Goal: Task Accomplishment & Management: Use online tool/utility

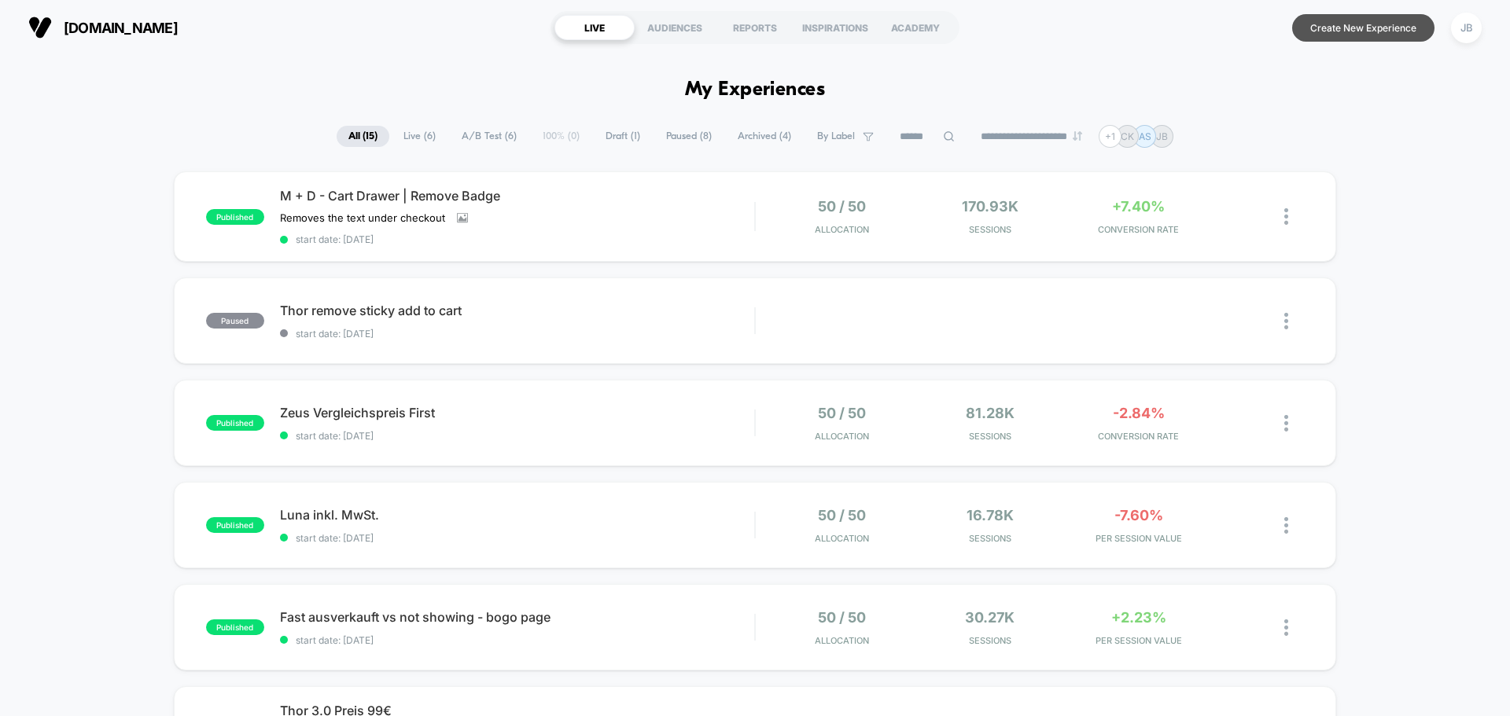
click at [1367, 25] on button "Create New Experience" at bounding box center [1363, 28] width 142 height 28
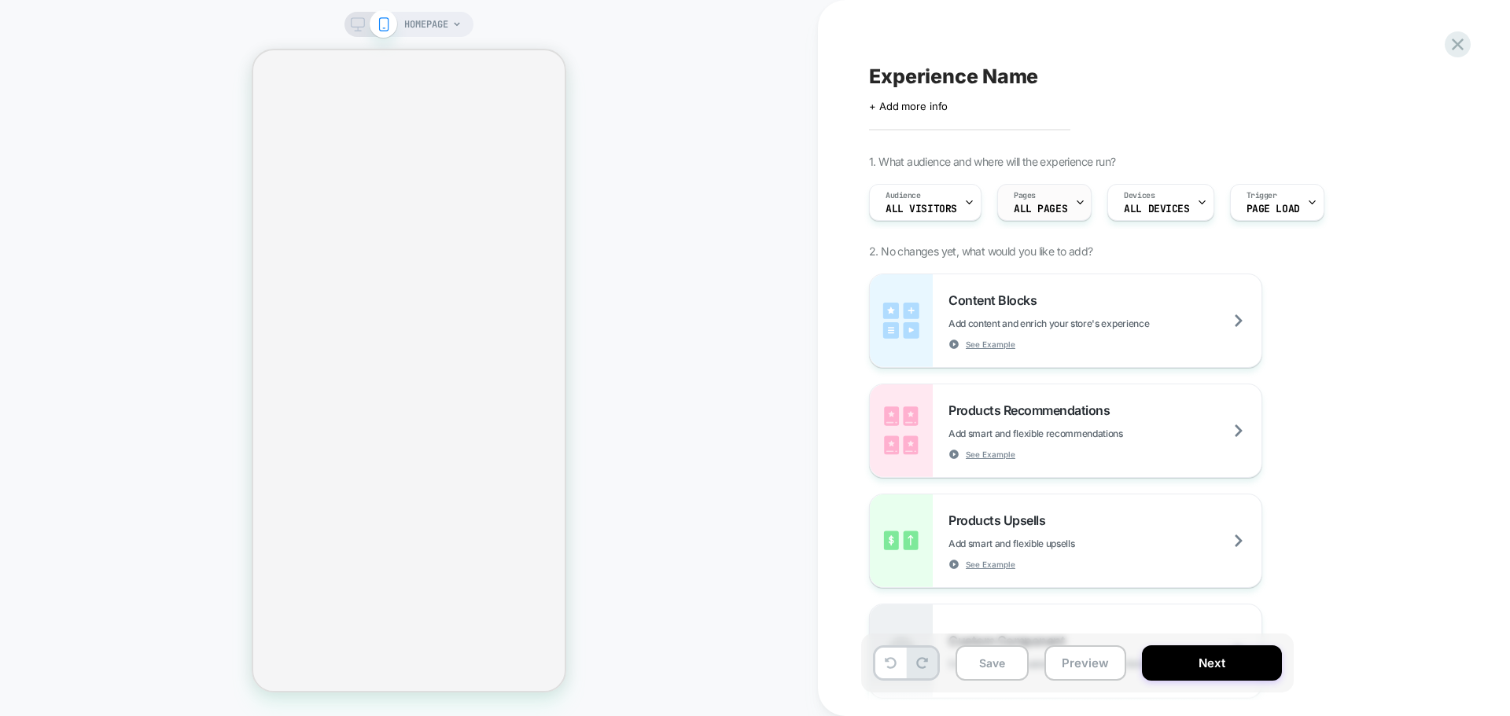
click at [1075, 203] on icon at bounding box center [1080, 202] width 10 height 10
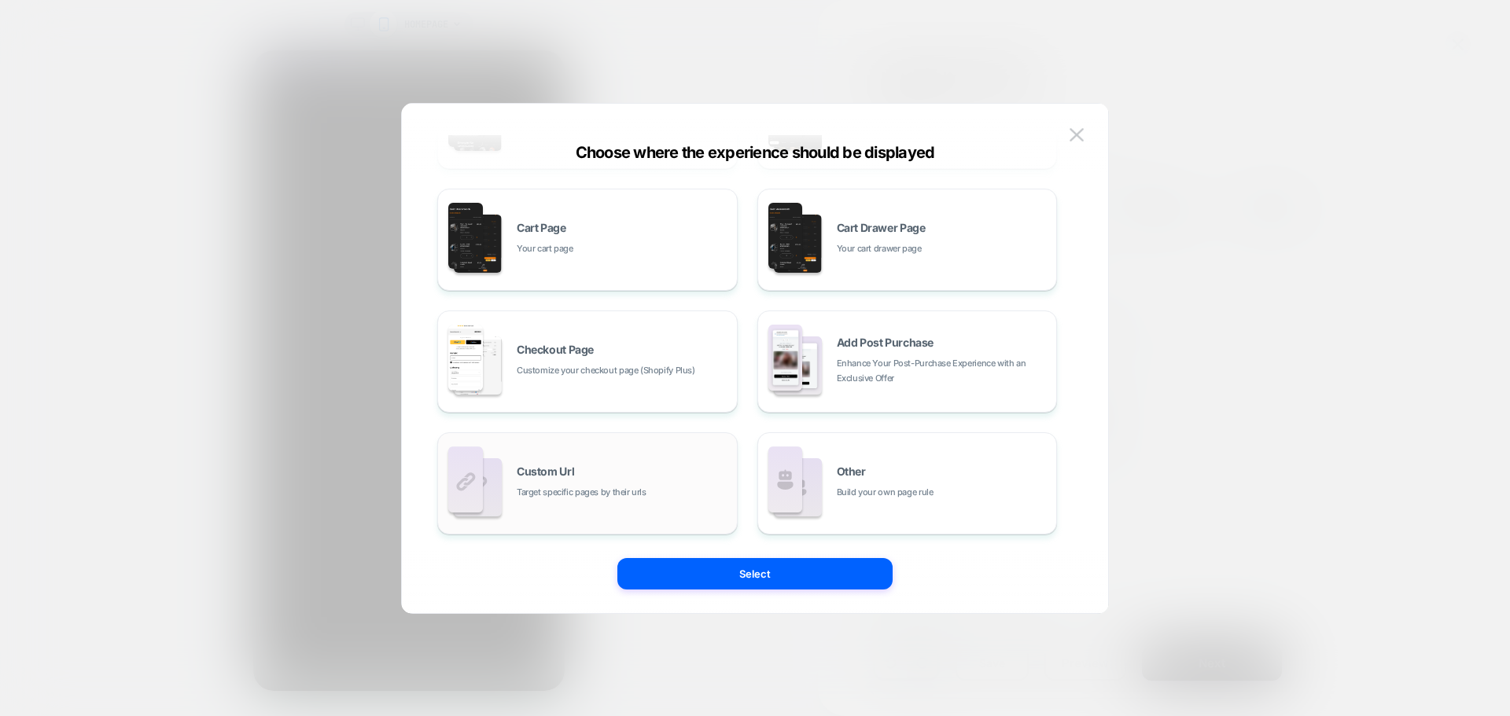
scroll to position [0, 234]
click at [687, 498] on div "Custom Url Target specific pages by their urls" at bounding box center [623, 483] width 212 height 34
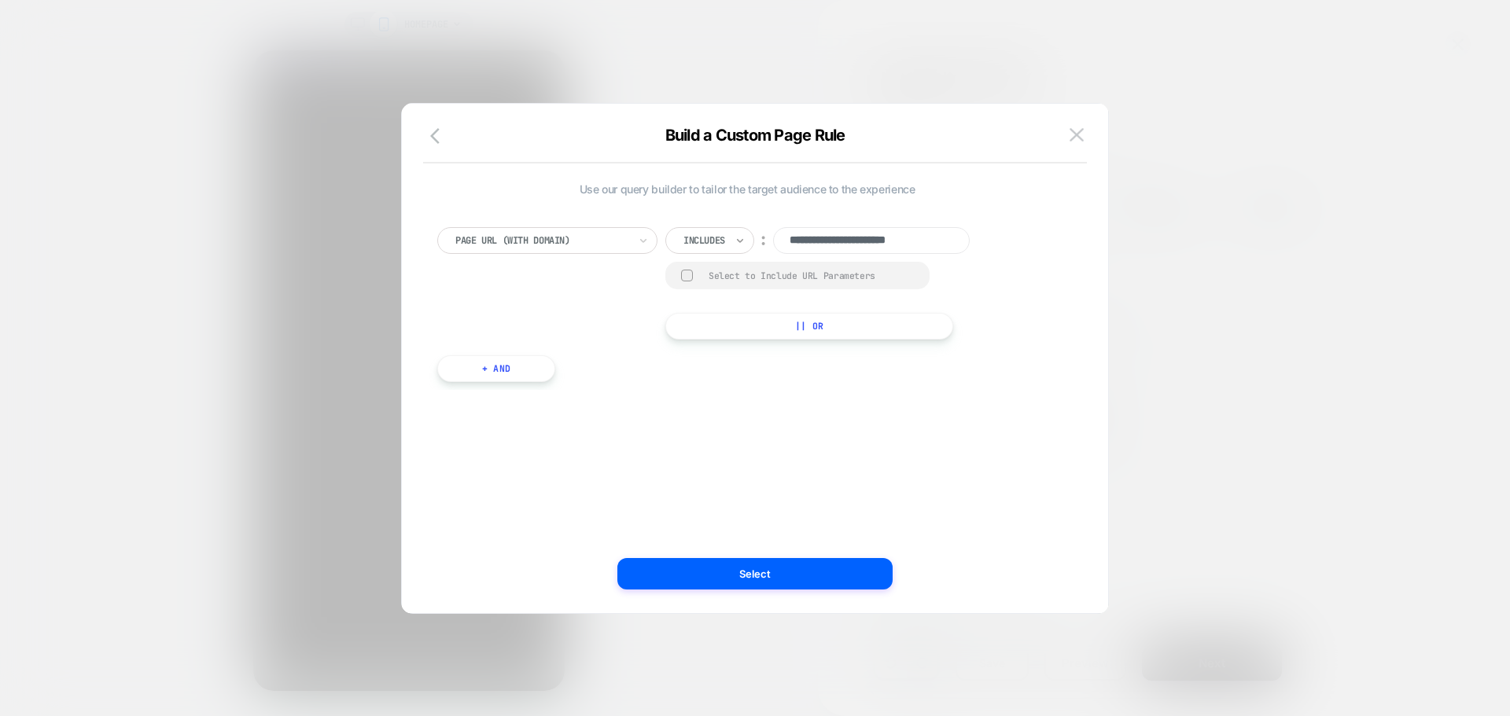
scroll to position [0, 0]
paste input "**********"
type input "**********"
click at [632, 320] on div "**********" at bounding box center [747, 283] width 620 height 112
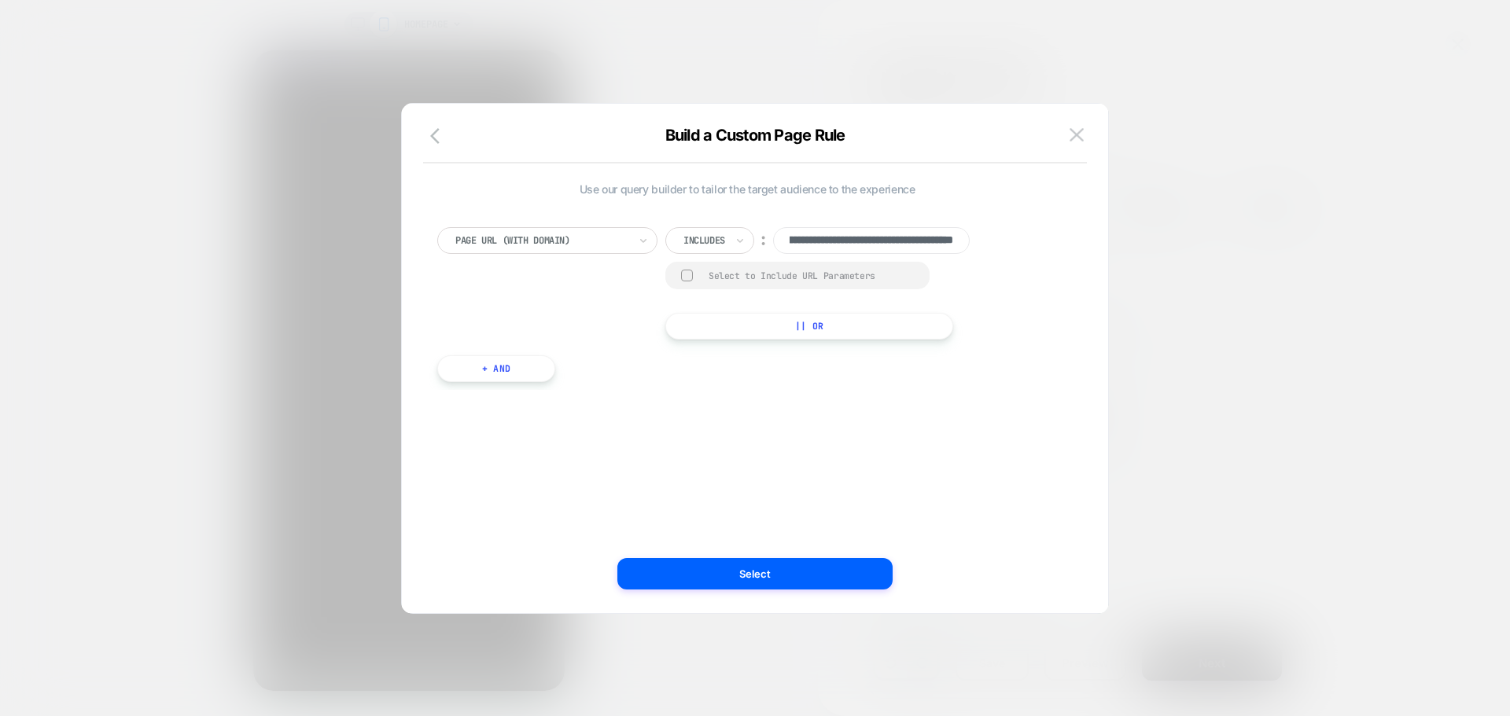
scroll to position [0, 0]
click at [705, 578] on button "Select" at bounding box center [754, 573] width 275 height 31
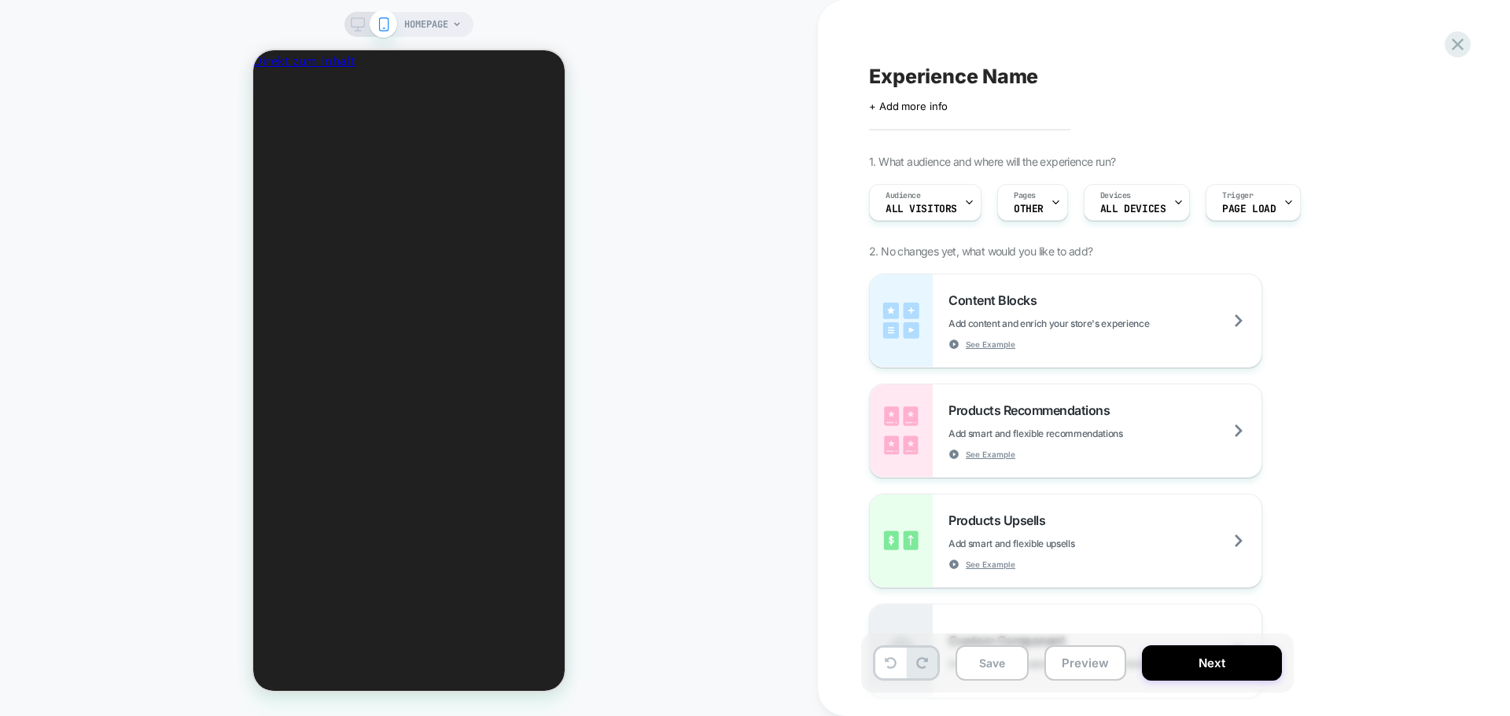
scroll to position [0, 234]
click at [1039, 213] on span "OTHER" at bounding box center [1029, 209] width 30 height 11
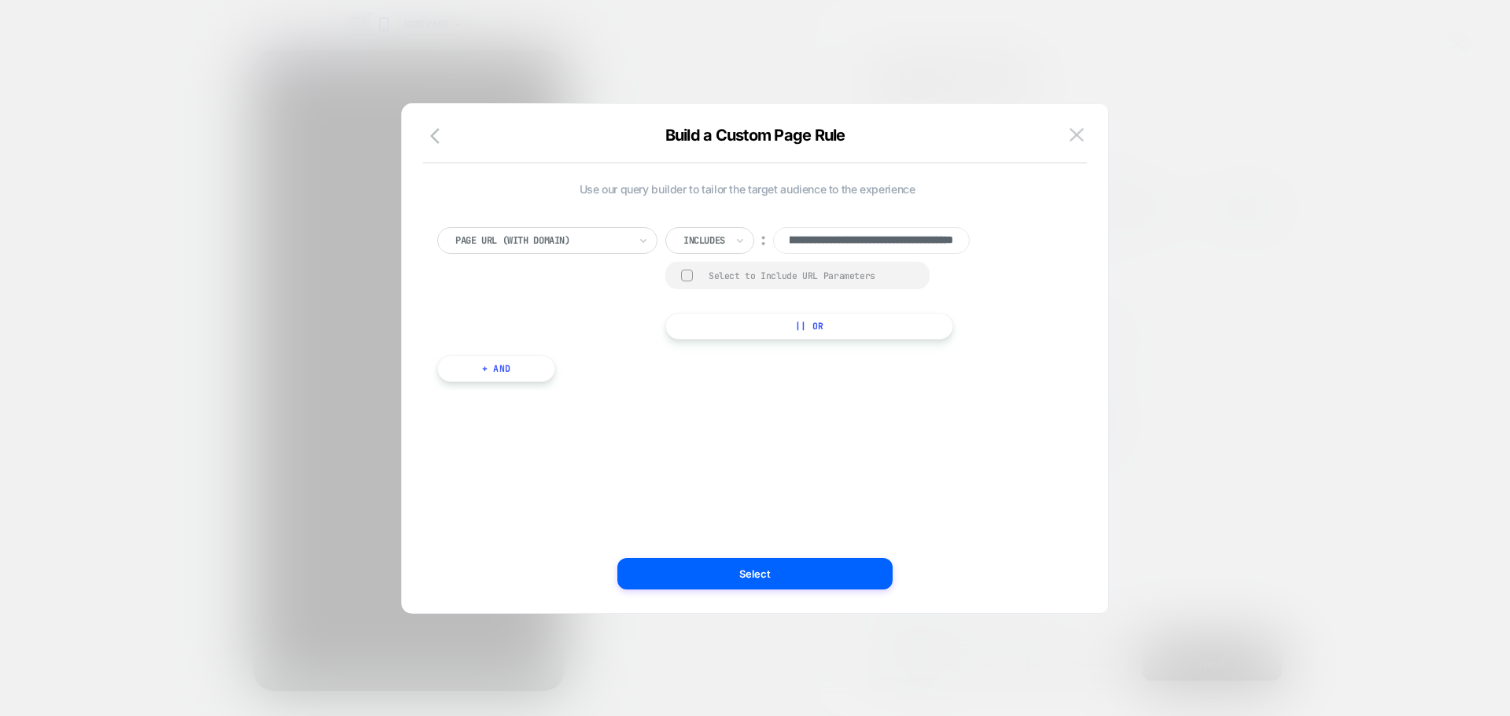
scroll to position [0, 255]
click at [913, 437] on div "**********" at bounding box center [747, 358] width 659 height 447
click at [767, 579] on button "Select" at bounding box center [754, 573] width 275 height 31
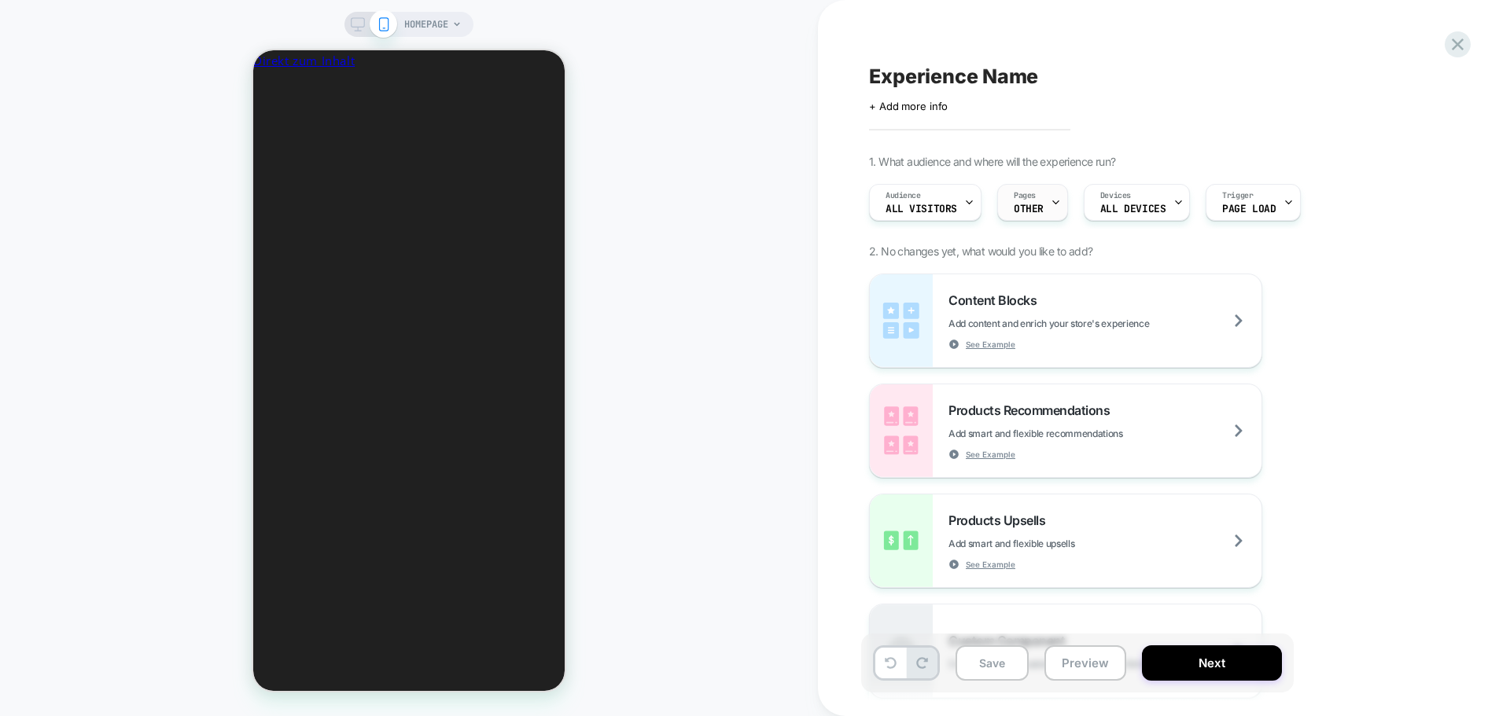
click at [1036, 202] on div "Pages OTHER" at bounding box center [1028, 202] width 61 height 35
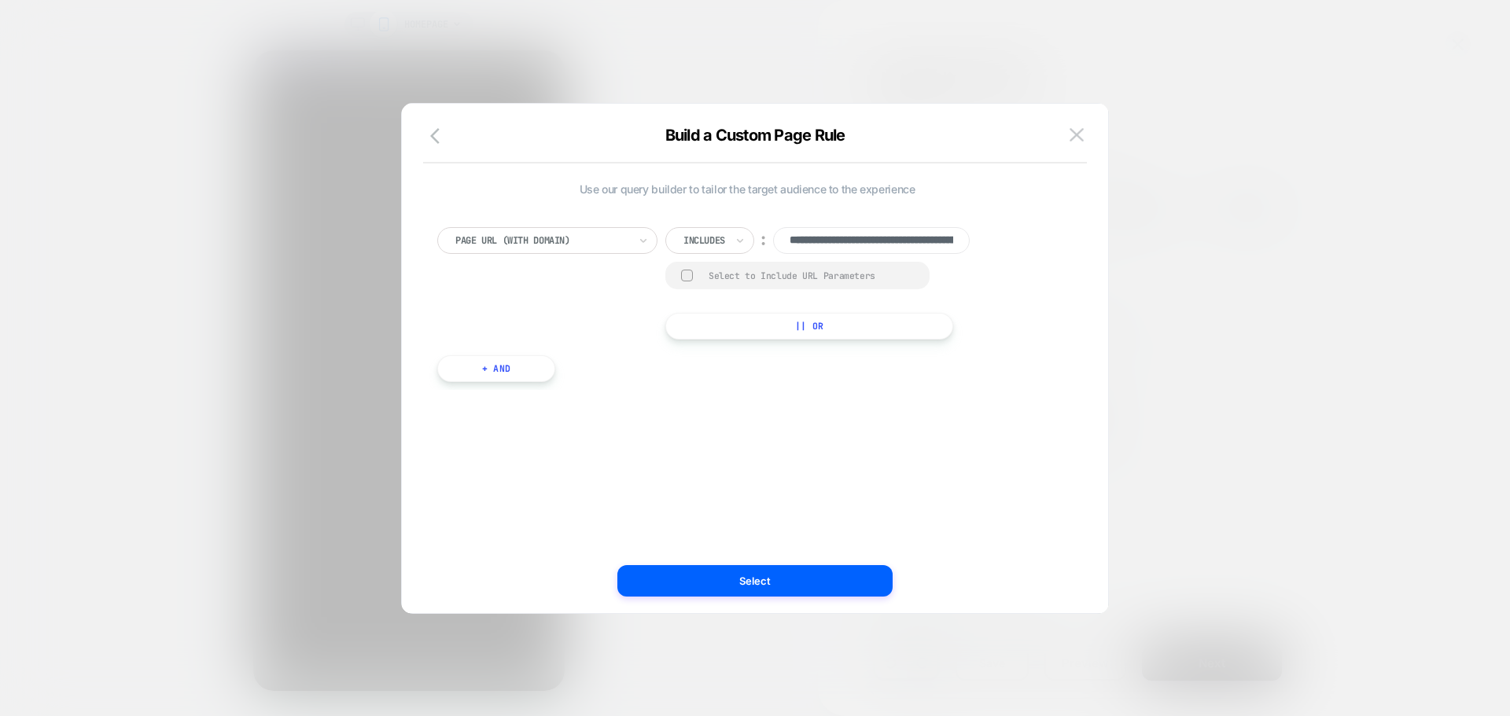
scroll to position [0, 160]
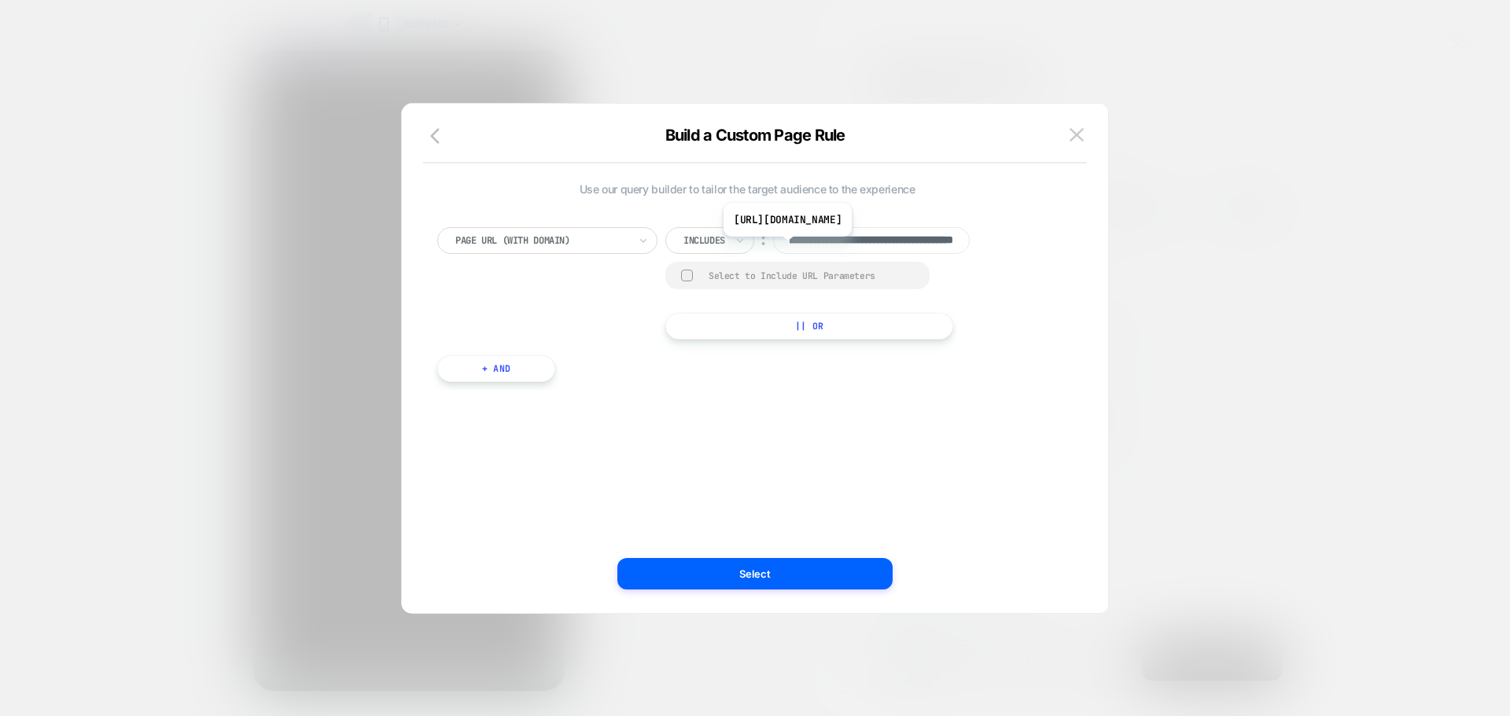
click at [877, 248] on input "**********" at bounding box center [871, 240] width 197 height 27
click at [730, 241] on div "Includes" at bounding box center [709, 240] width 89 height 27
click at [701, 278] on div "Is" at bounding box center [732, 283] width 102 height 25
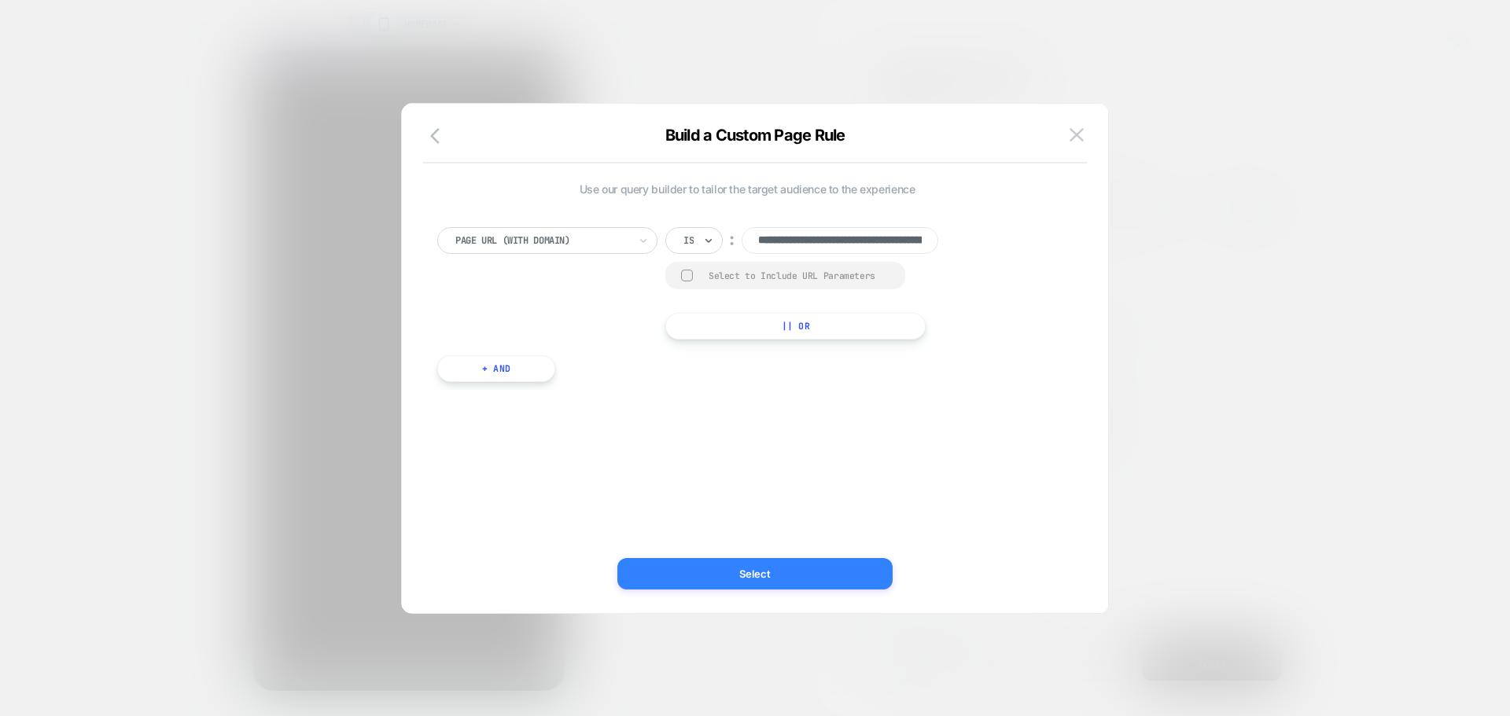
click at [771, 582] on button "Select" at bounding box center [754, 573] width 275 height 31
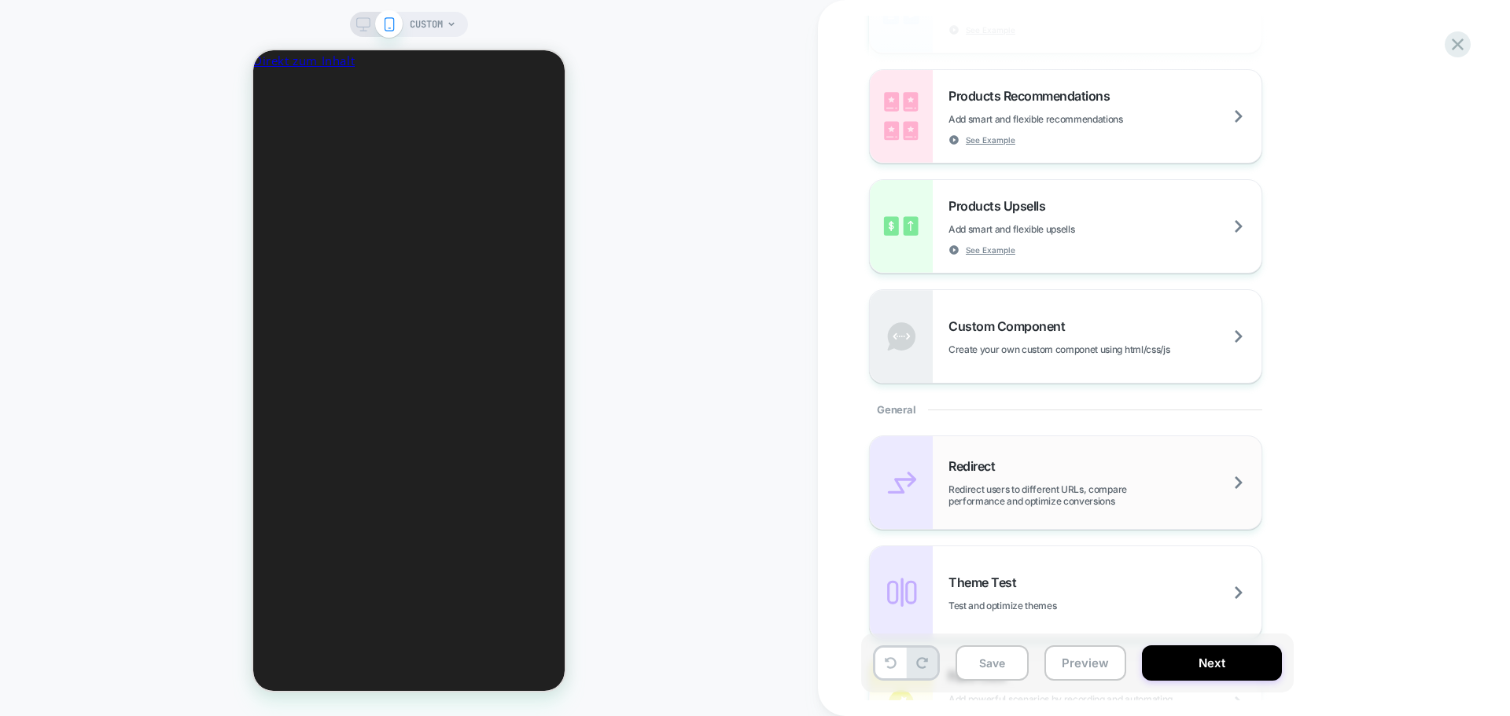
scroll to position [0, 0]
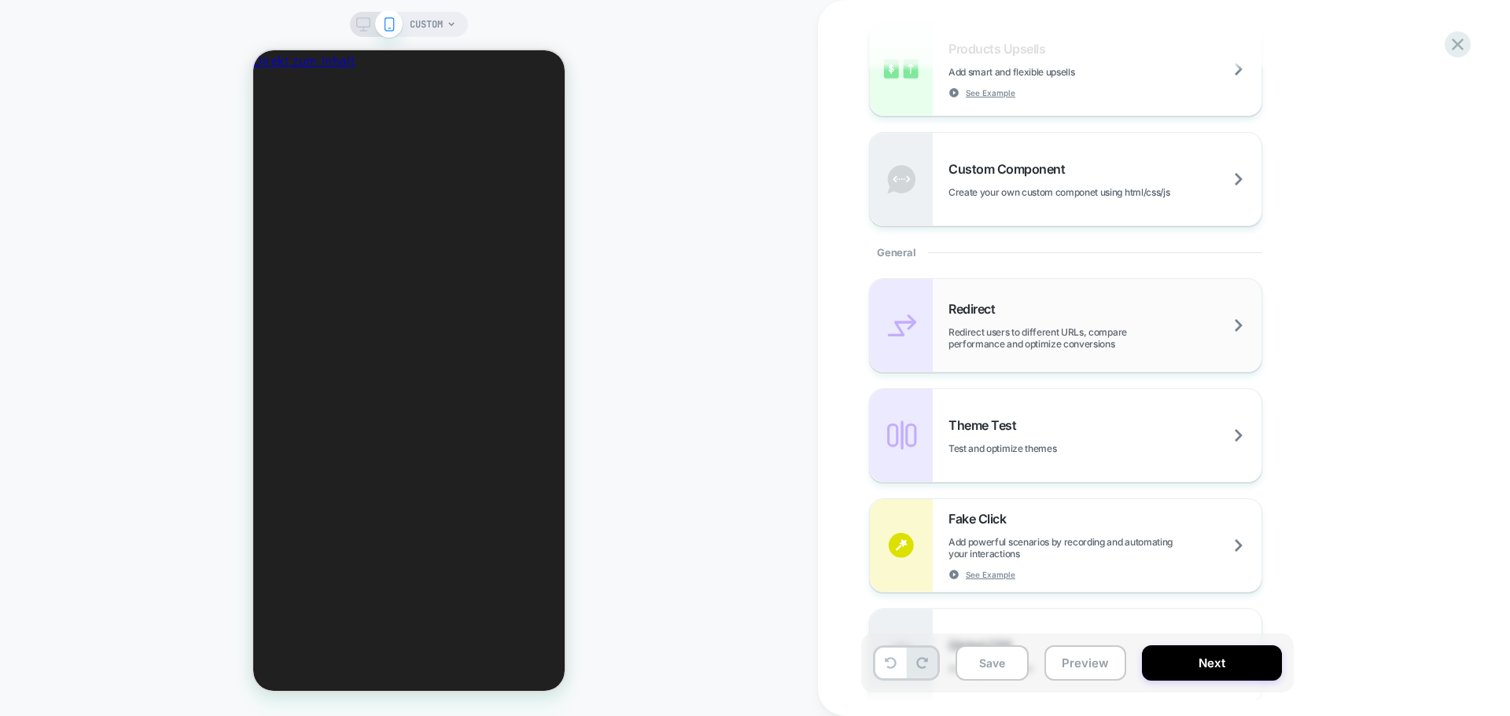
click at [1142, 326] on span "Redirect users to different URLs, compare performance and optimize conversions" at bounding box center [1104, 338] width 313 height 24
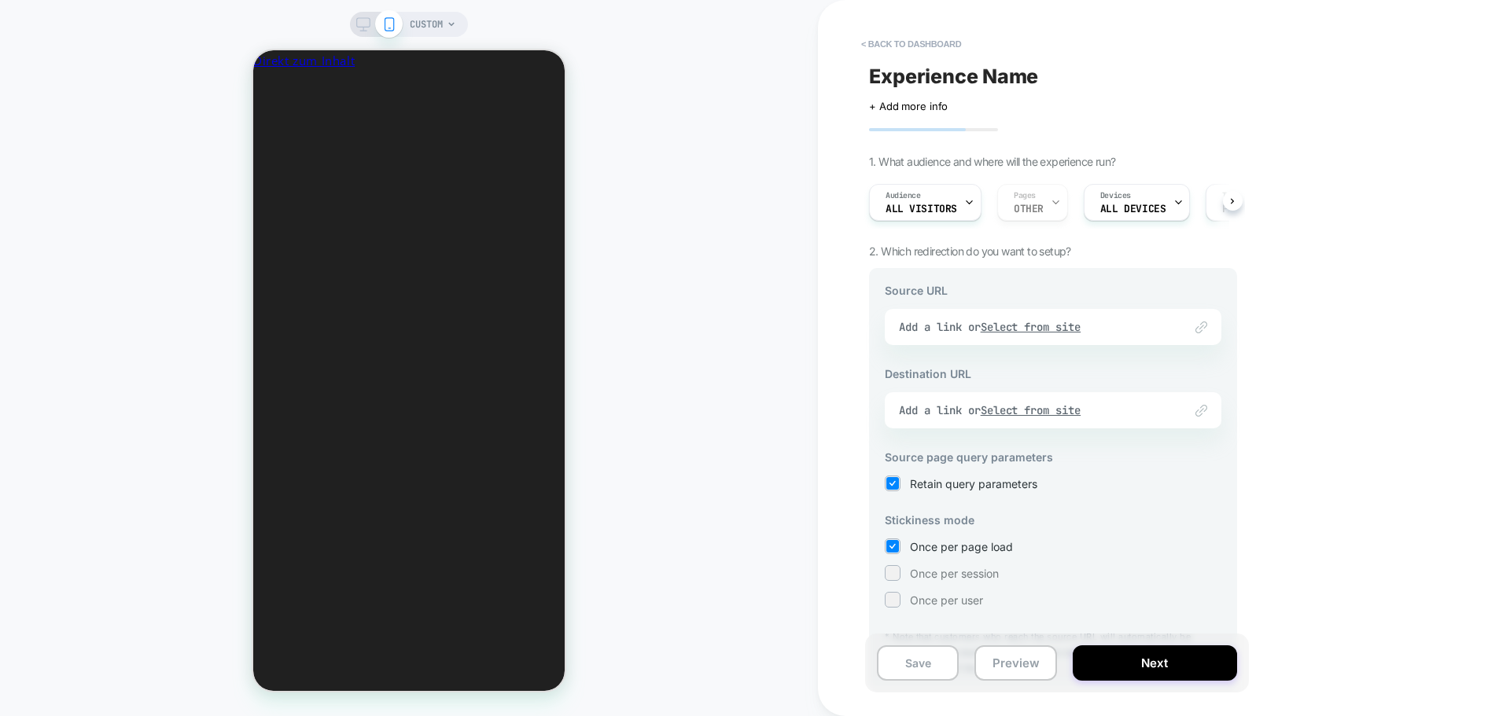
click at [1117, 326] on div "Link to Add a link or Select from site" at bounding box center [1053, 327] width 337 height 36
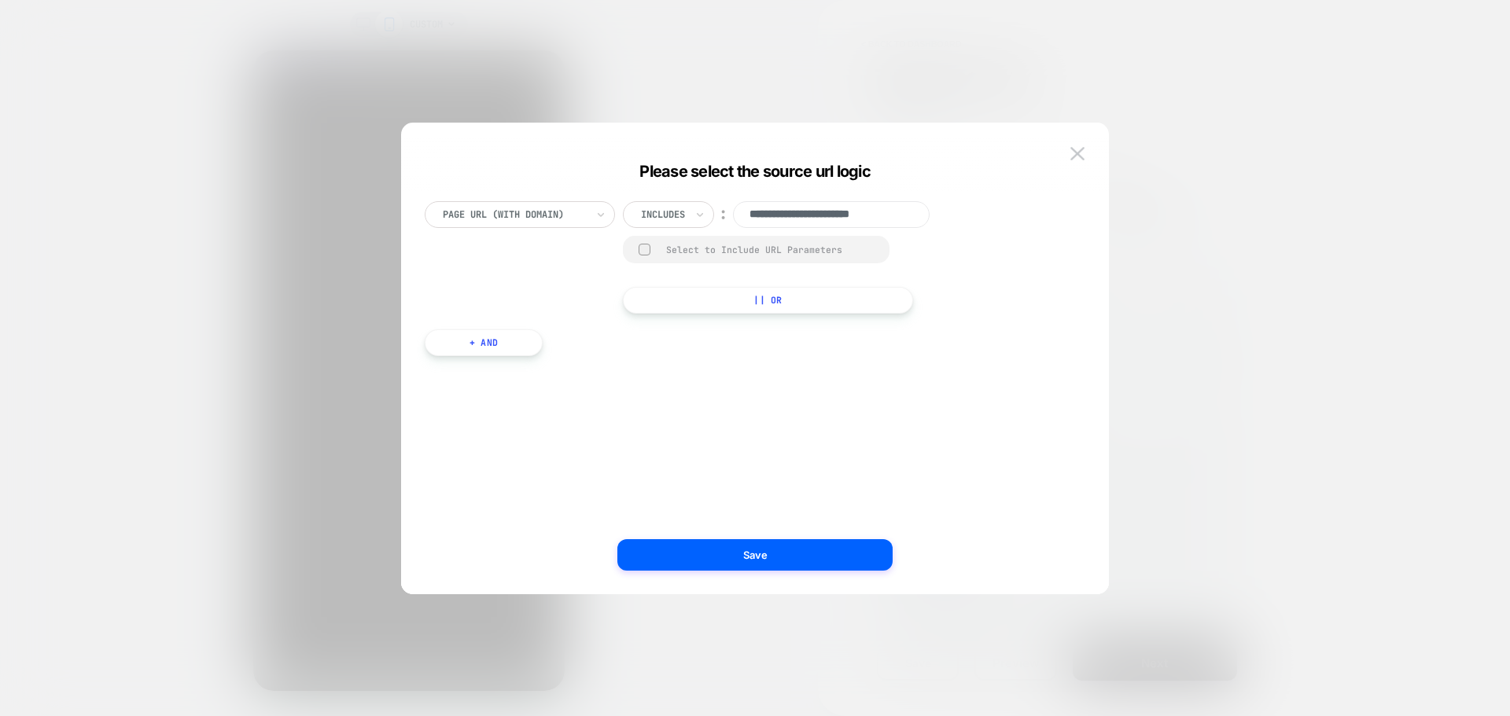
scroll to position [0, 234]
click at [830, 215] on input "**********" at bounding box center [831, 214] width 197 height 27
paste input "**********"
type input "**********"
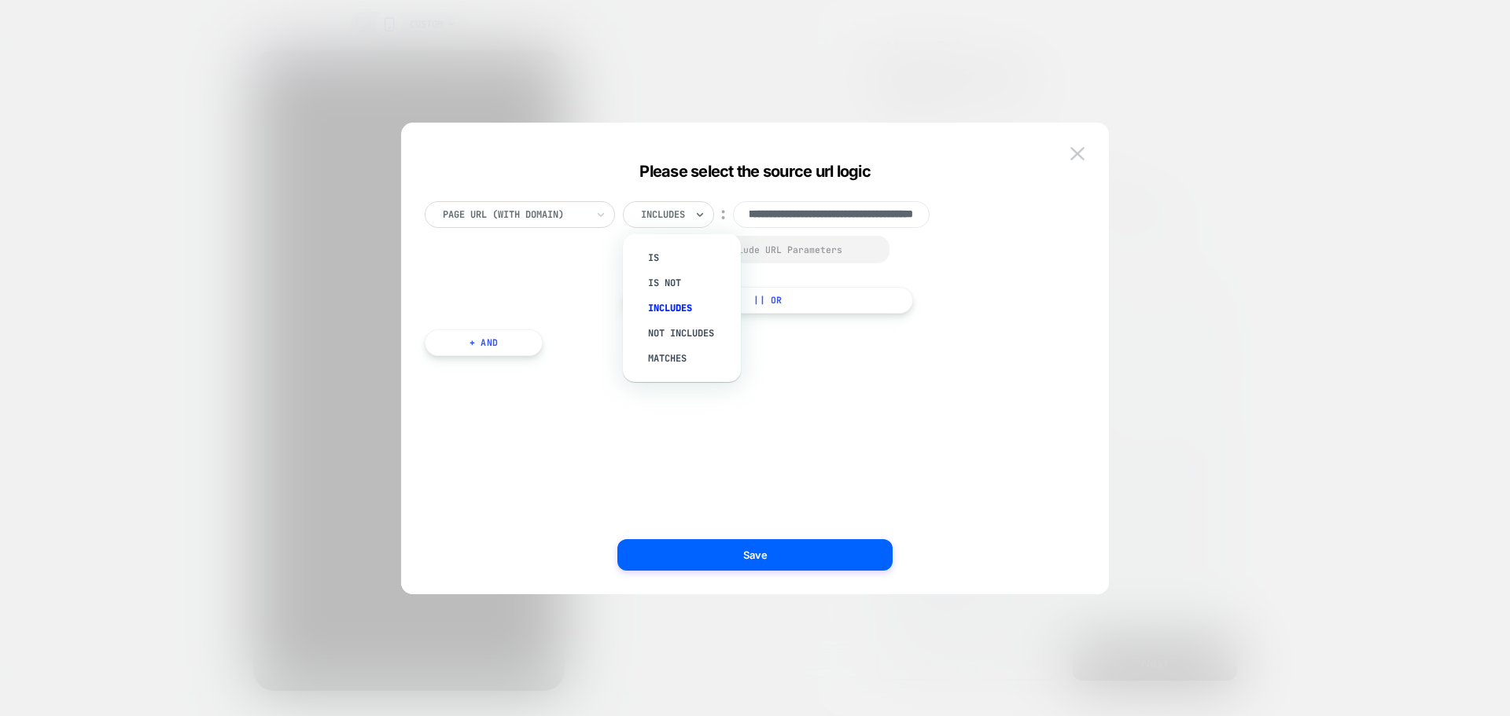
click at [688, 213] on div "Includes" at bounding box center [668, 214] width 91 height 27
click at [660, 262] on div "Is" at bounding box center [689, 257] width 102 height 25
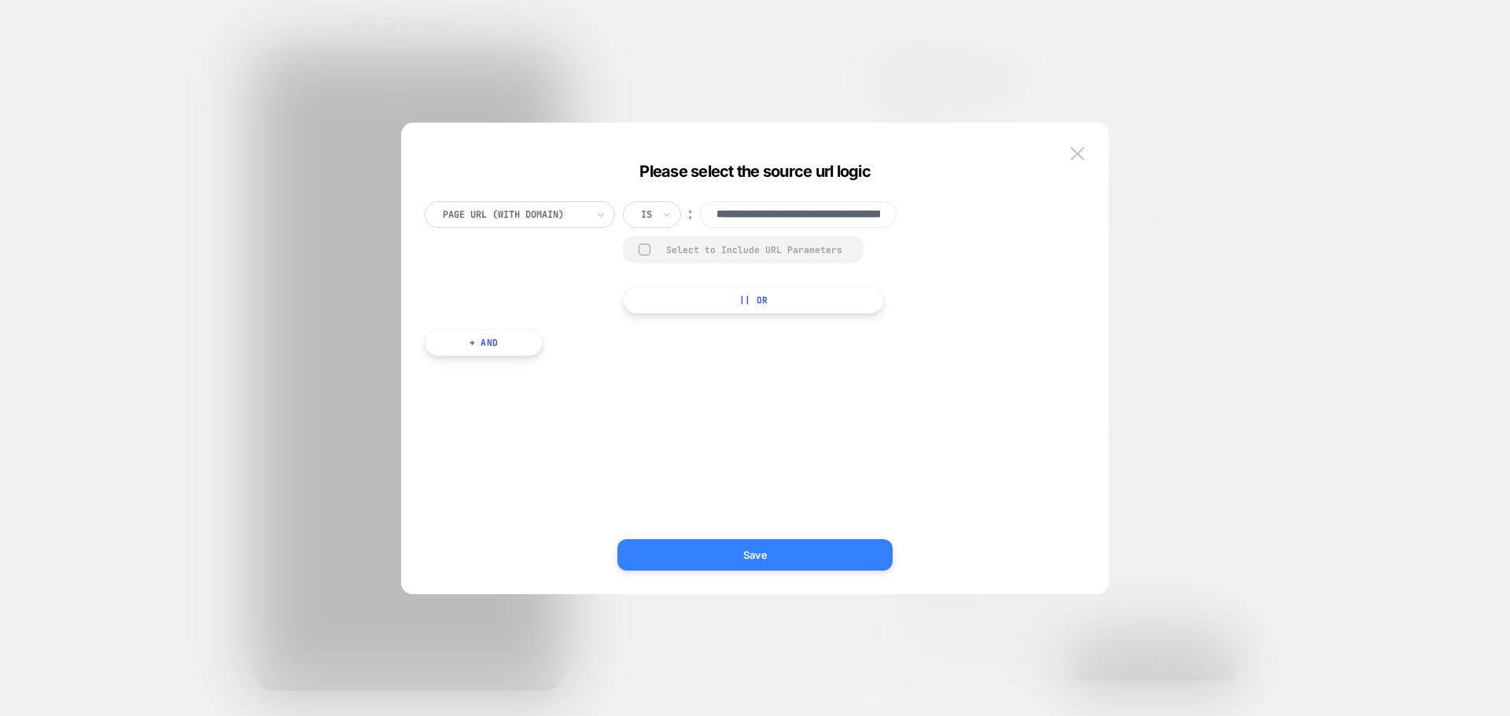
click at [770, 558] on button "Save" at bounding box center [754, 554] width 275 height 31
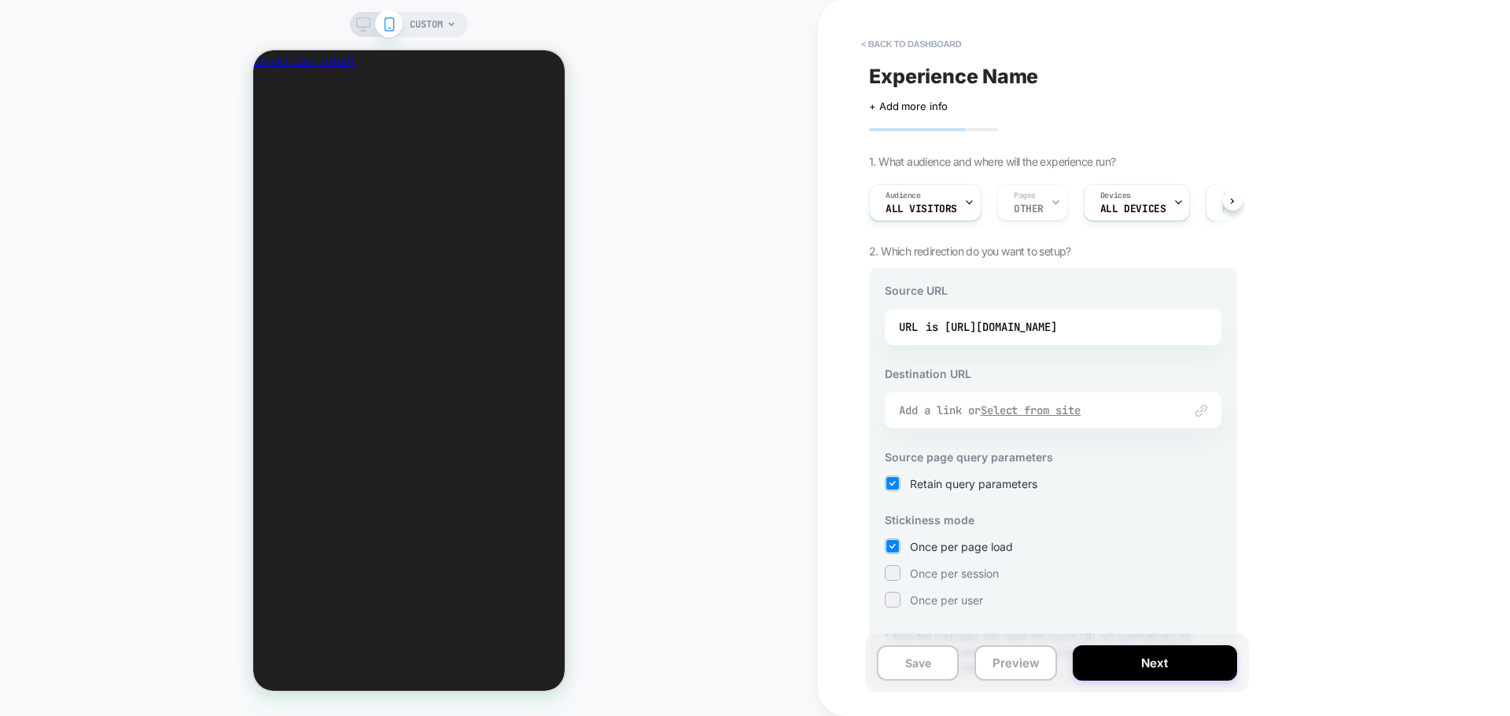
click at [1117, 404] on div "Add a link or Select from site" at bounding box center [1033, 410] width 269 height 14
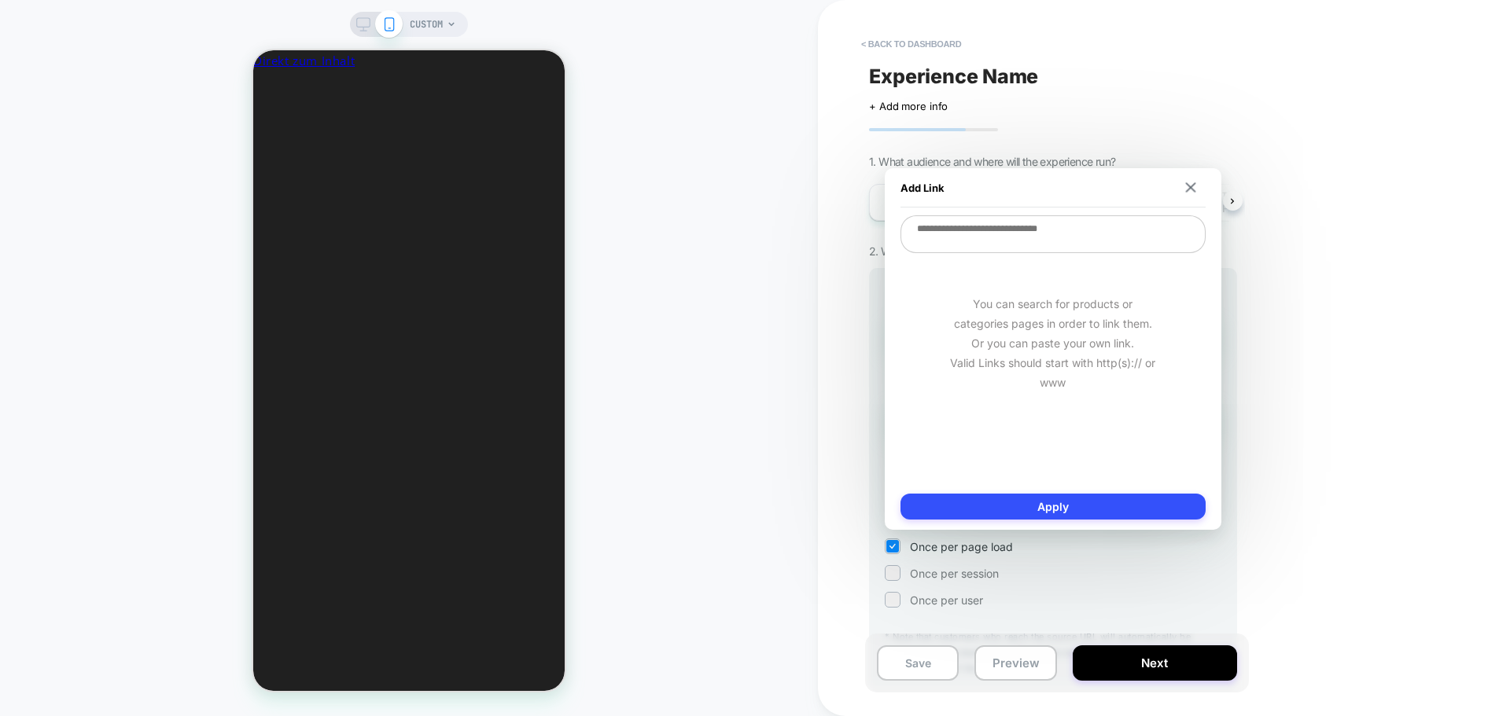
click at [1072, 248] on textarea at bounding box center [1052, 234] width 305 height 38
paste textarea "**********"
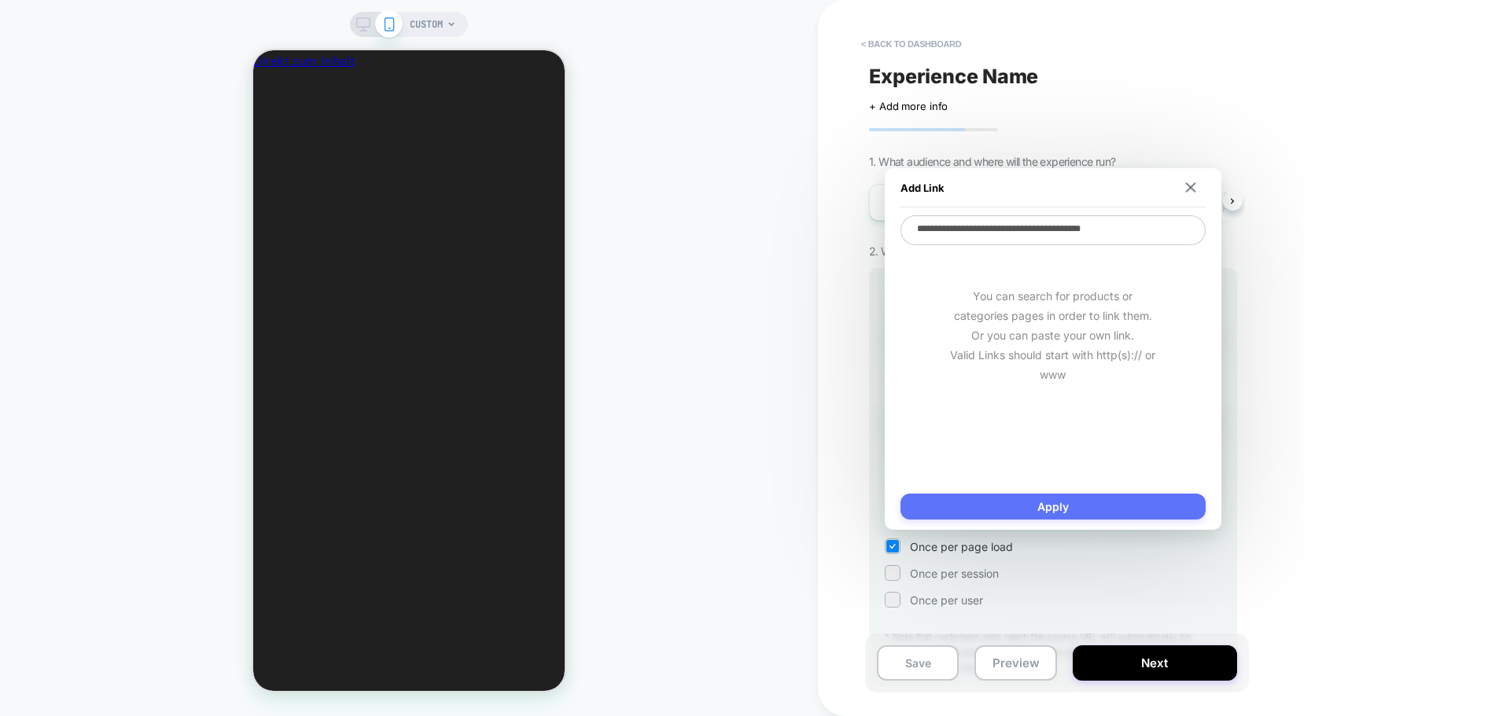
type textarea "**********"
click at [1052, 510] on button "Apply" at bounding box center [1052, 507] width 305 height 26
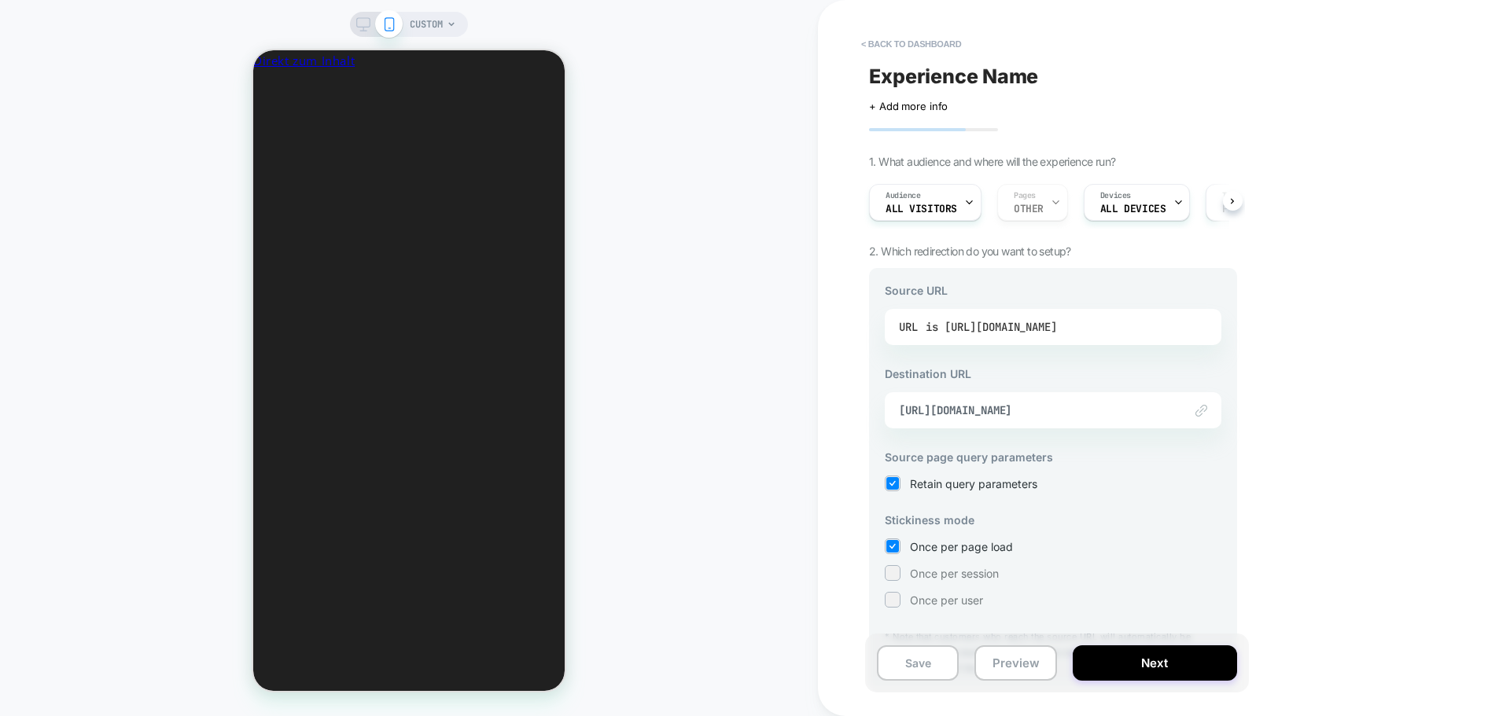
click at [1057, 322] on div "is [URL][DOMAIN_NAME]" at bounding box center [991, 327] width 131 height 24
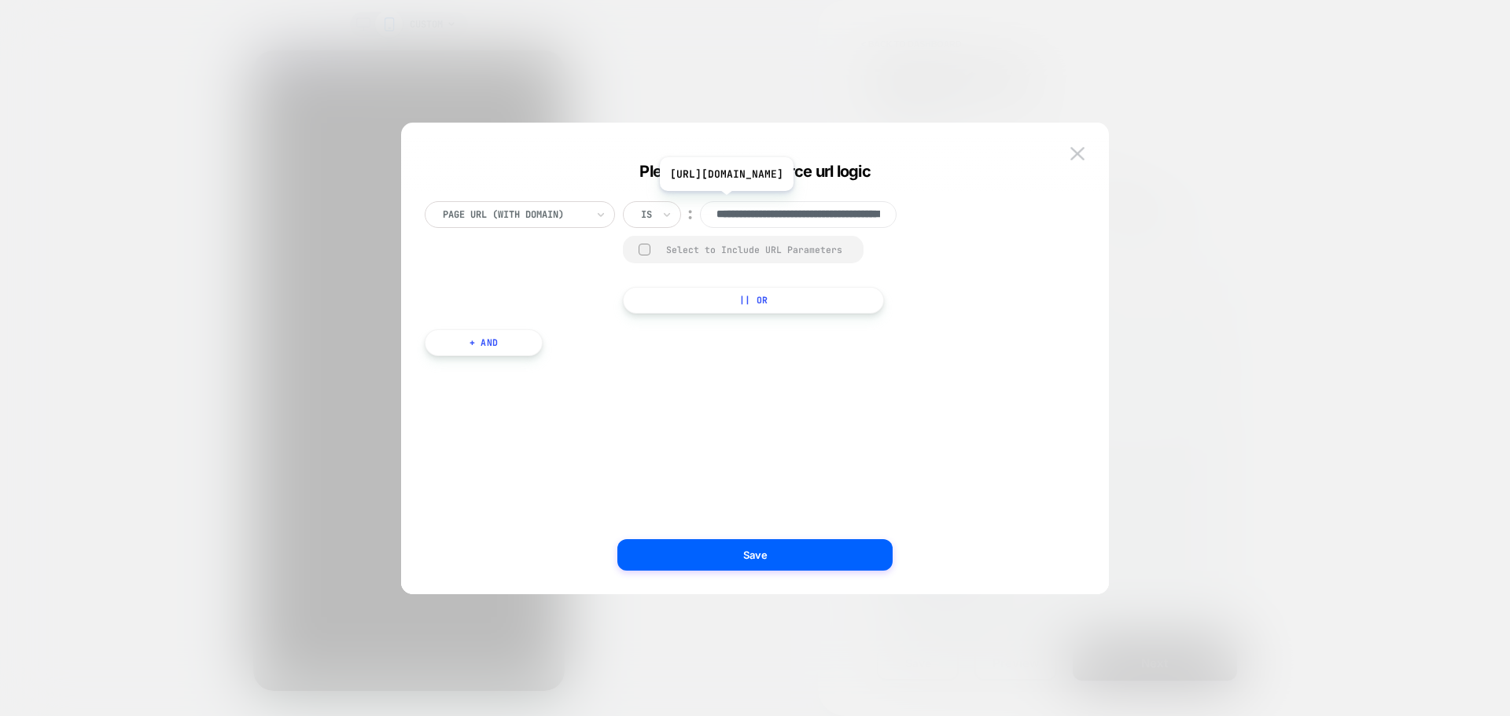
scroll to position [0, 114]
click at [858, 212] on input "**********" at bounding box center [798, 214] width 197 height 27
paste input "*******"
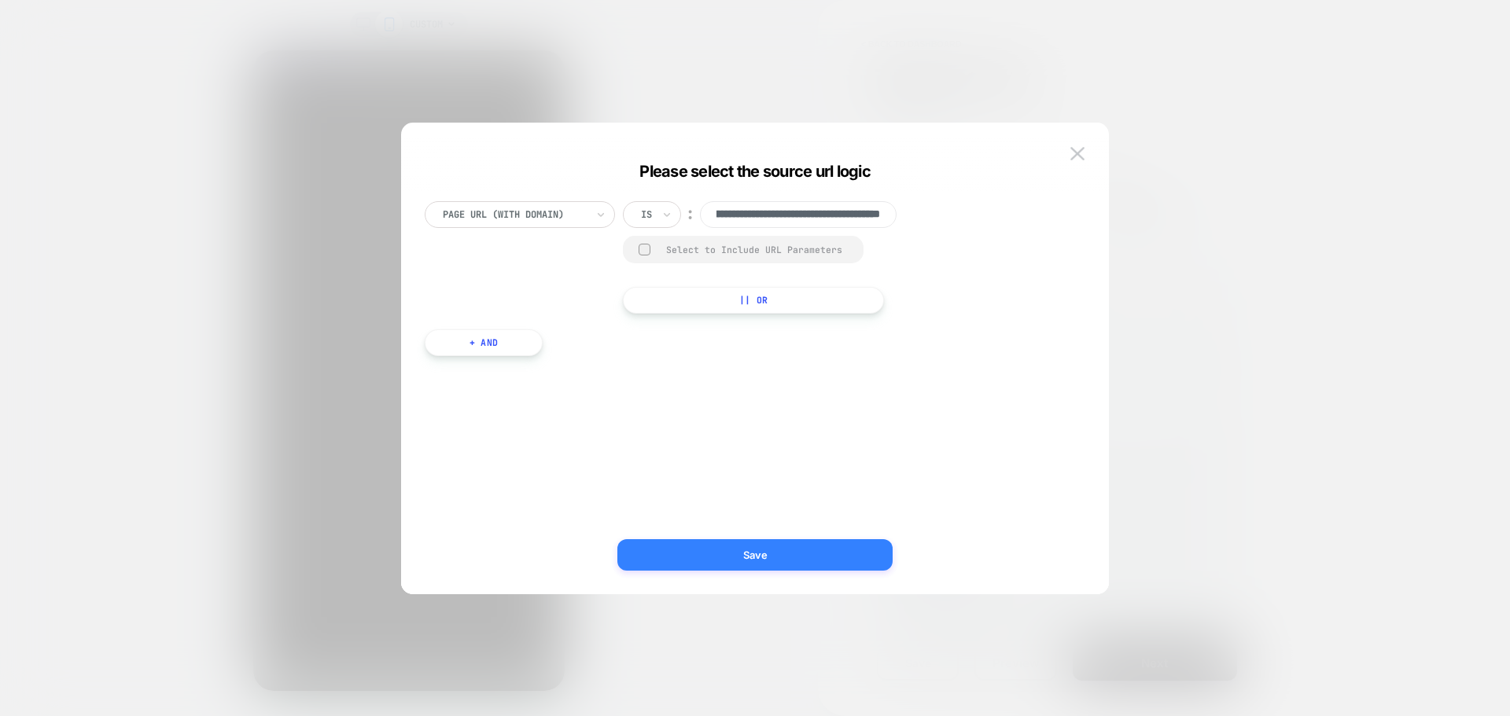
type input "**********"
click at [767, 561] on button "Save" at bounding box center [754, 554] width 275 height 31
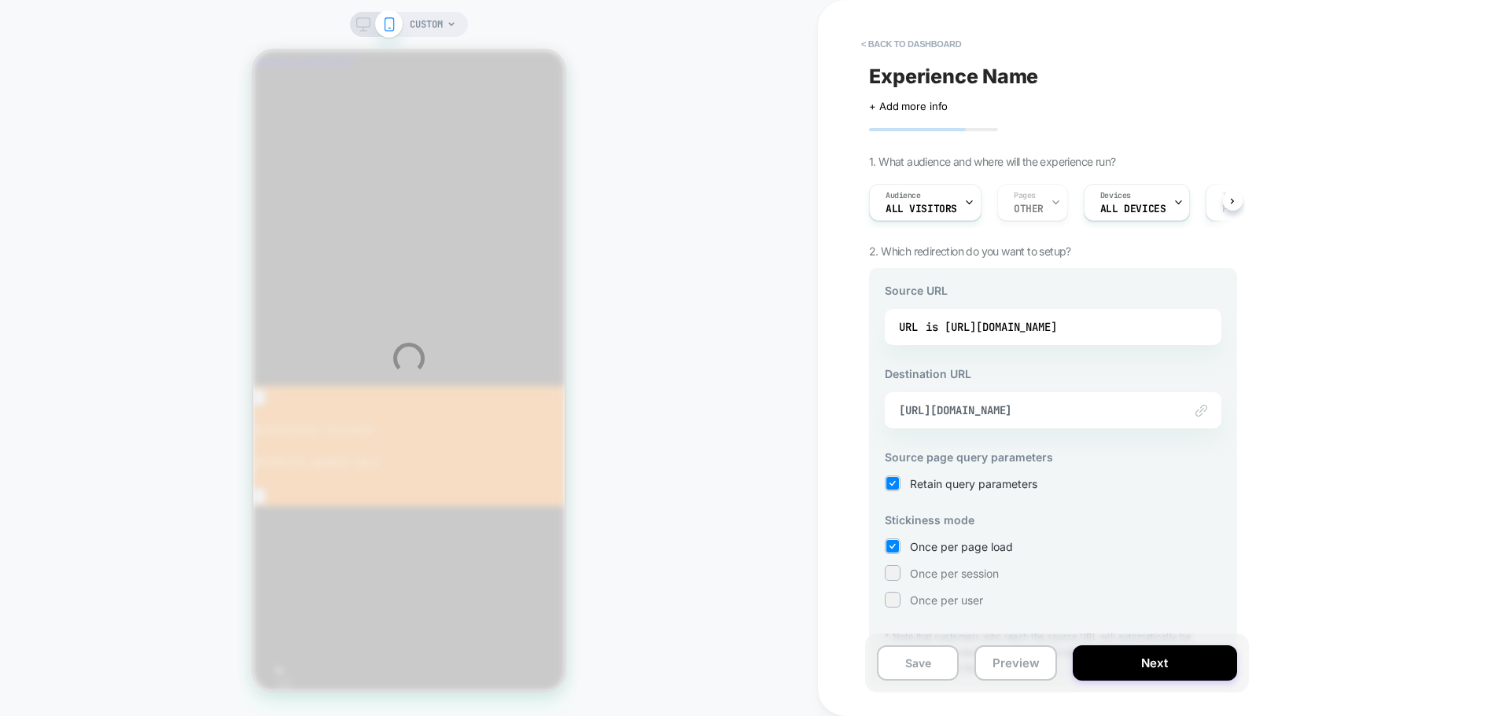
scroll to position [0, 0]
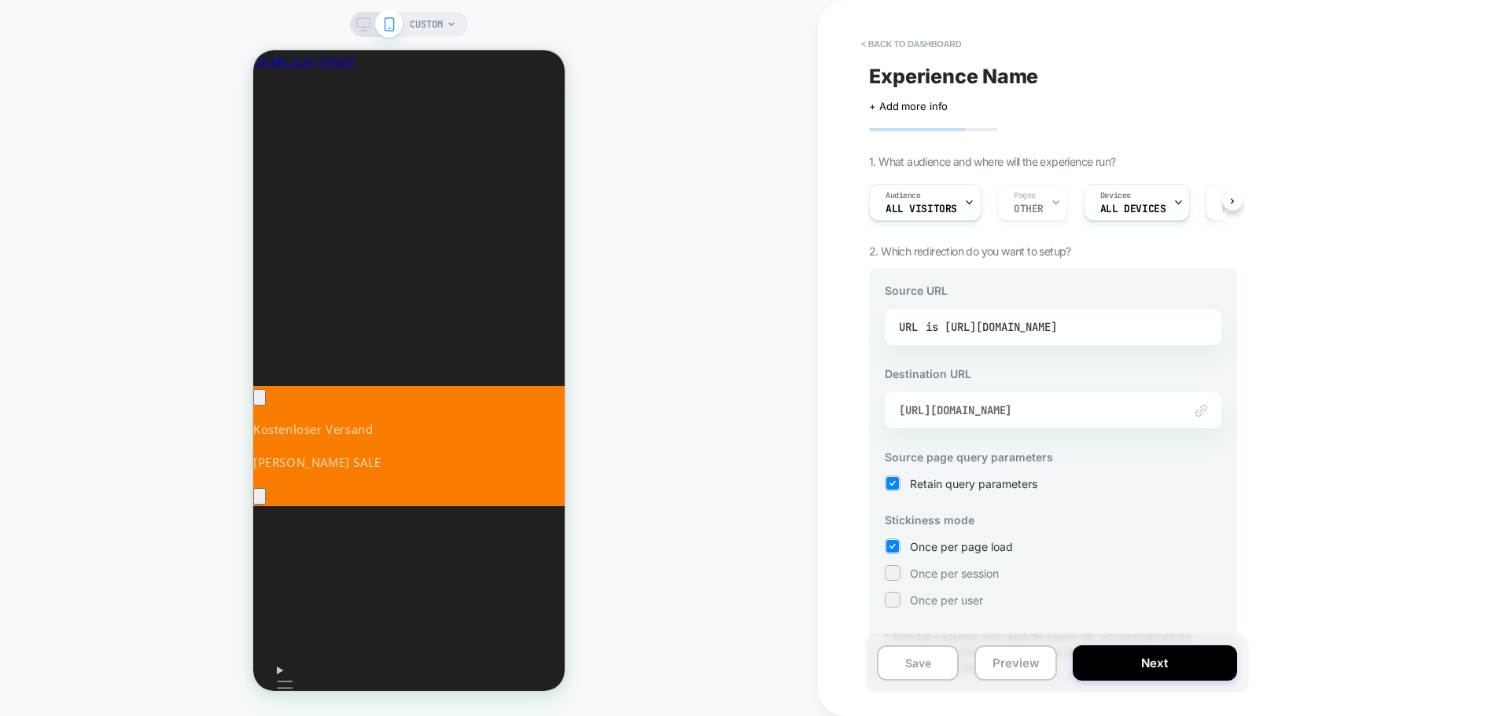
click at [994, 333] on div "is [URL][DOMAIN_NAME]" at bounding box center [991, 327] width 131 height 24
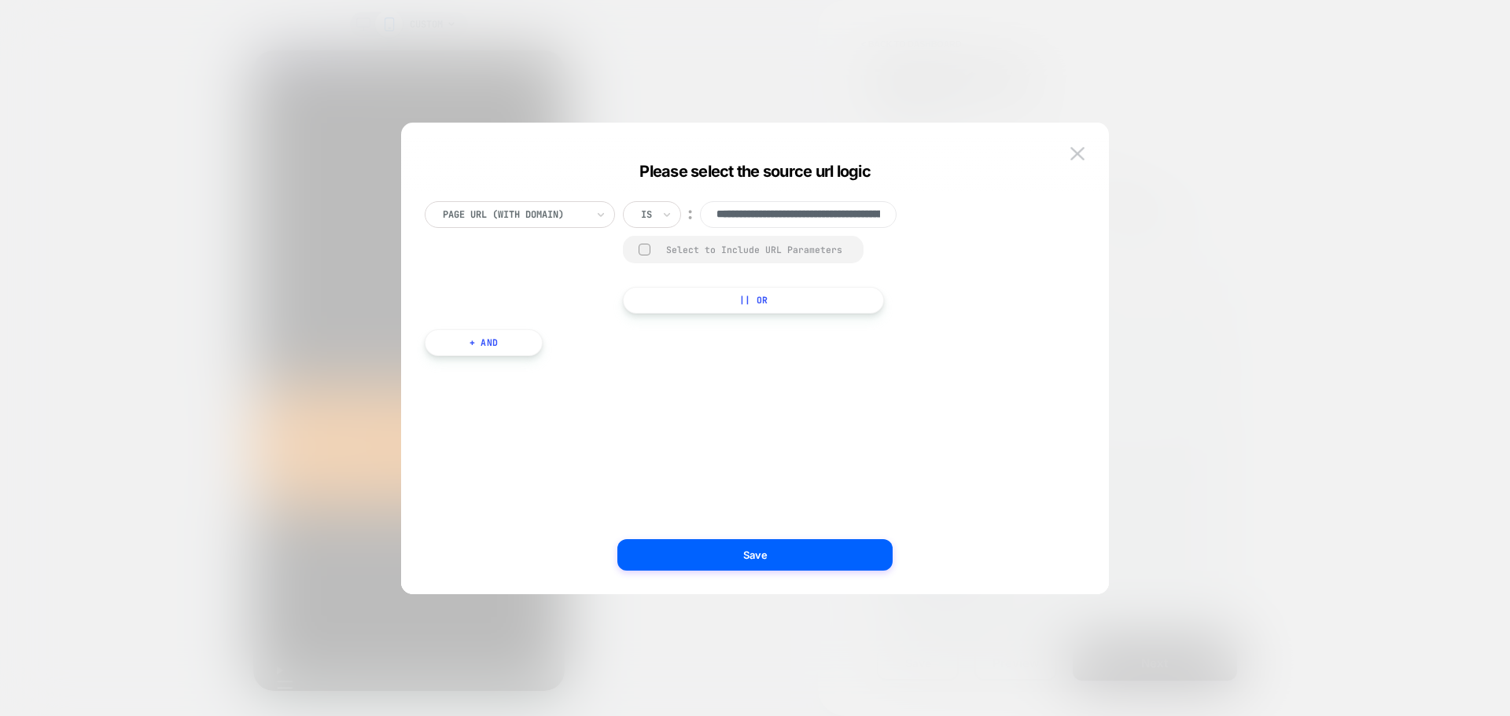
scroll to position [0, 160]
click at [650, 213] on div at bounding box center [646, 215] width 11 height 14
click at [654, 309] on div "Includes" at bounding box center [689, 308] width 102 height 25
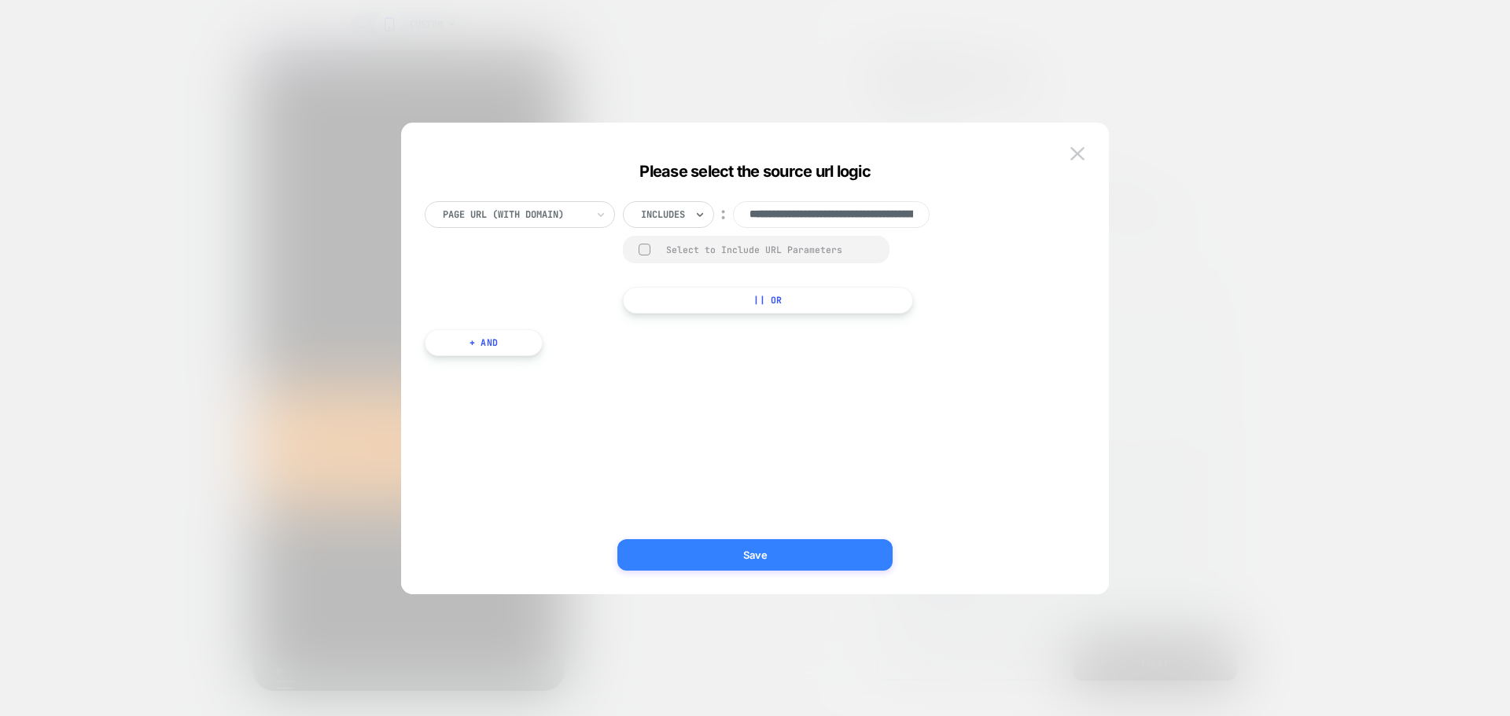
click at [748, 555] on button "Save" at bounding box center [754, 554] width 275 height 31
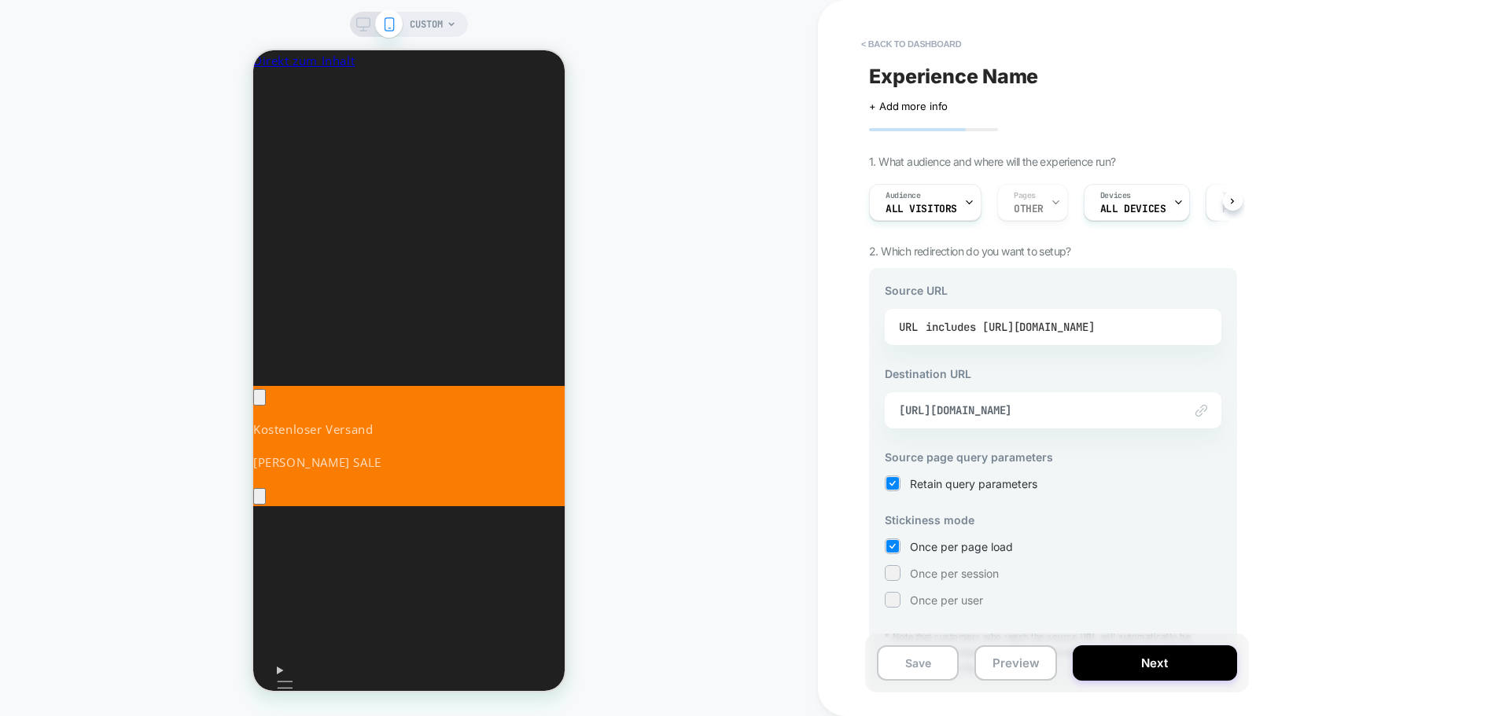
scroll to position [0, 0]
click at [900, 601] on div "Once per user" at bounding box center [1053, 600] width 337 height 16
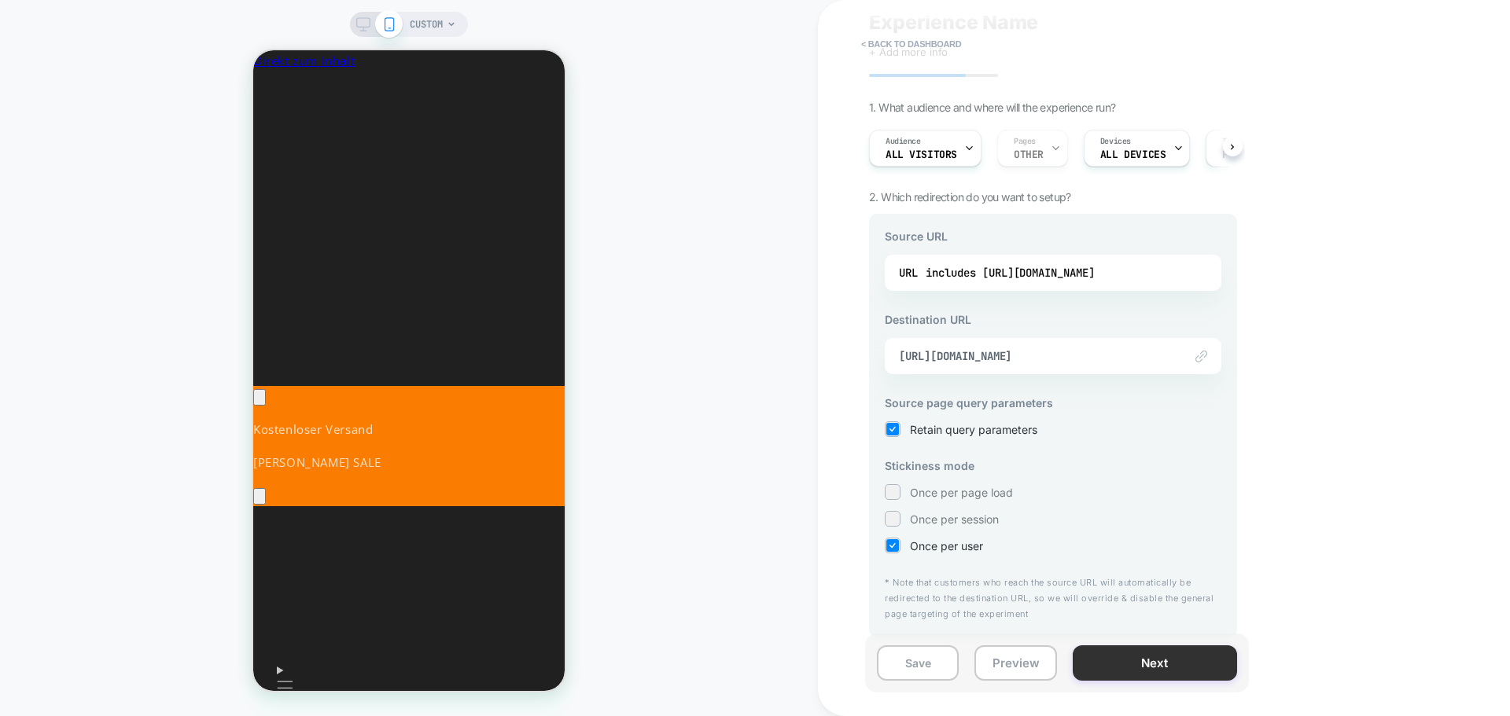
click at [1146, 668] on button "Next" at bounding box center [1155, 663] width 164 height 35
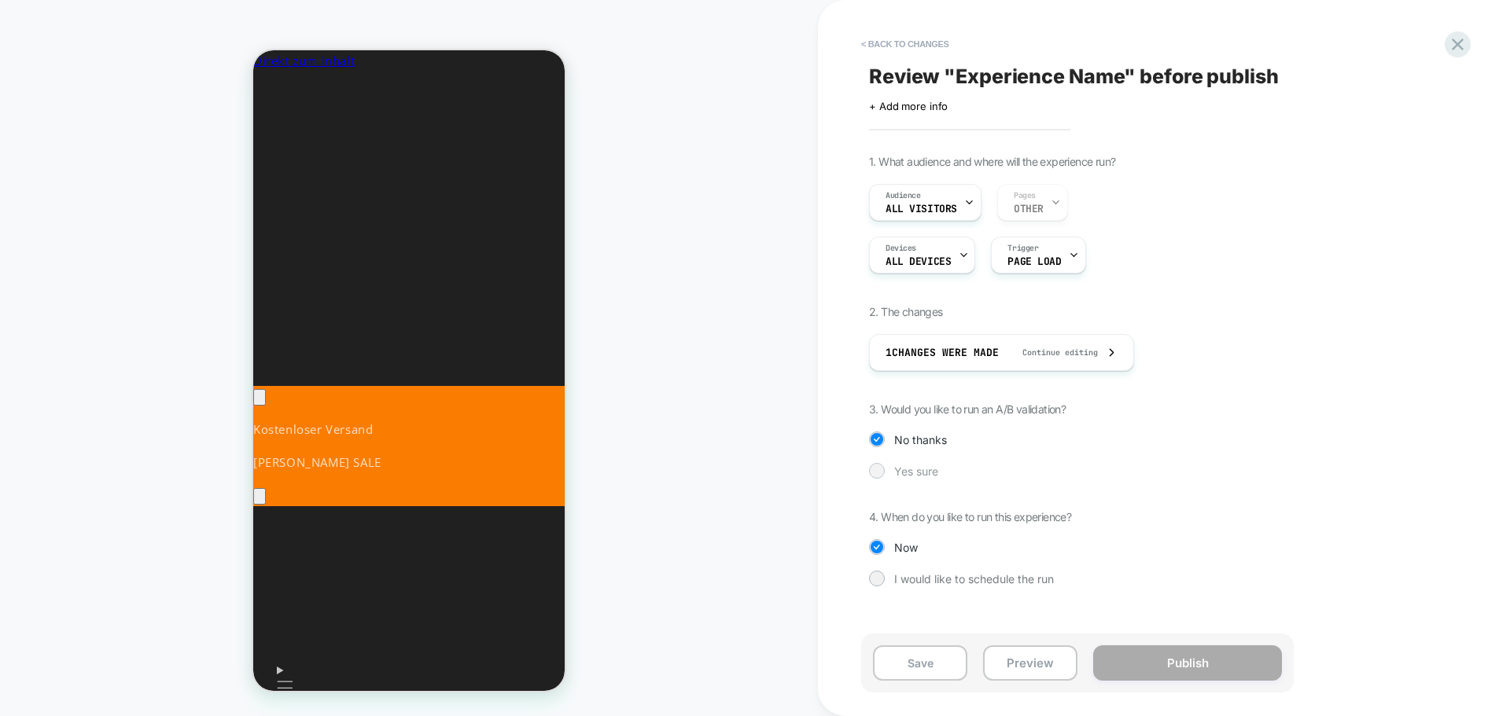
click at [873, 469] on div at bounding box center [876, 471] width 12 height 12
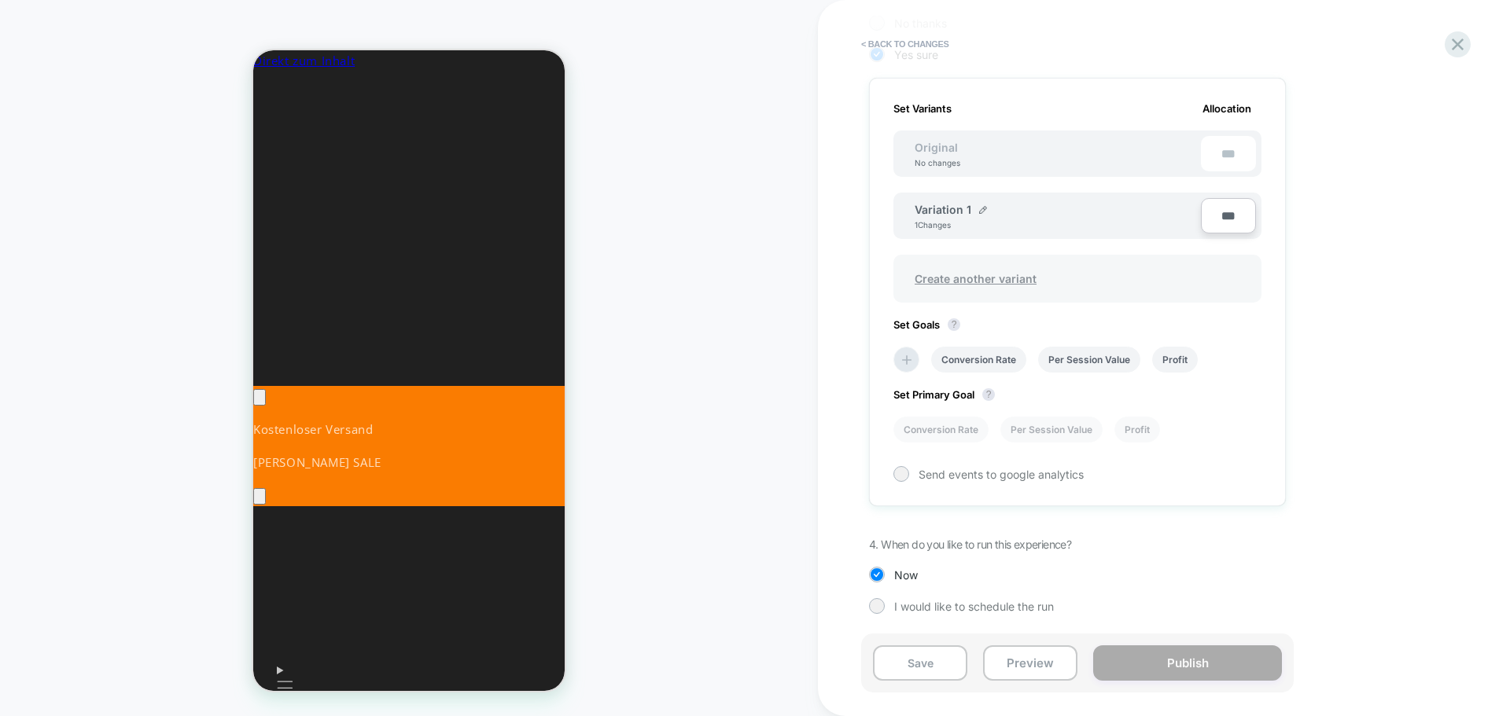
scroll to position [0, 234]
click at [996, 359] on li "Conversion Rate" at bounding box center [978, 360] width 95 height 26
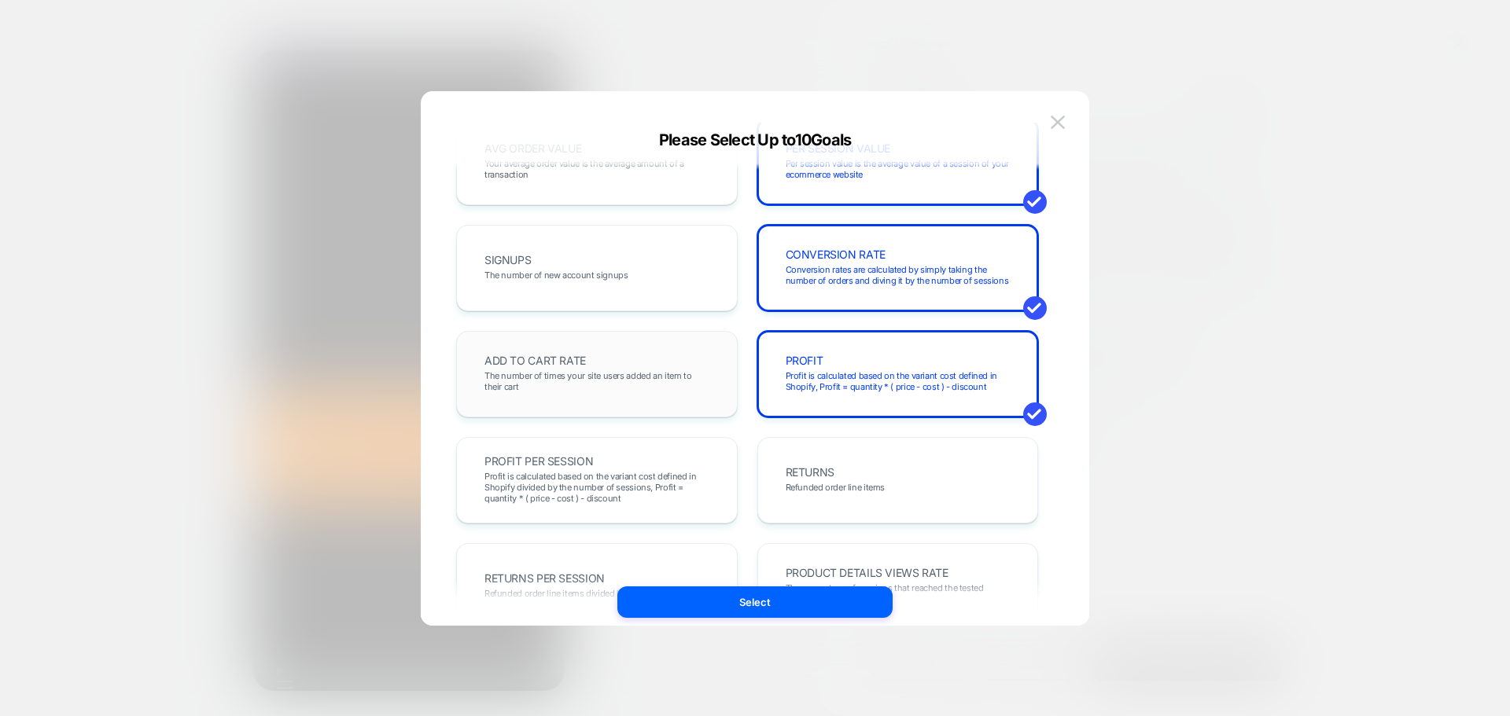
click at [583, 376] on span "The number of times your site users added an item to their cart" at bounding box center [596, 381] width 225 height 22
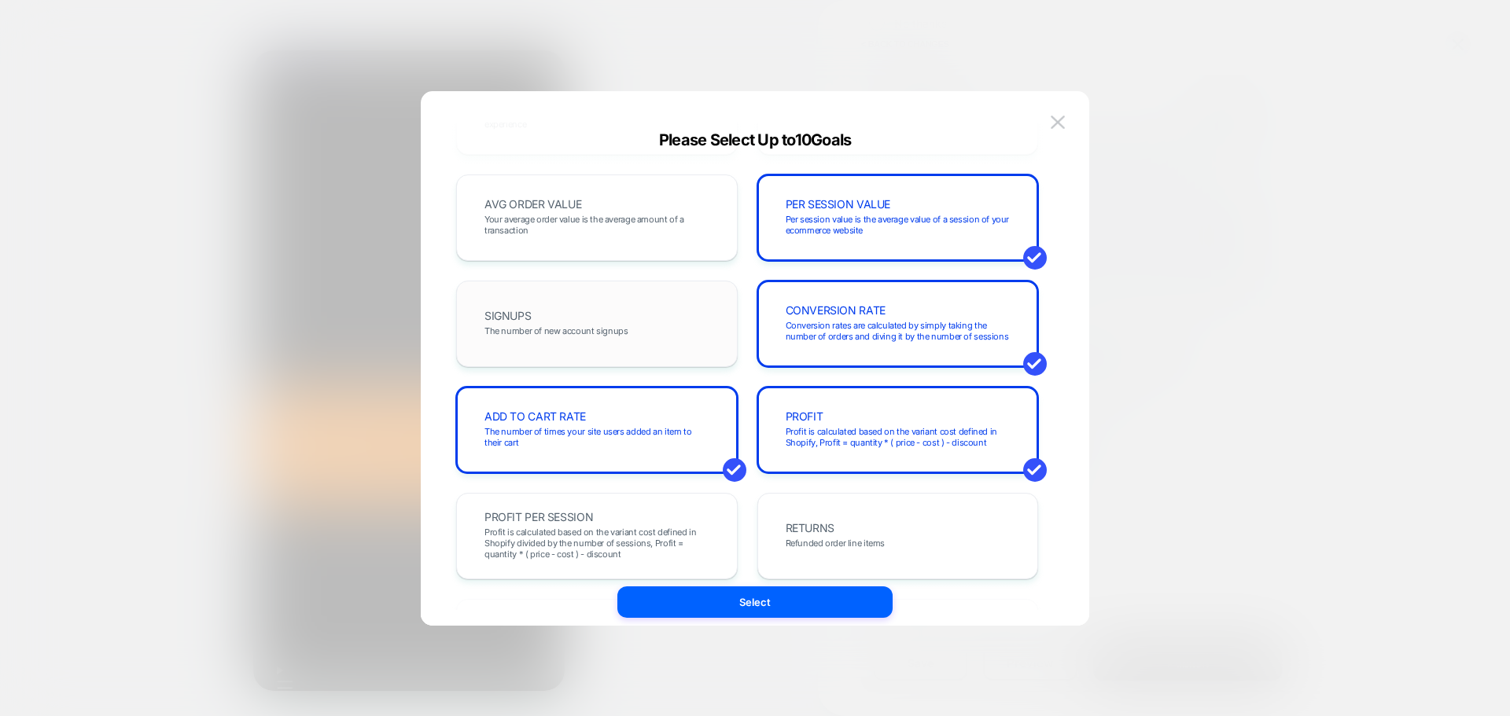
scroll to position [0, 0]
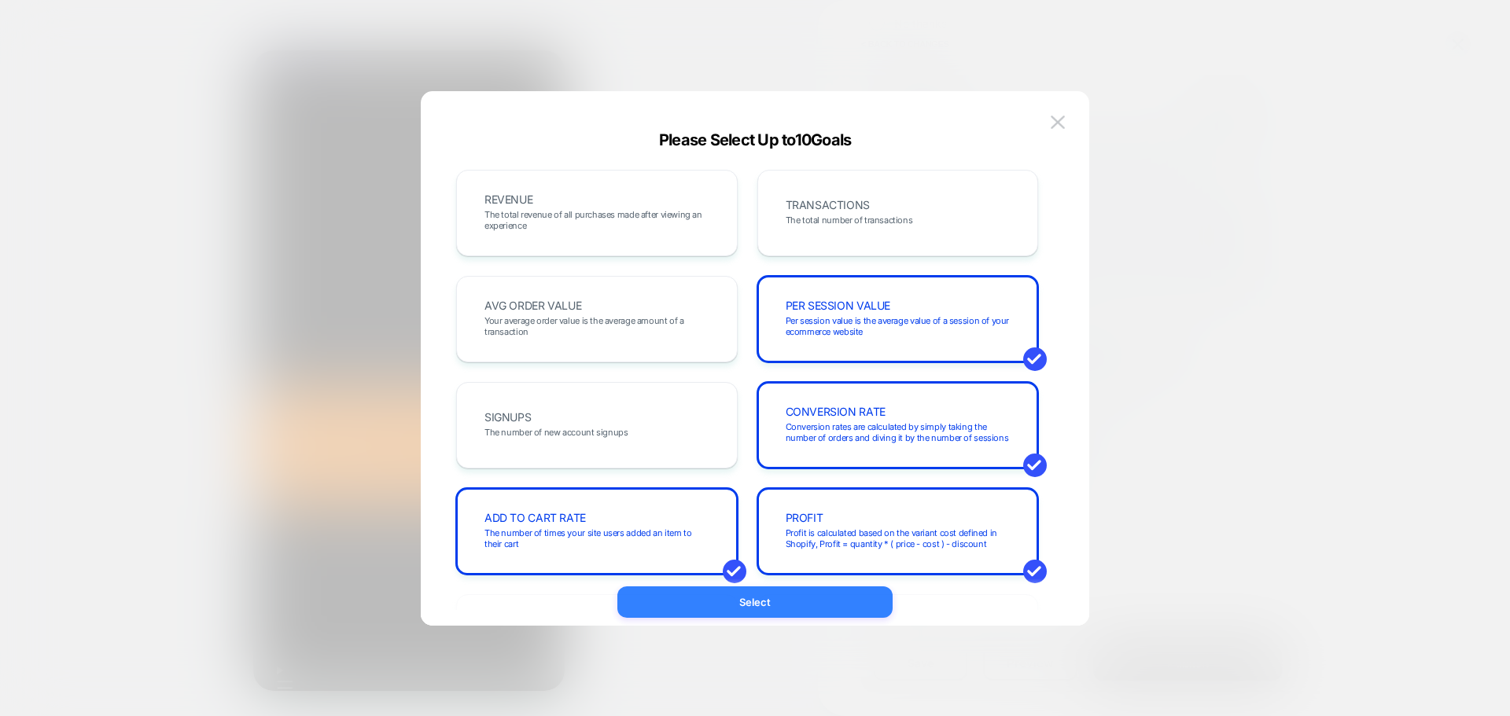
click at [740, 604] on button "Select" at bounding box center [754, 602] width 275 height 31
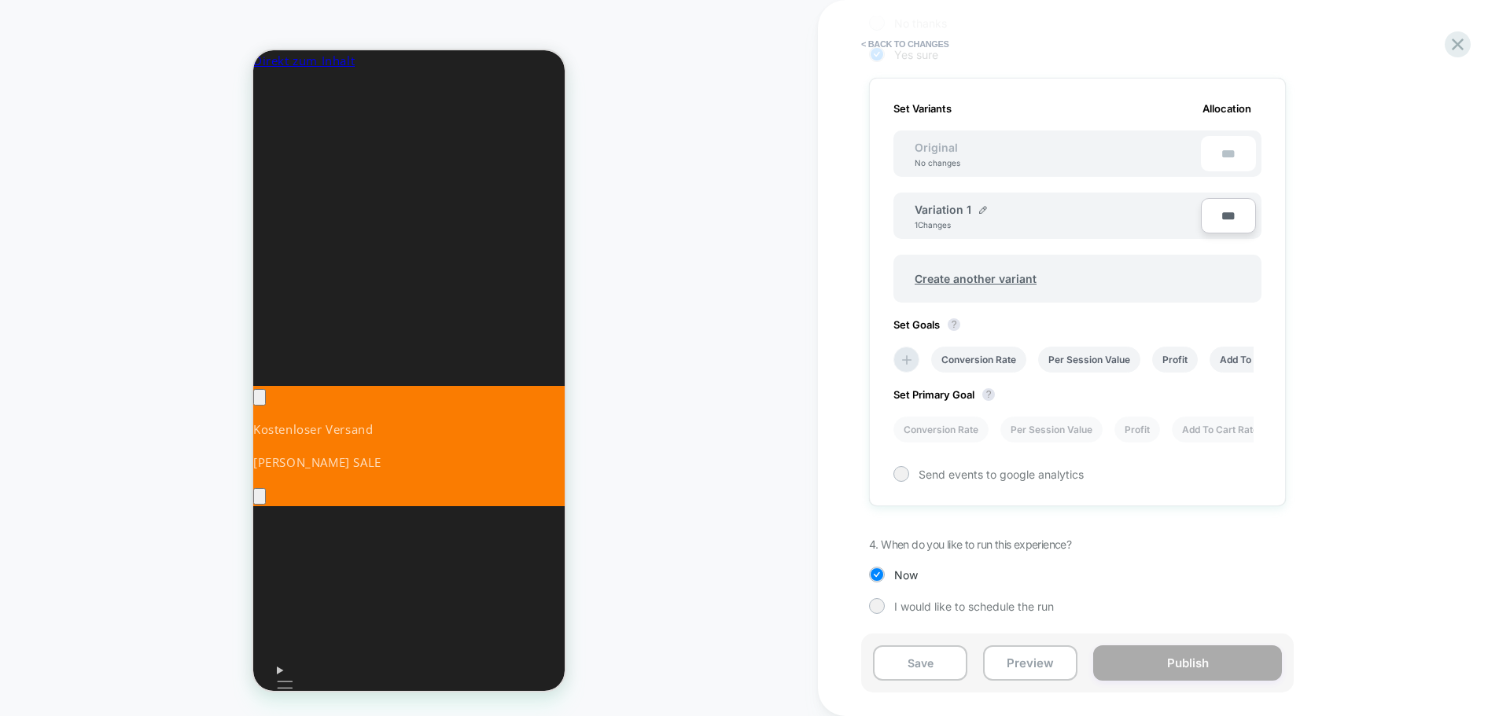
scroll to position [0, 234]
click at [1068, 433] on li "Per Session Value" at bounding box center [1051, 430] width 102 height 26
click at [926, 428] on li "Conversion Rate" at bounding box center [940, 430] width 95 height 26
click at [1052, 429] on li "Per Session Value" at bounding box center [1051, 430] width 102 height 26
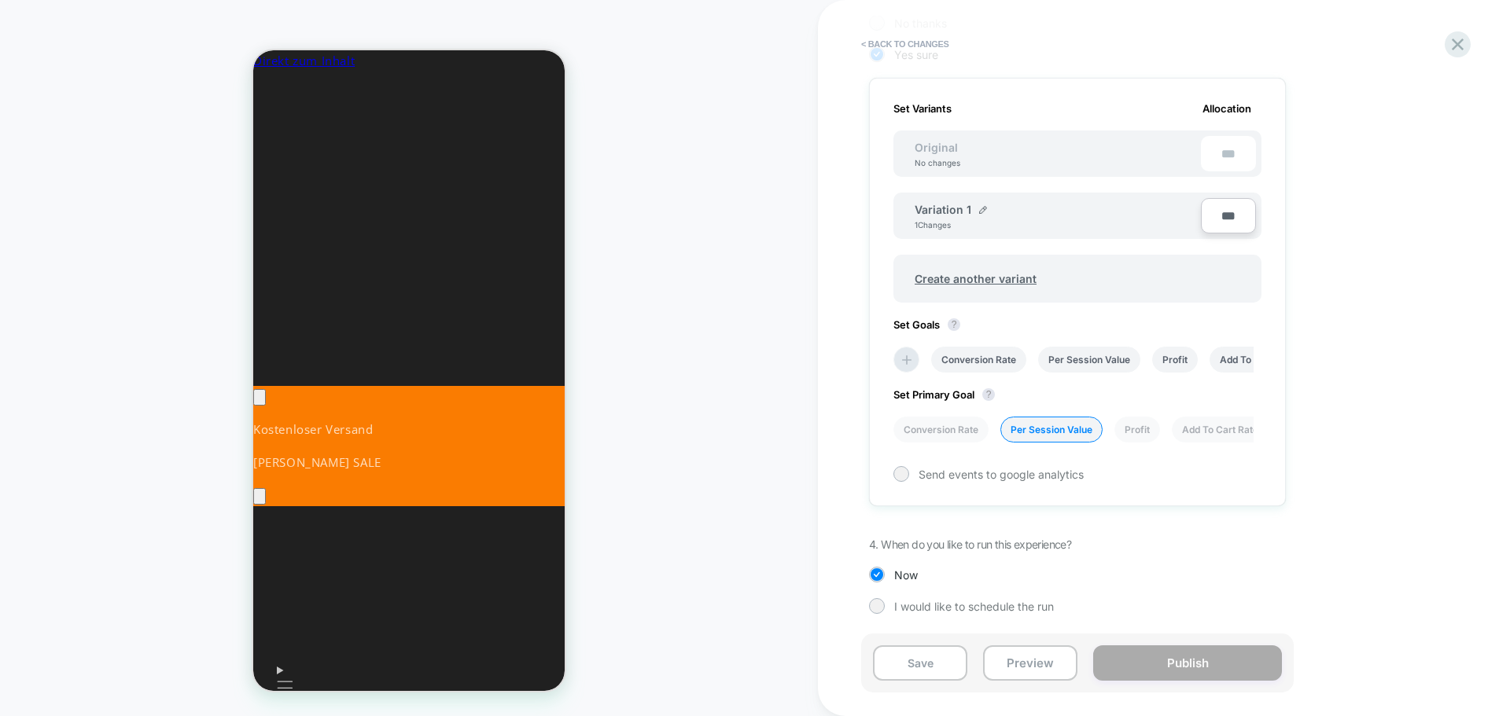
click at [1189, 623] on div "1. What audience and where will the experience run? Audience All Visitors Pages…" at bounding box center [1156, 188] width 574 height 900
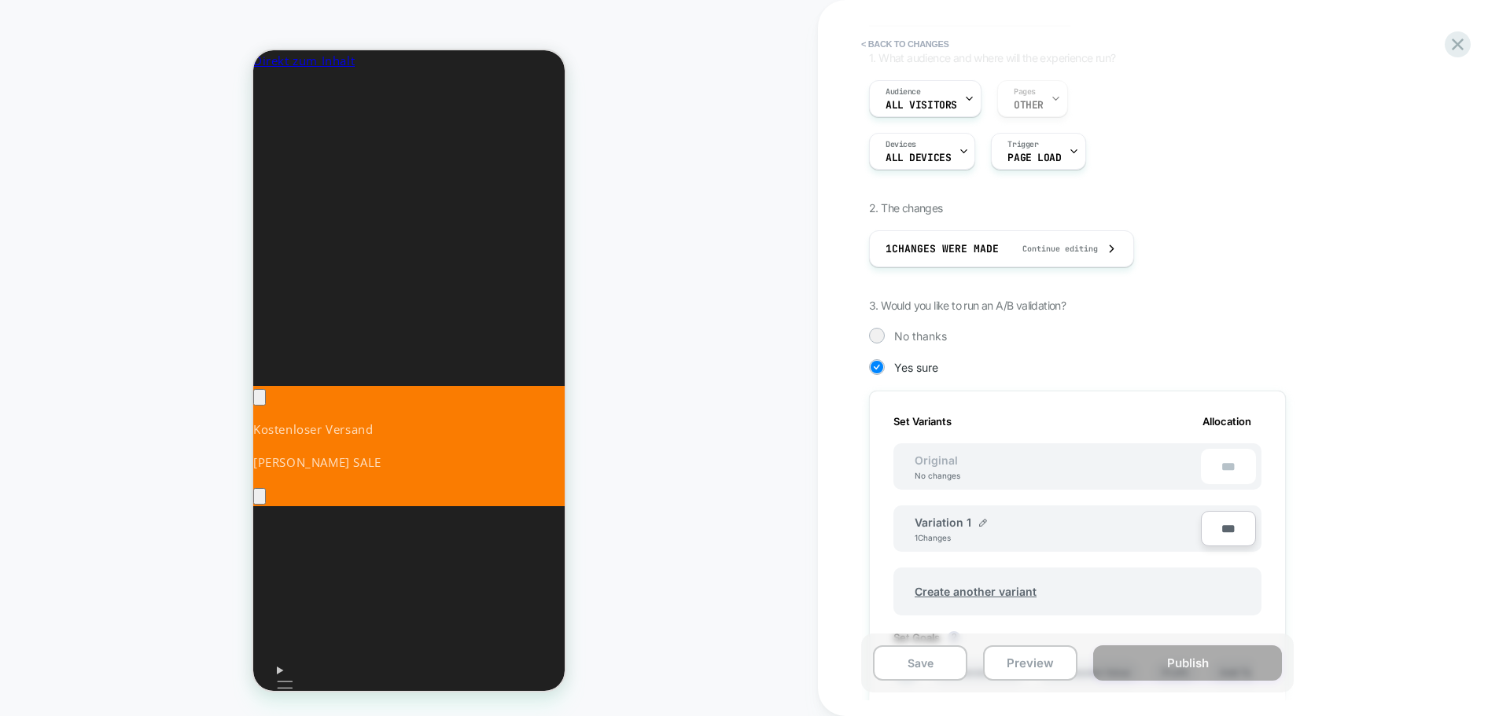
scroll to position [236, 0]
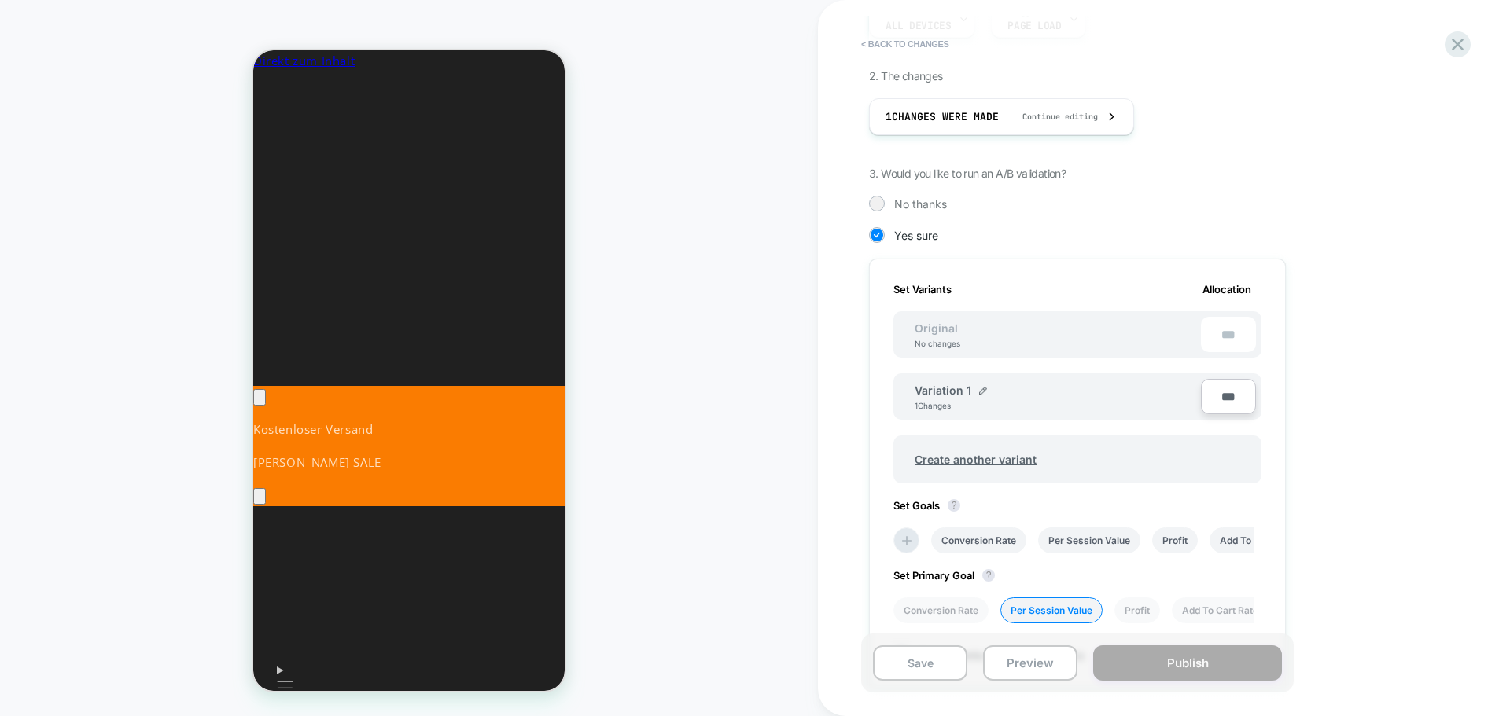
click at [885, 204] on div "No thanks" at bounding box center [1077, 204] width 417 height 16
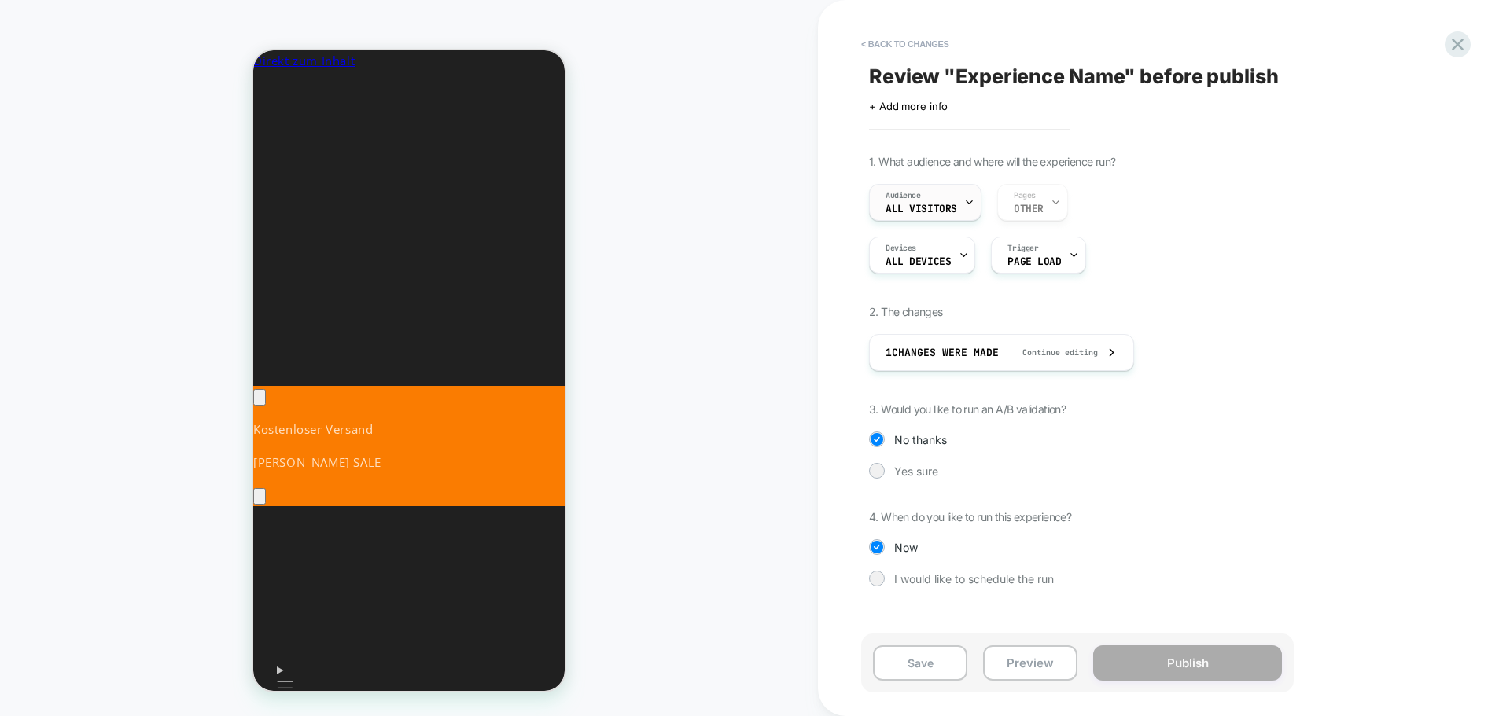
scroll to position [0, 0]
click at [878, 469] on div at bounding box center [876, 471] width 12 height 12
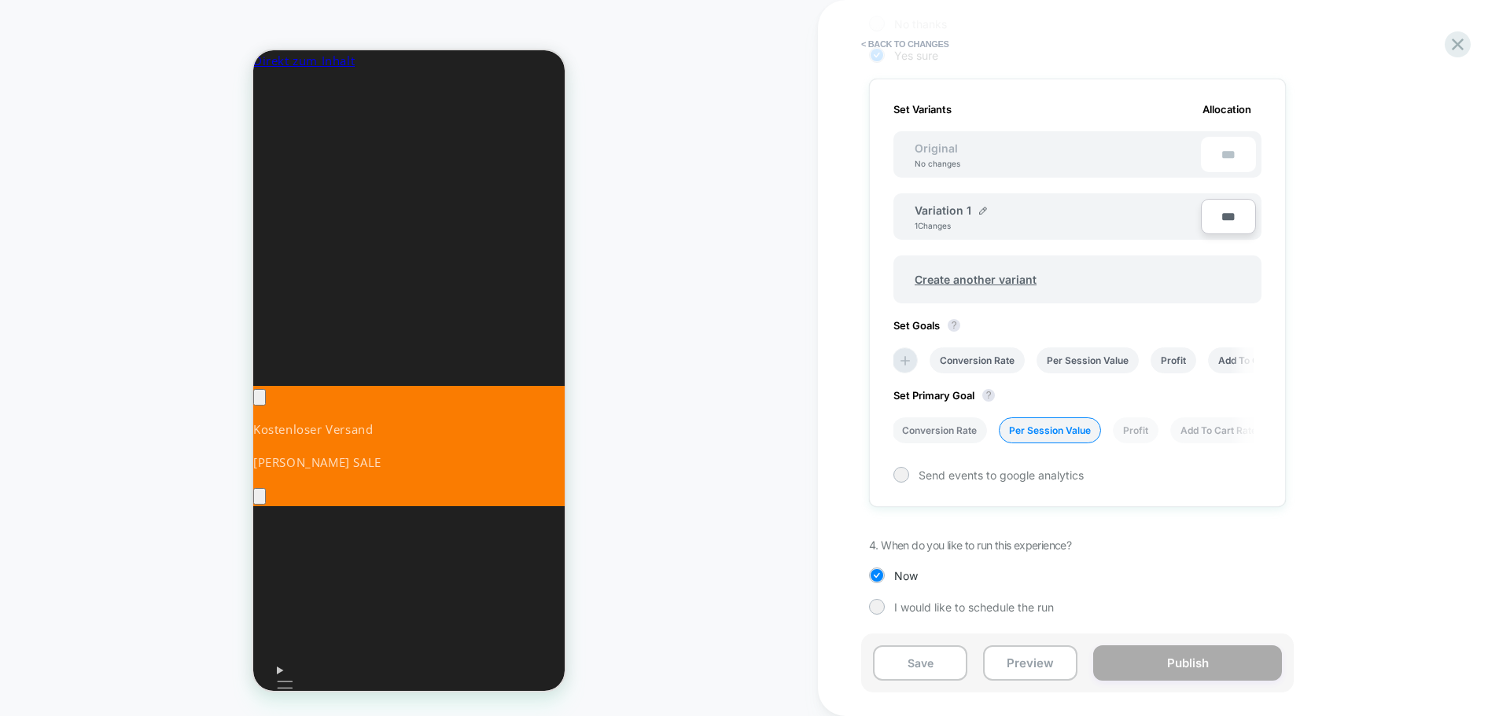
scroll to position [417, 0]
click at [873, 610] on div at bounding box center [876, 606] width 12 height 12
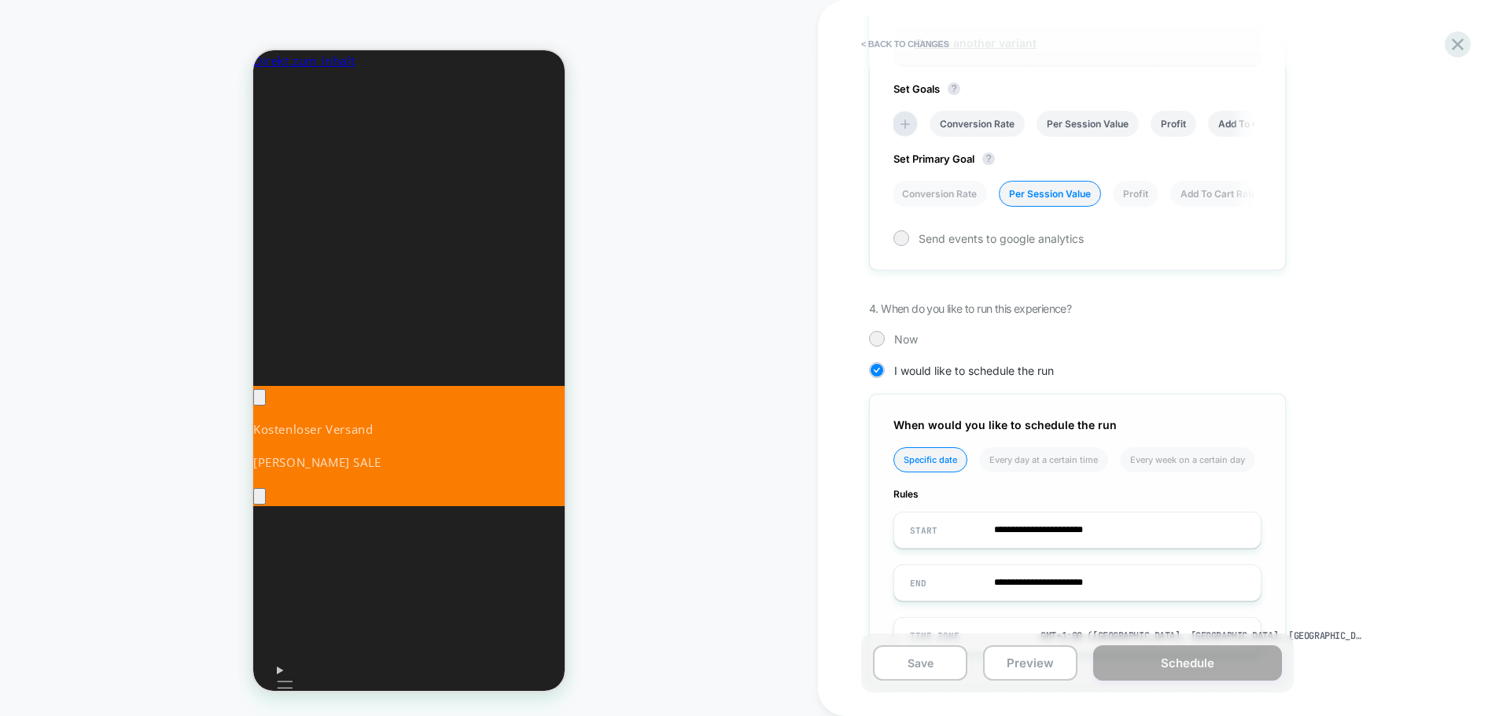
scroll to position [725, 0]
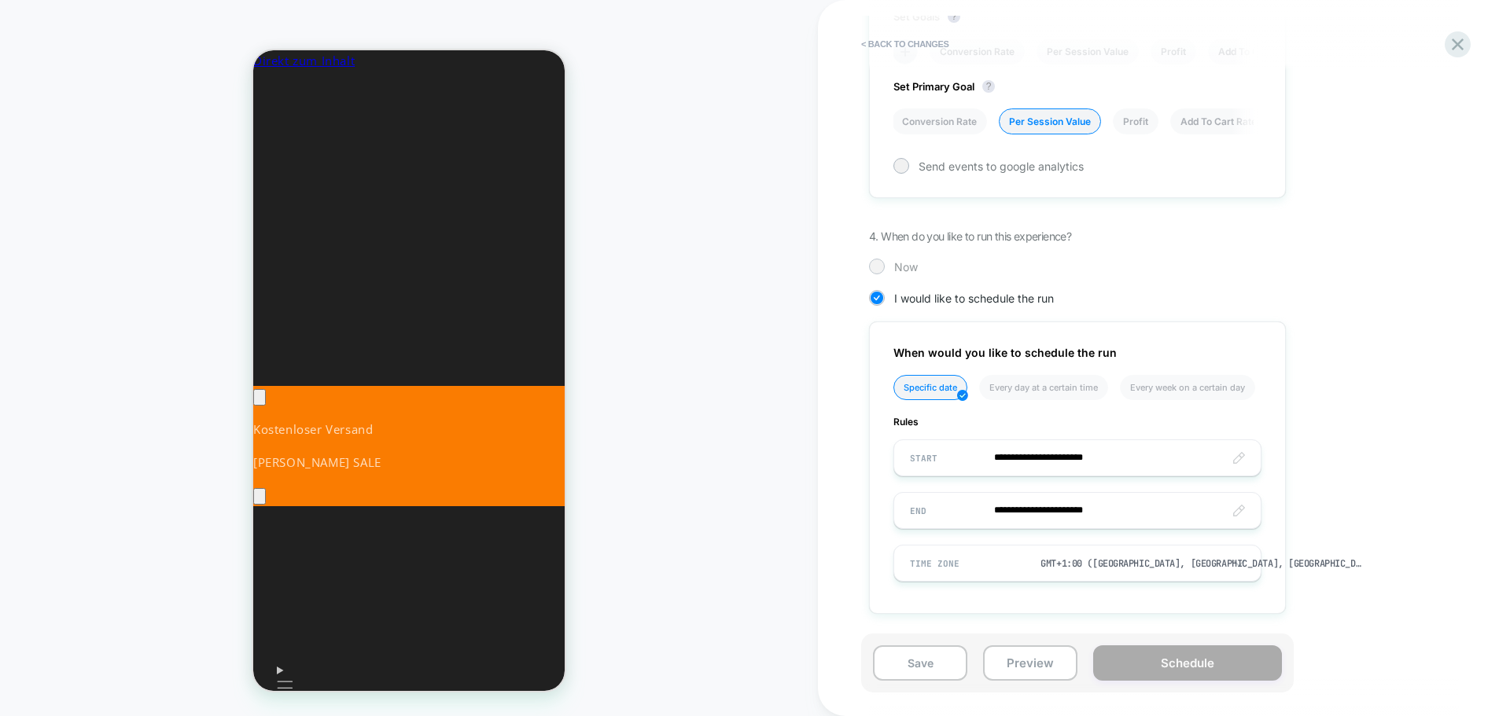
click at [873, 261] on div at bounding box center [876, 266] width 12 height 12
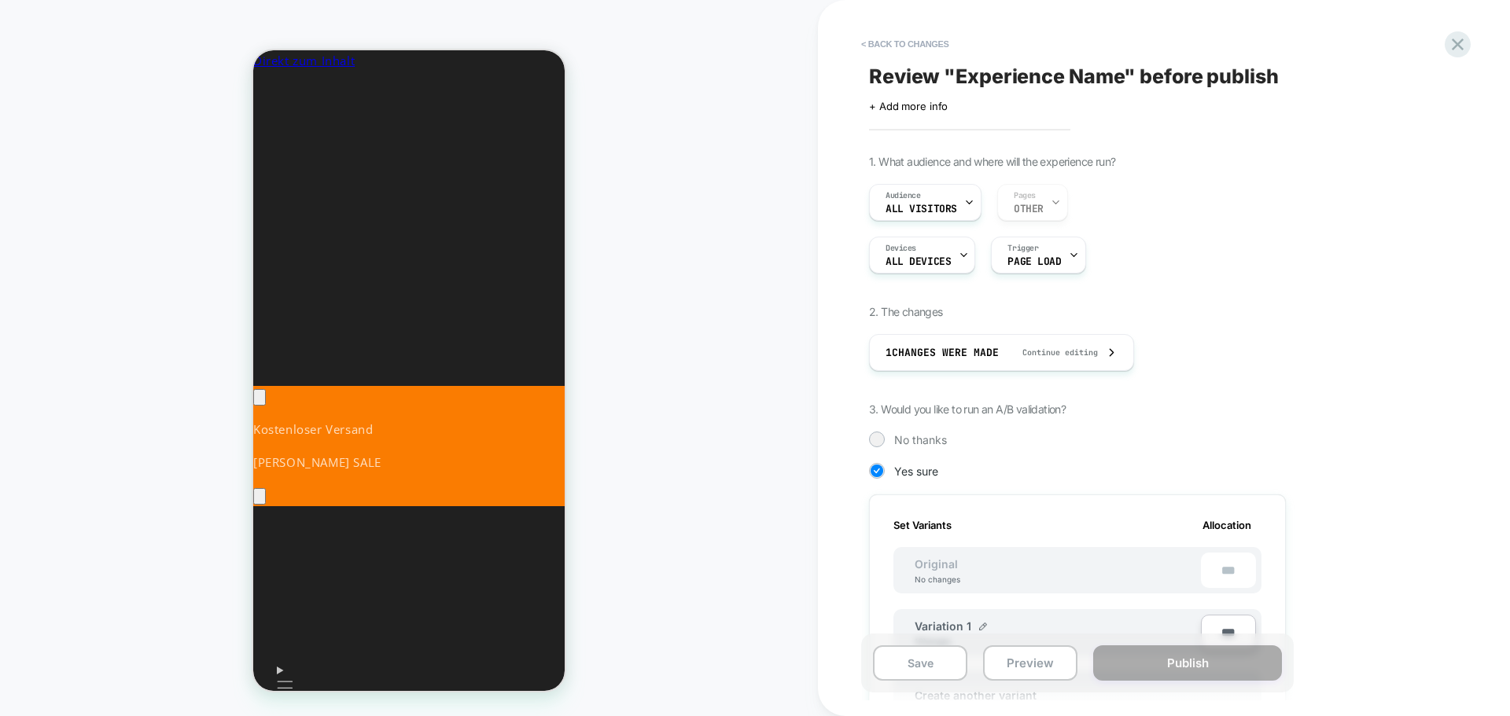
scroll to position [0, 234]
click at [1018, 353] on span "Continue editing" at bounding box center [1051, 353] width 91 height 10
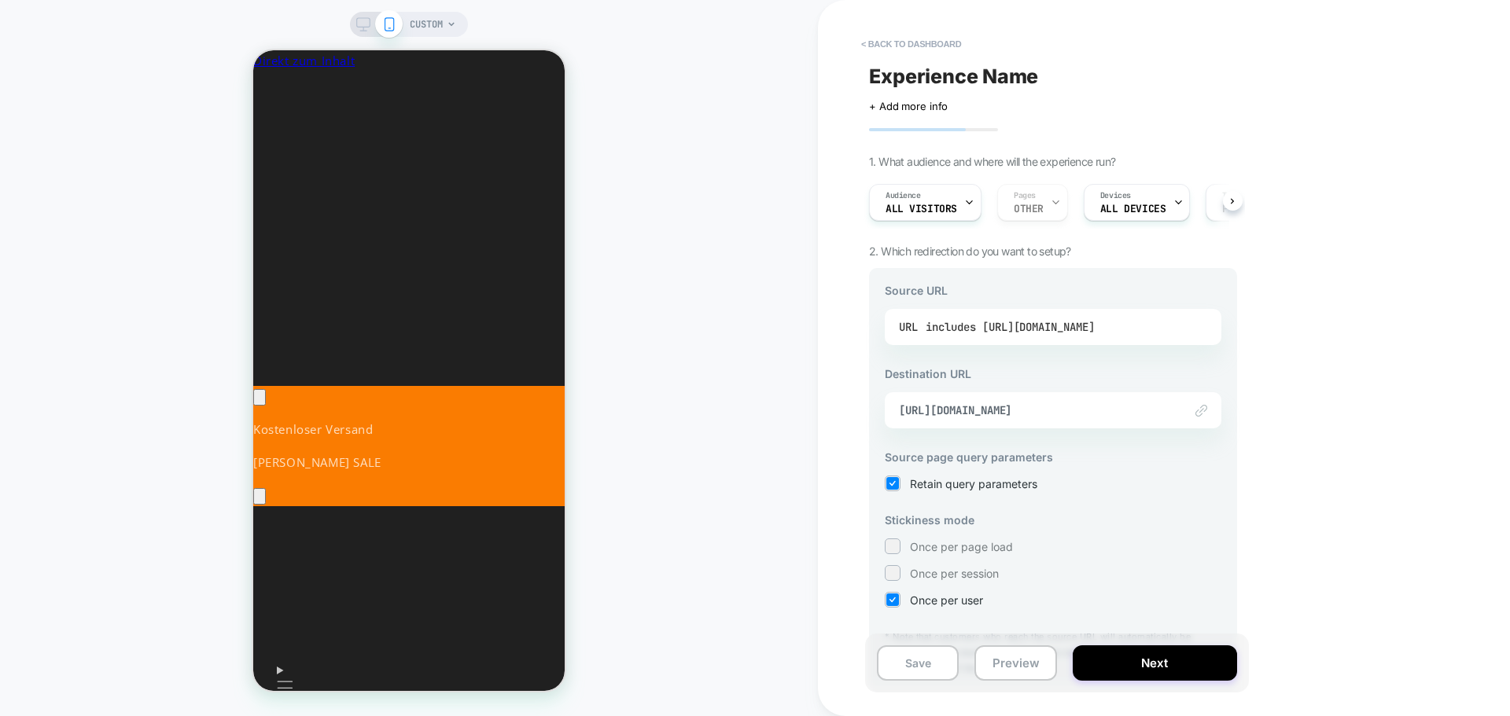
click at [1034, 329] on div "includes [URL][DOMAIN_NAME]" at bounding box center [1010, 327] width 169 height 24
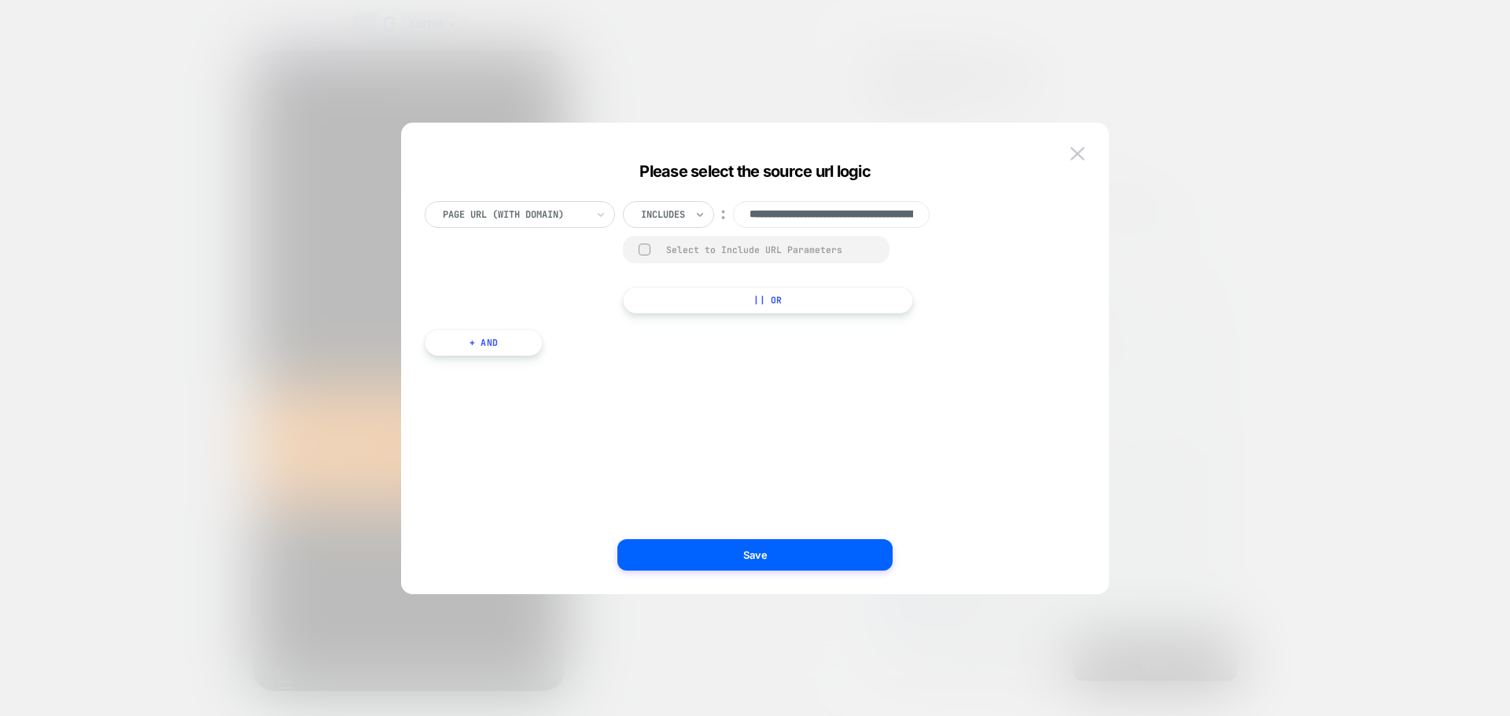
scroll to position [0, 160]
click at [705, 211] on icon at bounding box center [699, 215] width 11 height 16
click at [661, 260] on div "Is" at bounding box center [689, 257] width 102 height 25
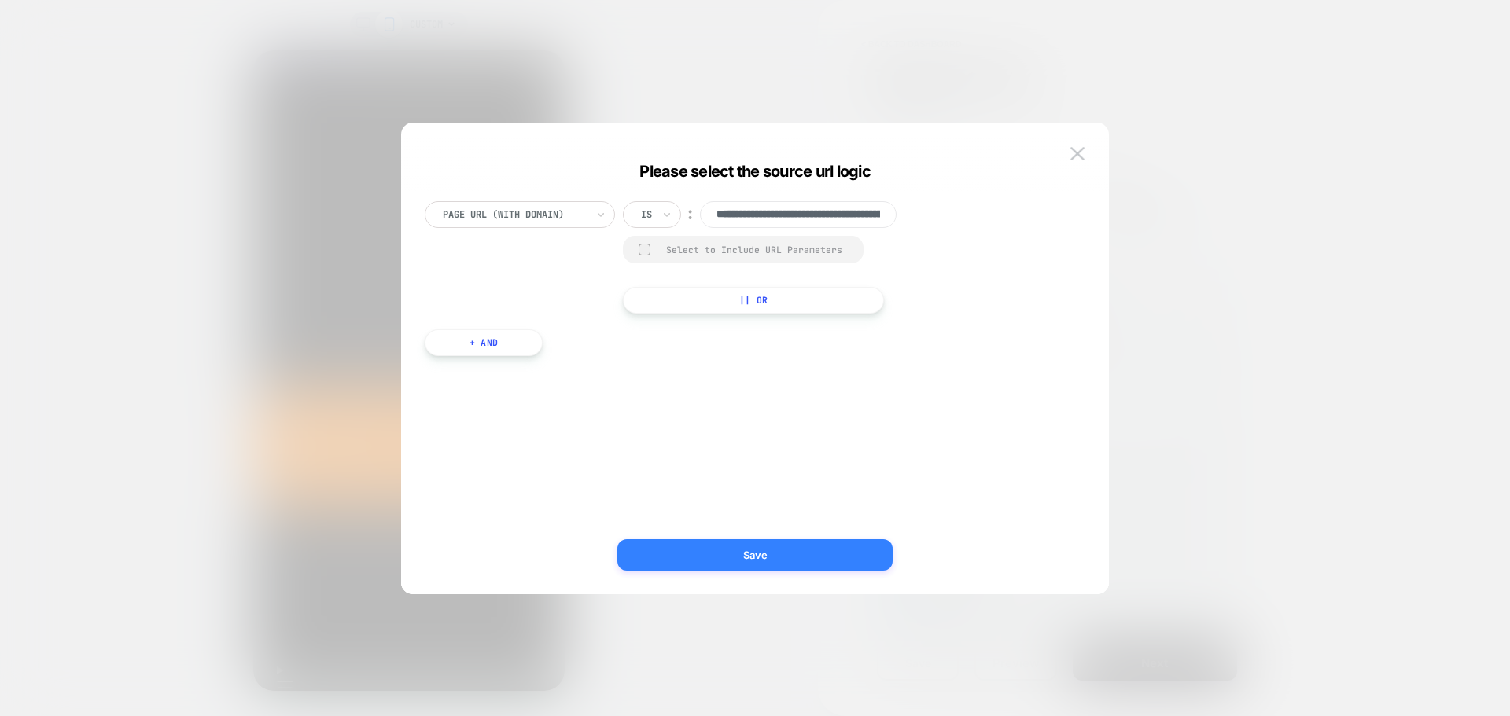
click at [753, 559] on button "Save" at bounding box center [754, 554] width 275 height 31
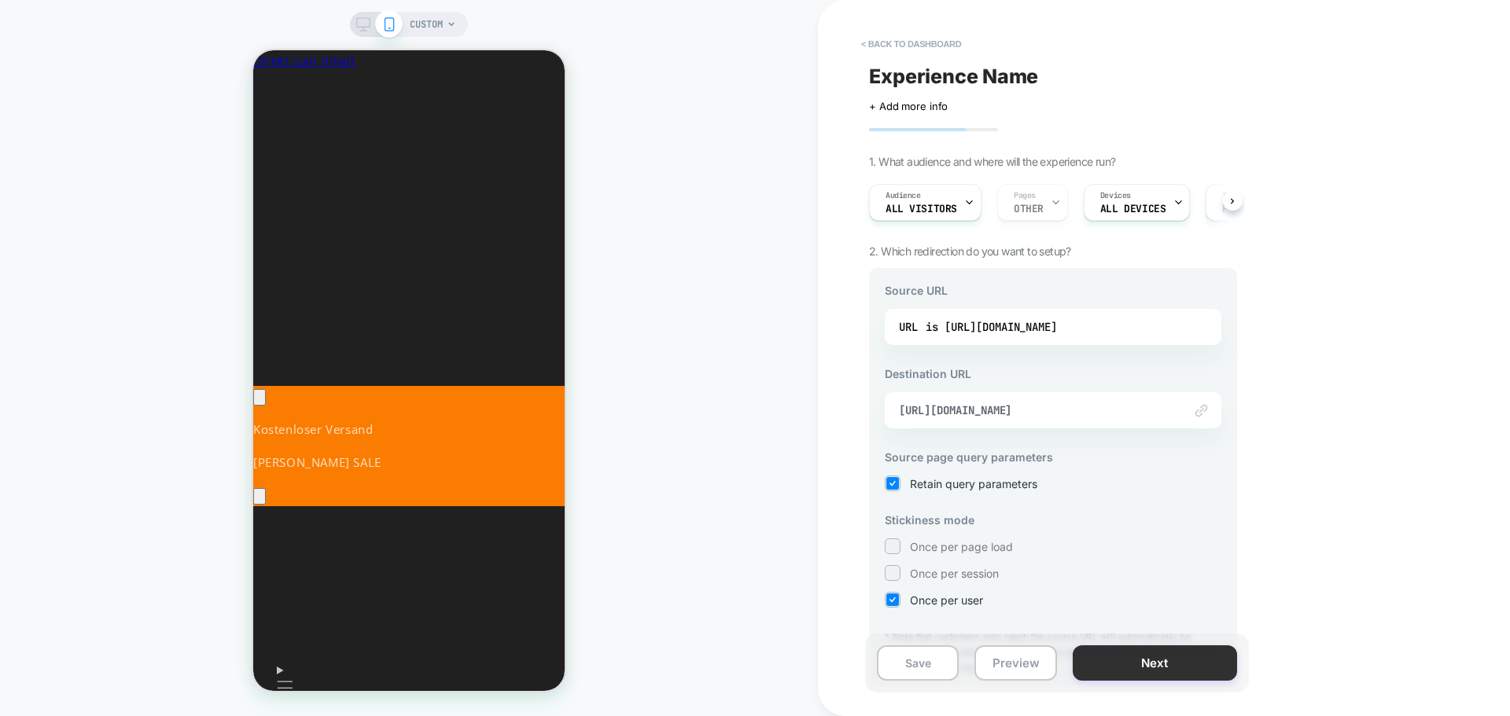
click at [1158, 666] on button "Next" at bounding box center [1155, 663] width 164 height 35
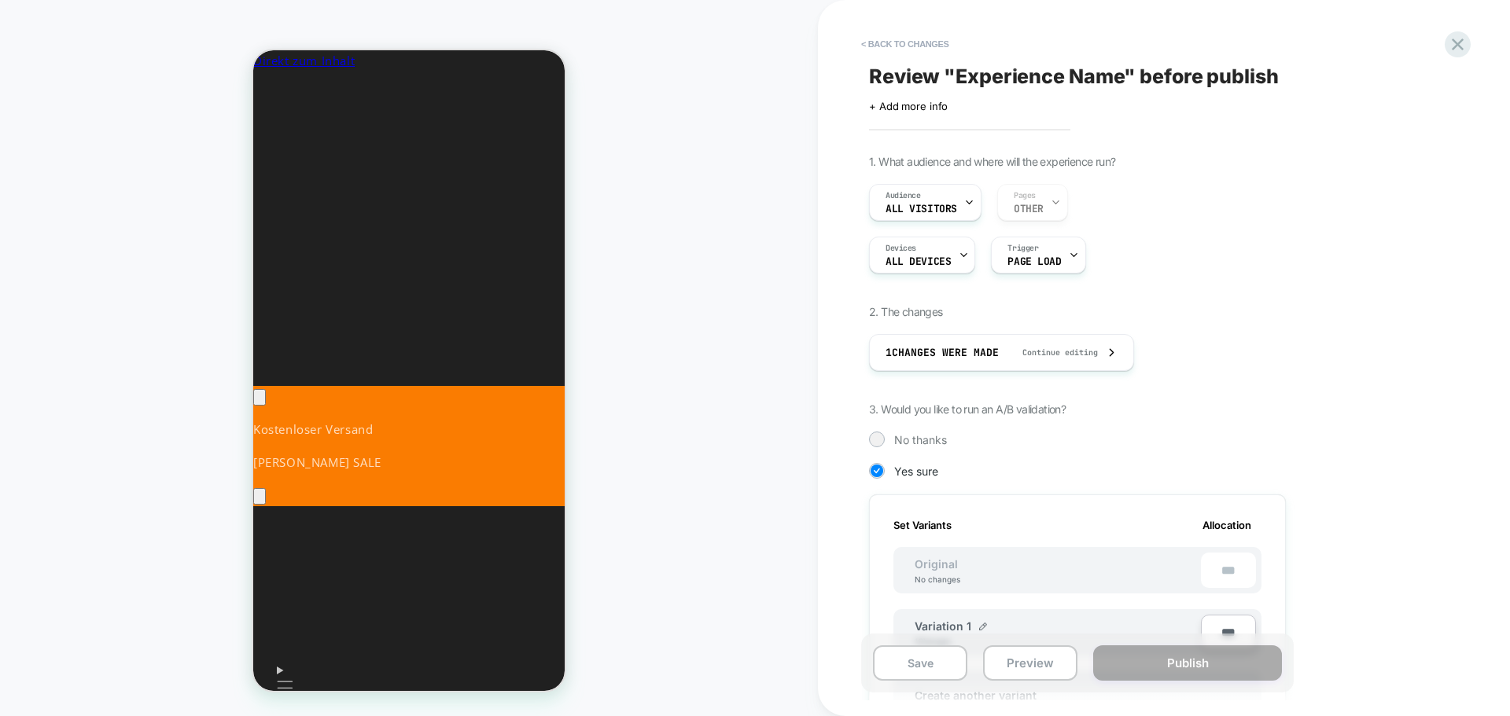
scroll to position [0, 2]
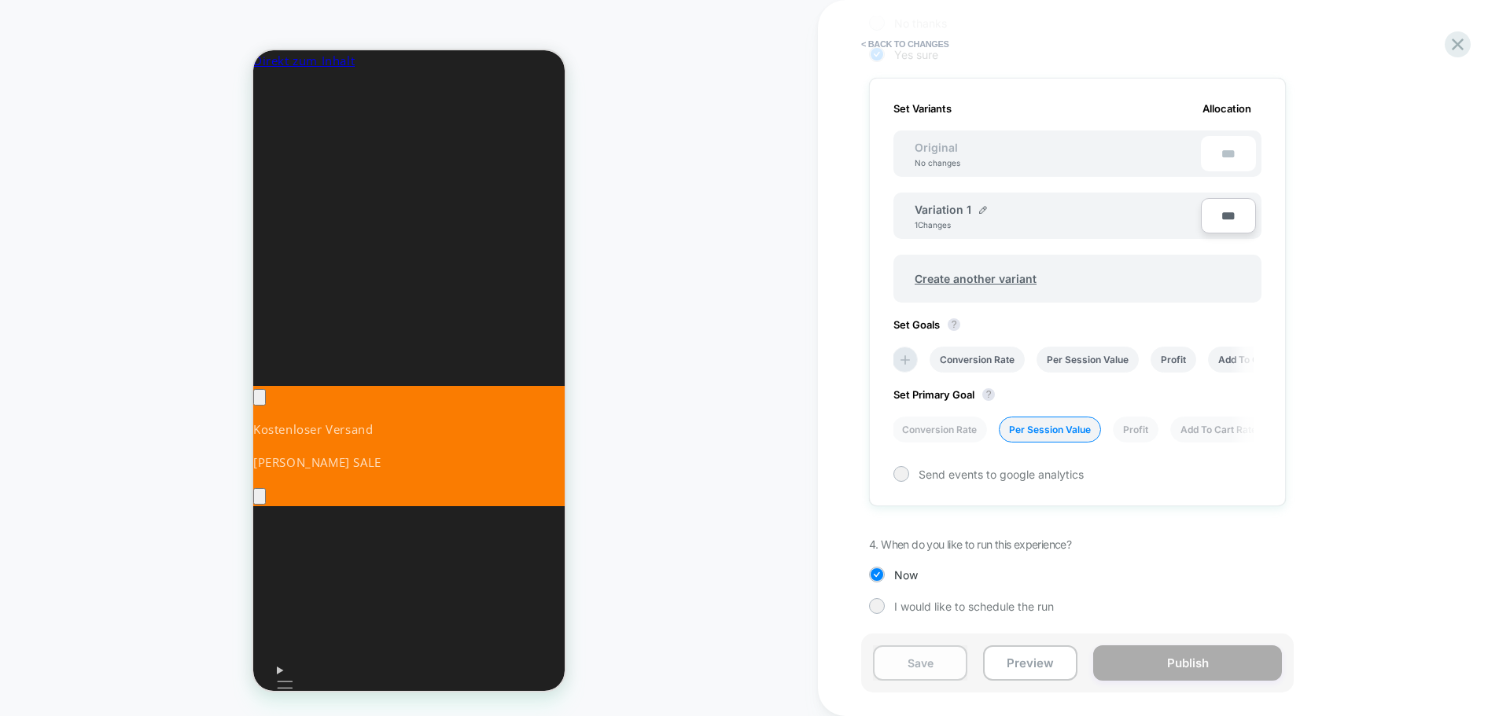
click at [933, 663] on button "Save" at bounding box center [920, 663] width 94 height 35
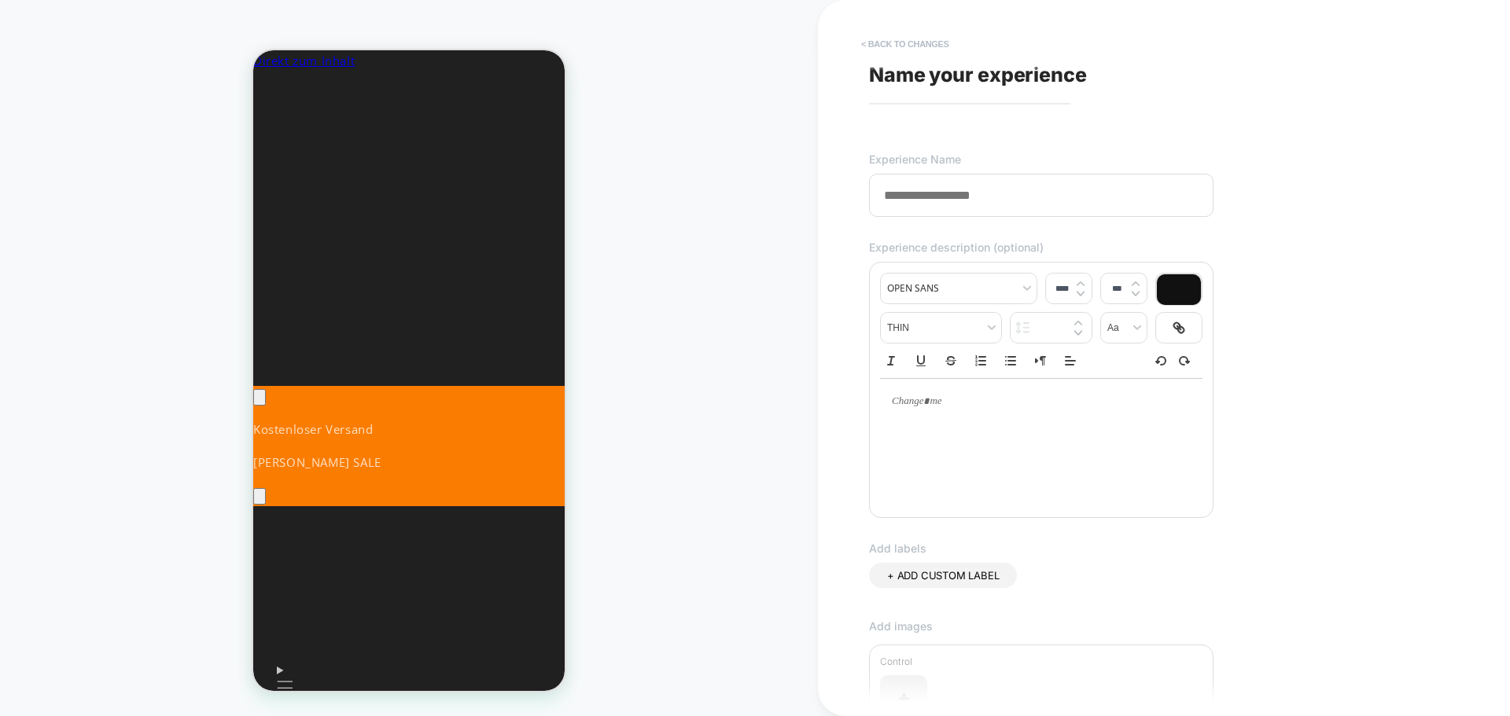
click at [862, 39] on button "< Back to changes" at bounding box center [905, 43] width 104 height 25
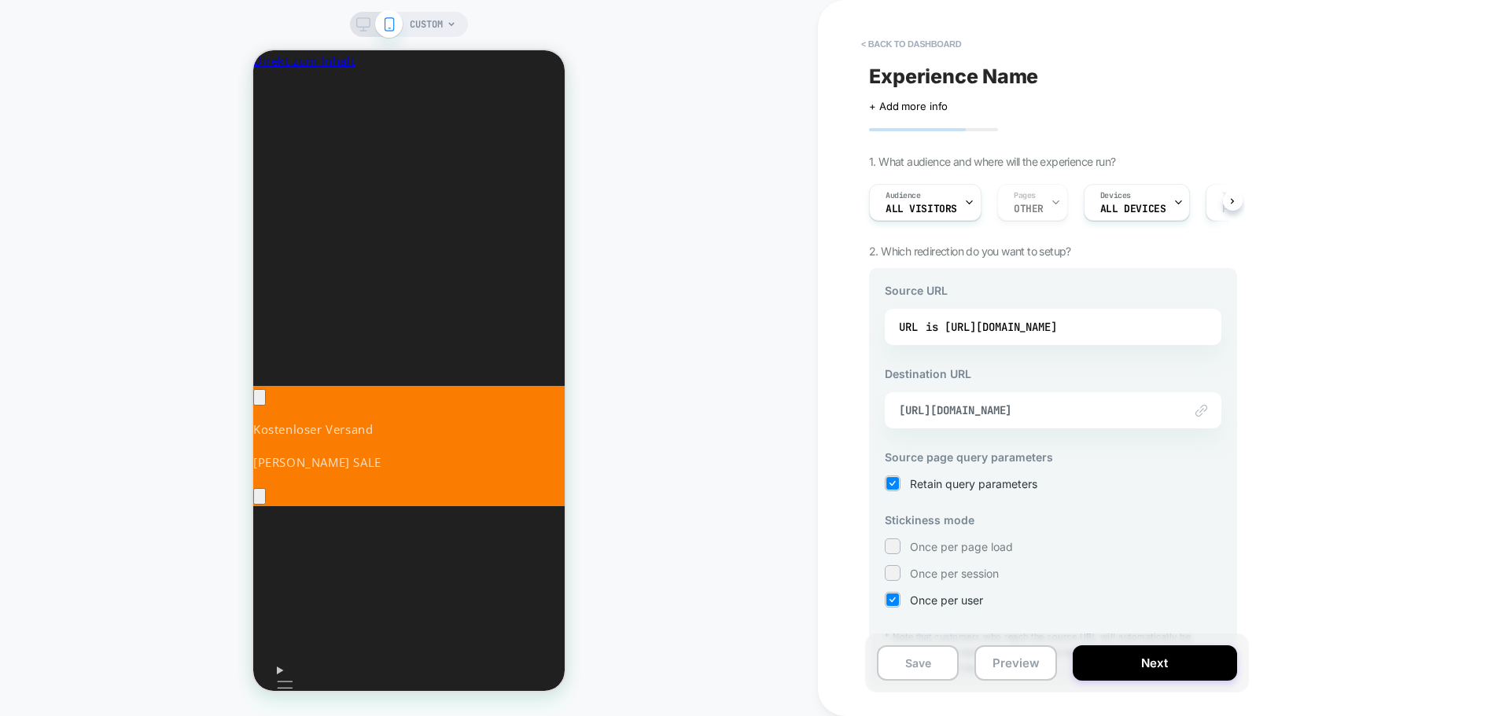
scroll to position [0, 0]
click at [1016, 205] on div "Audience All Visitors Pages OTHER Devices ALL DEVICES Trigger Page Load" at bounding box center [1045, 202] width 368 height 53
click at [1032, 208] on div "Audience All Visitors Pages OTHER Devices ALL DEVICES Trigger Page Load" at bounding box center [1045, 202] width 368 height 53
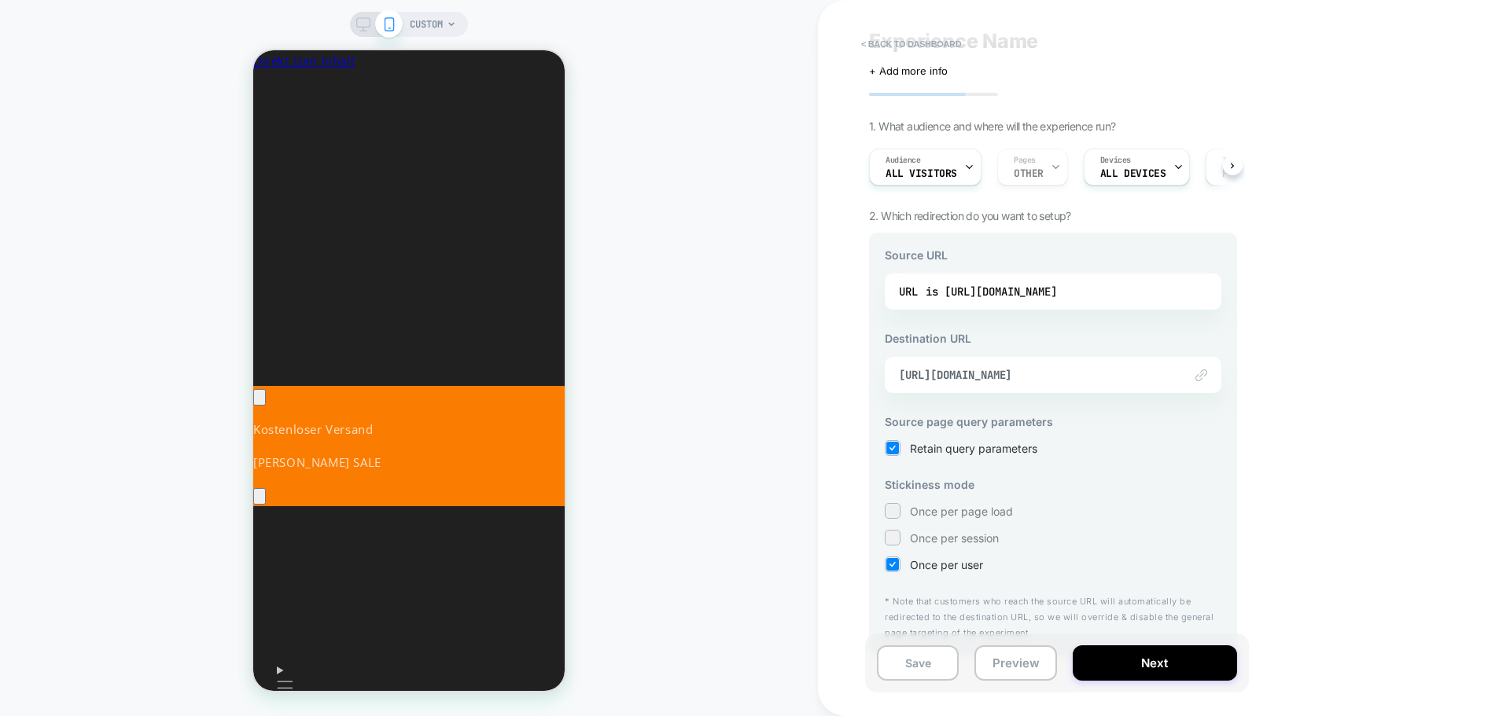
scroll to position [54, 0]
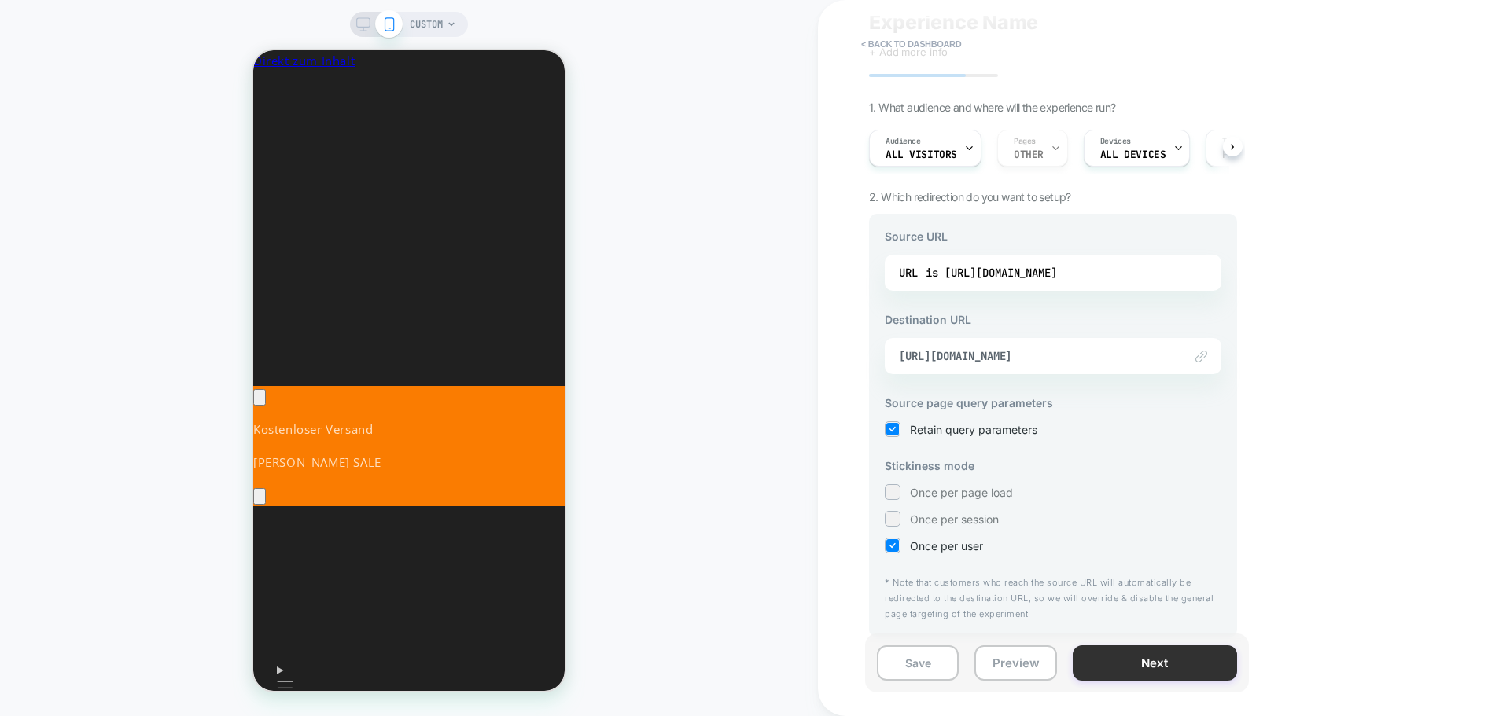
click at [1135, 672] on button "Next" at bounding box center [1155, 663] width 164 height 35
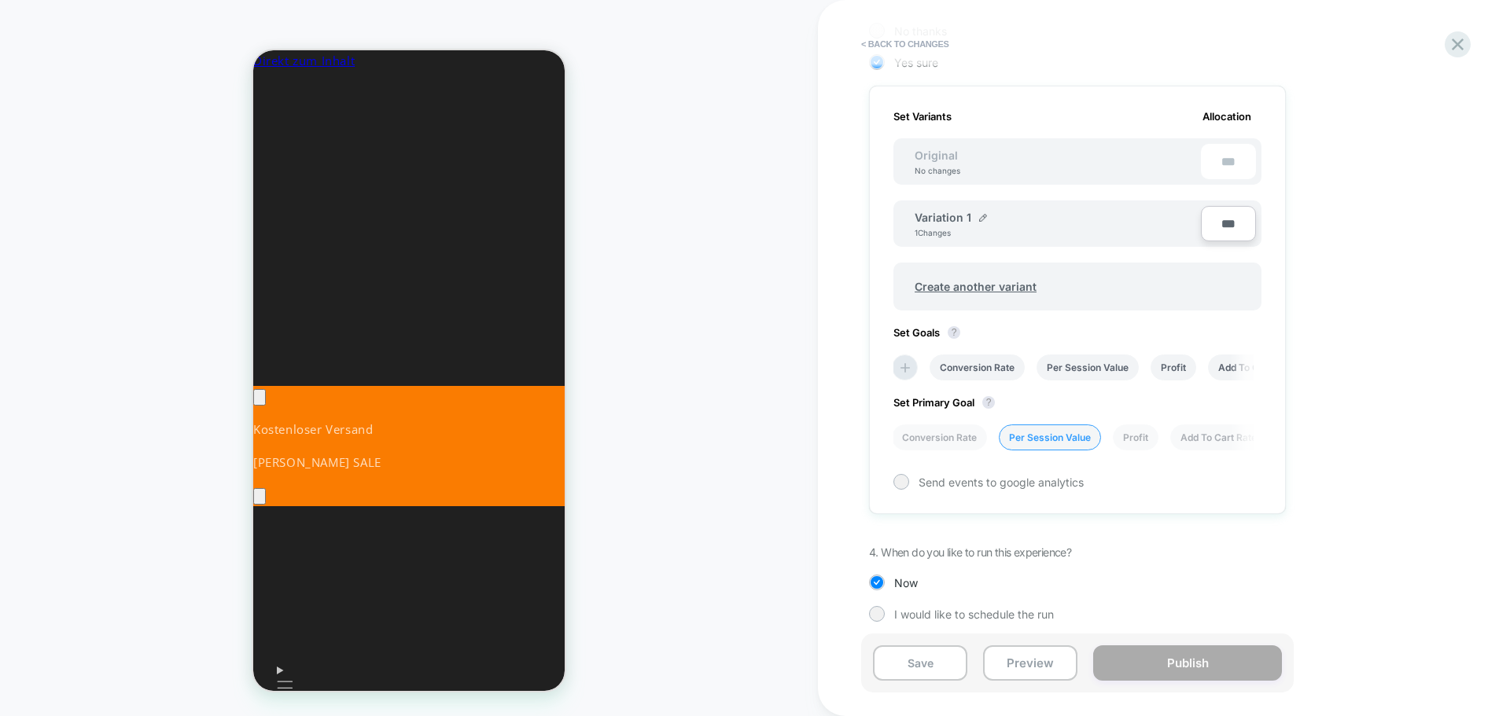
scroll to position [417, 0]
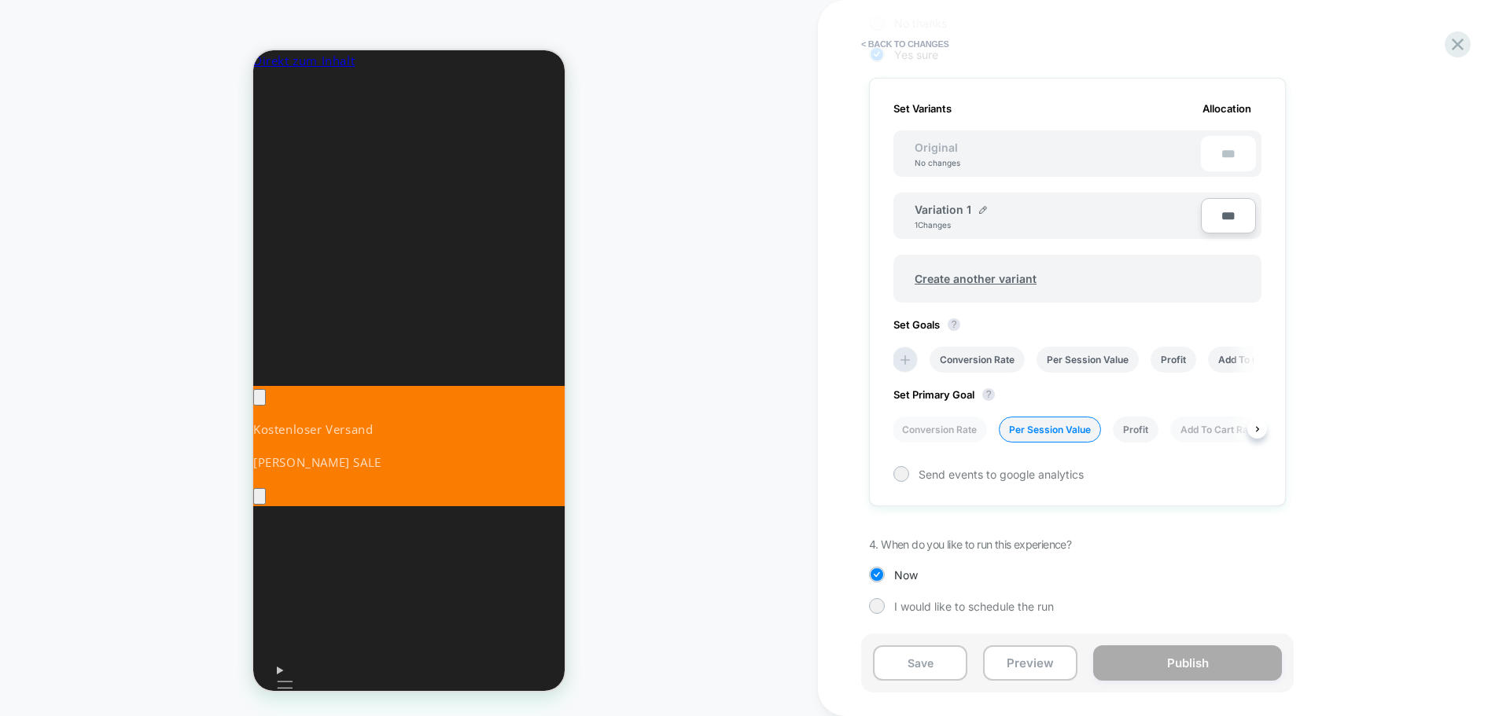
click at [1122, 427] on li "Profit" at bounding box center [1136, 430] width 46 height 26
click at [966, 430] on li "Conversion Rate" at bounding box center [939, 430] width 95 height 26
click at [1048, 431] on li "Per Session Value" at bounding box center [1050, 430] width 102 height 26
click at [999, 472] on span "Send events to google analytics" at bounding box center [1000, 474] width 165 height 13
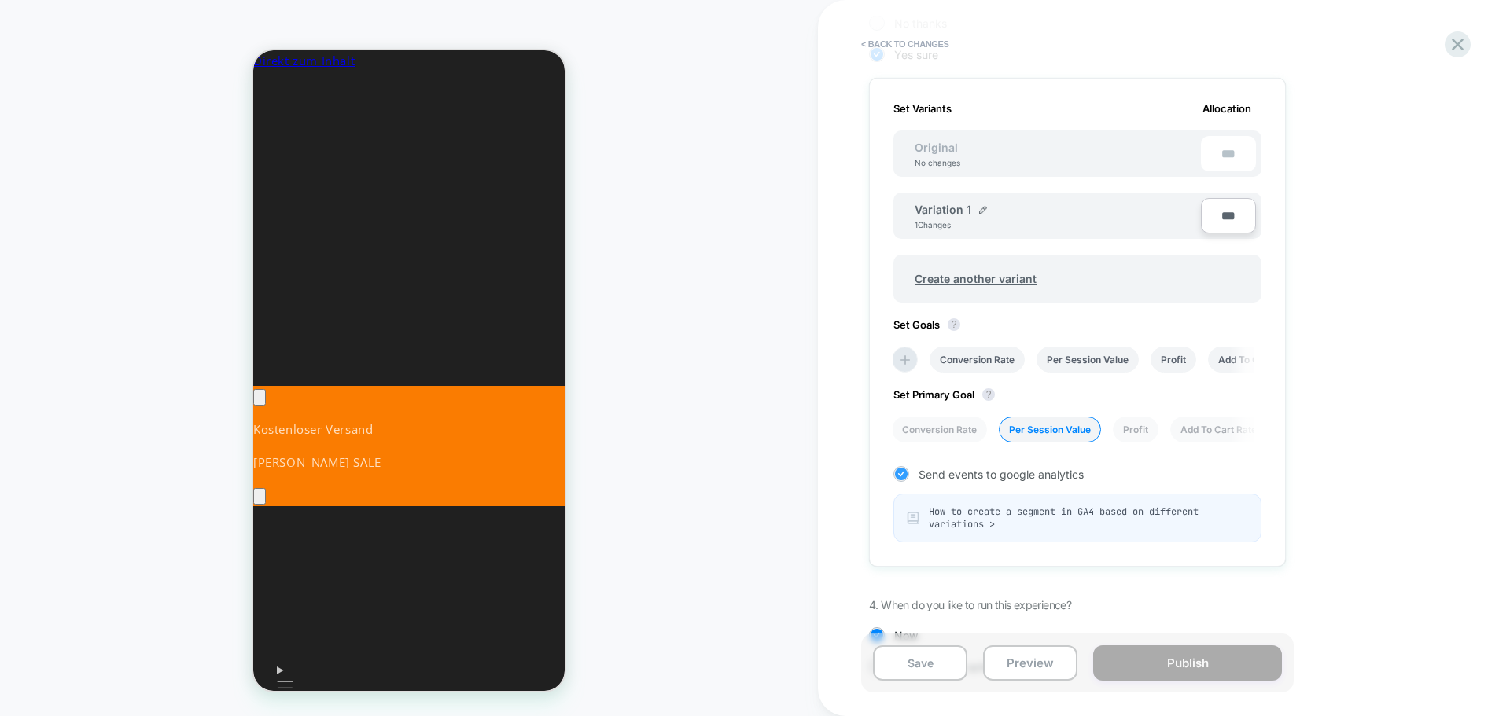
click at [992, 474] on span "Send events to google analytics" at bounding box center [1000, 474] width 165 height 13
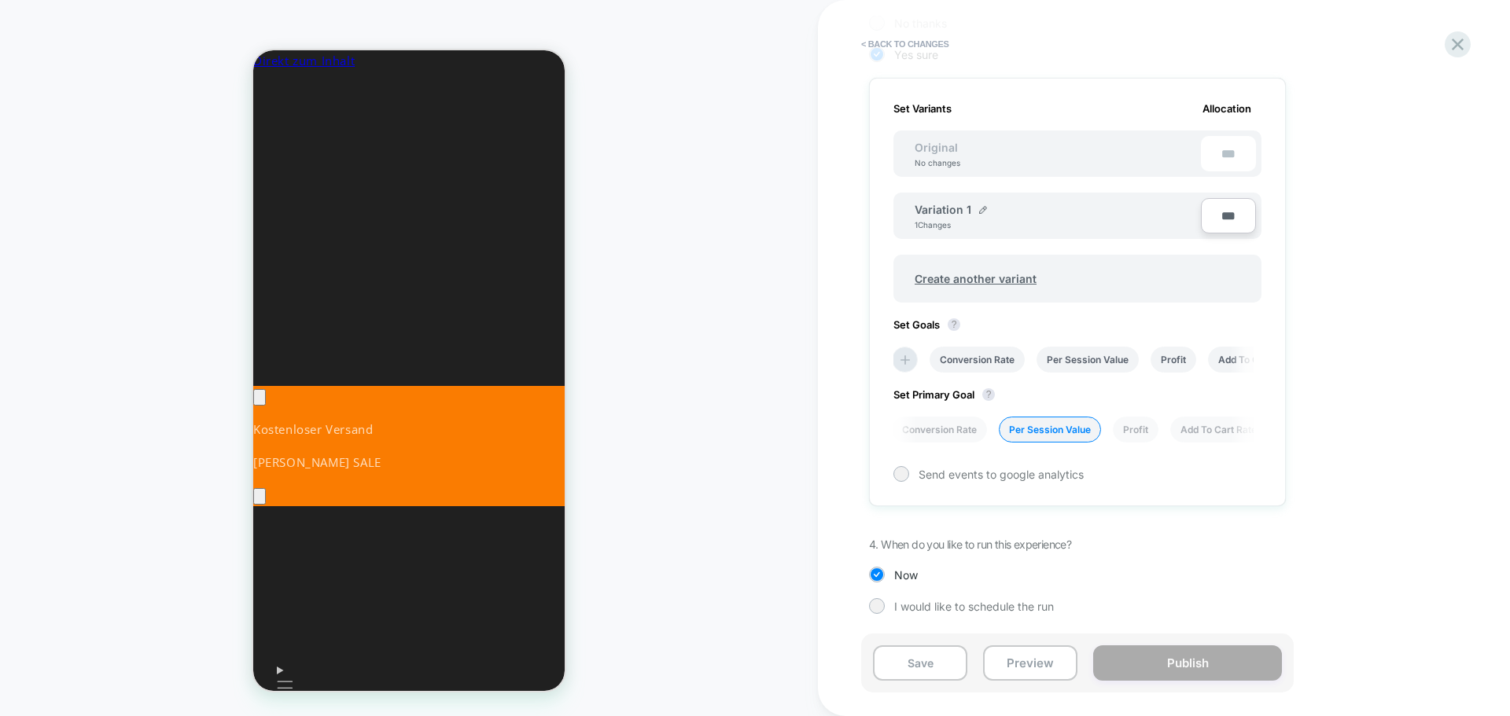
scroll to position [0, 5]
click at [1236, 108] on span "Allocation" at bounding box center [1226, 108] width 49 height 13
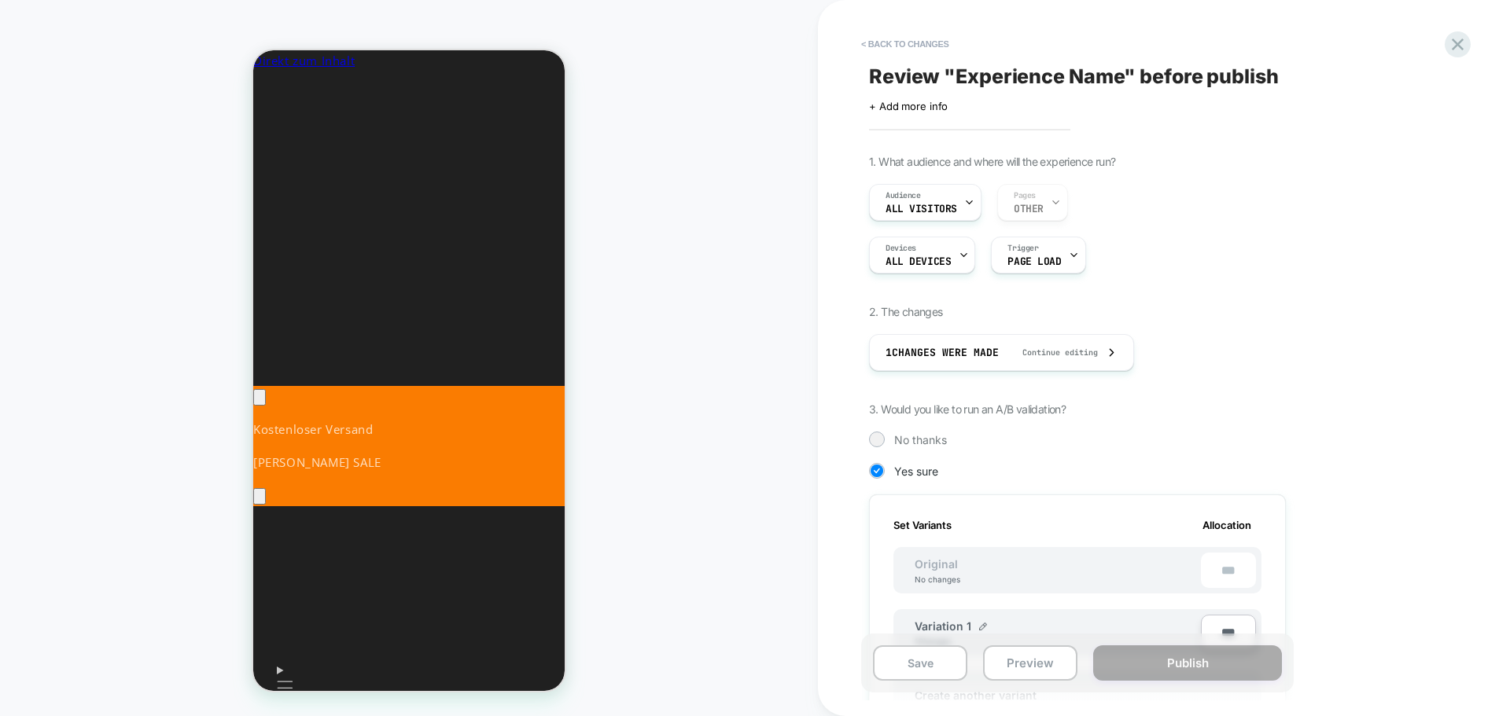
scroll to position [0, 0]
click at [961, 204] on div "Audience All Visitors" at bounding box center [921, 202] width 103 height 35
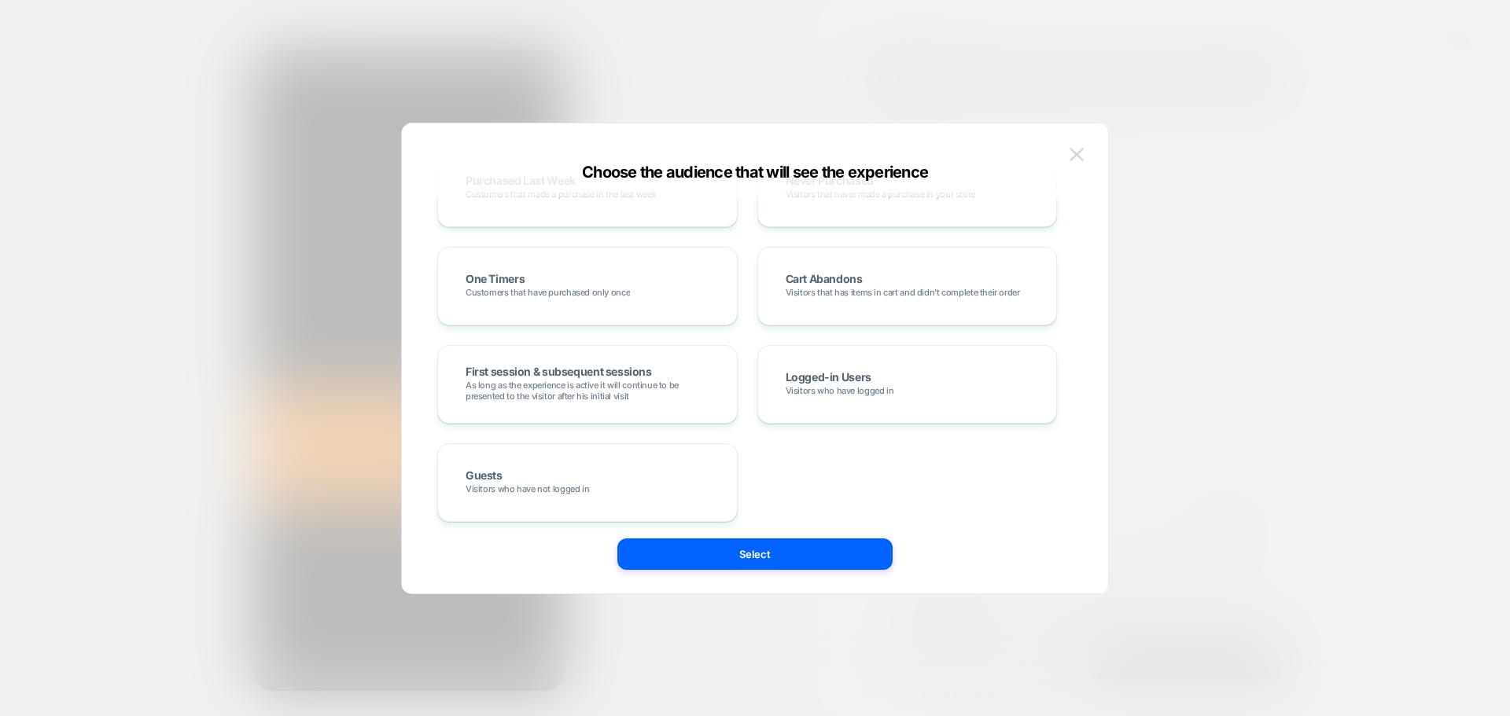
click at [1077, 156] on img at bounding box center [1076, 154] width 14 height 13
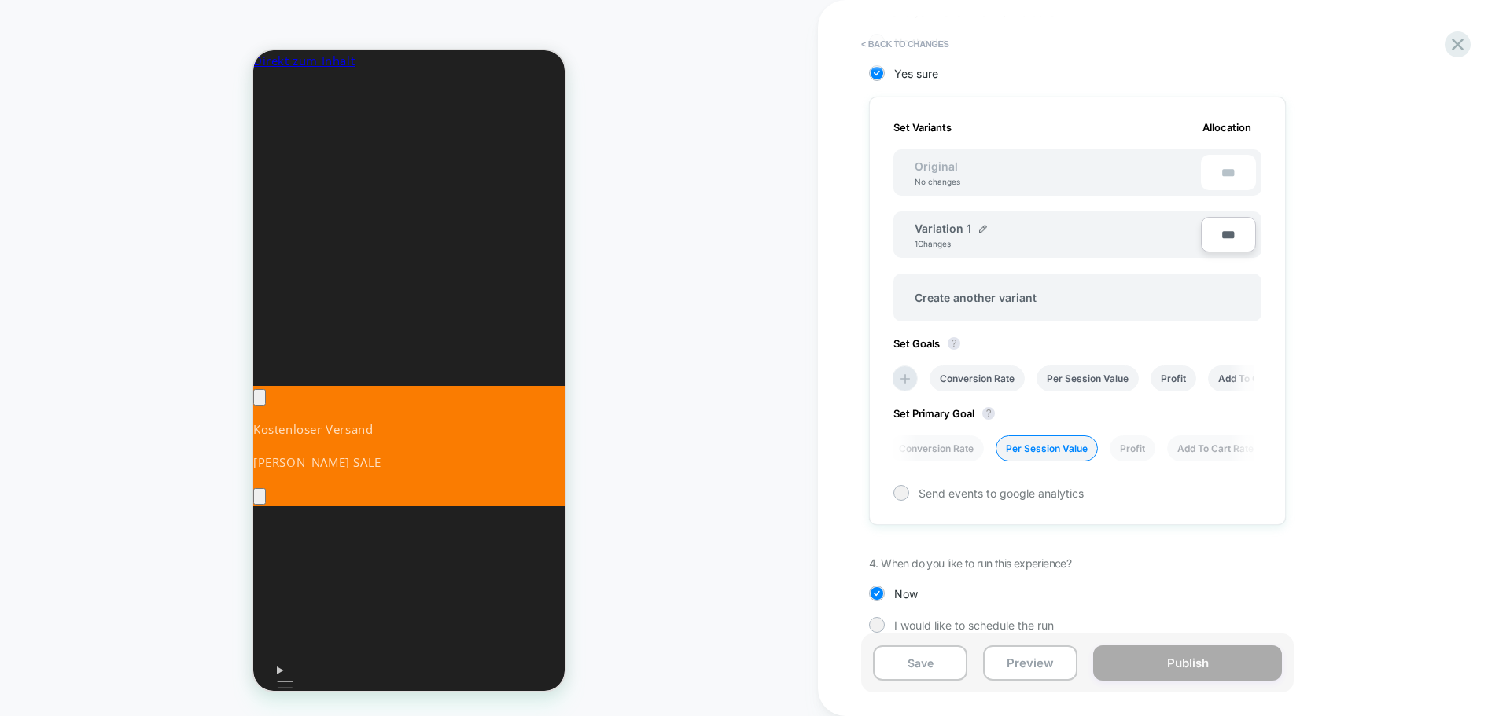
scroll to position [417, 0]
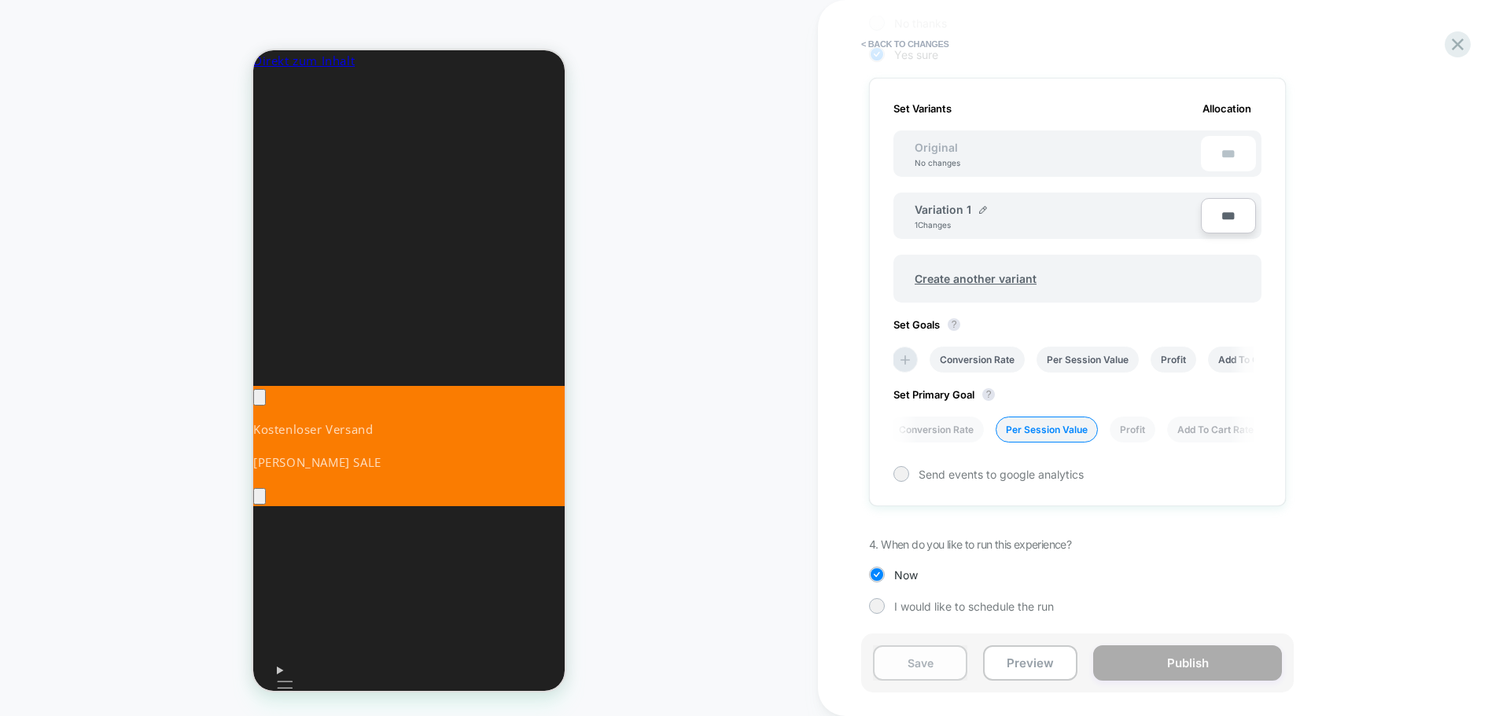
click at [905, 664] on button "Save" at bounding box center [920, 663] width 94 height 35
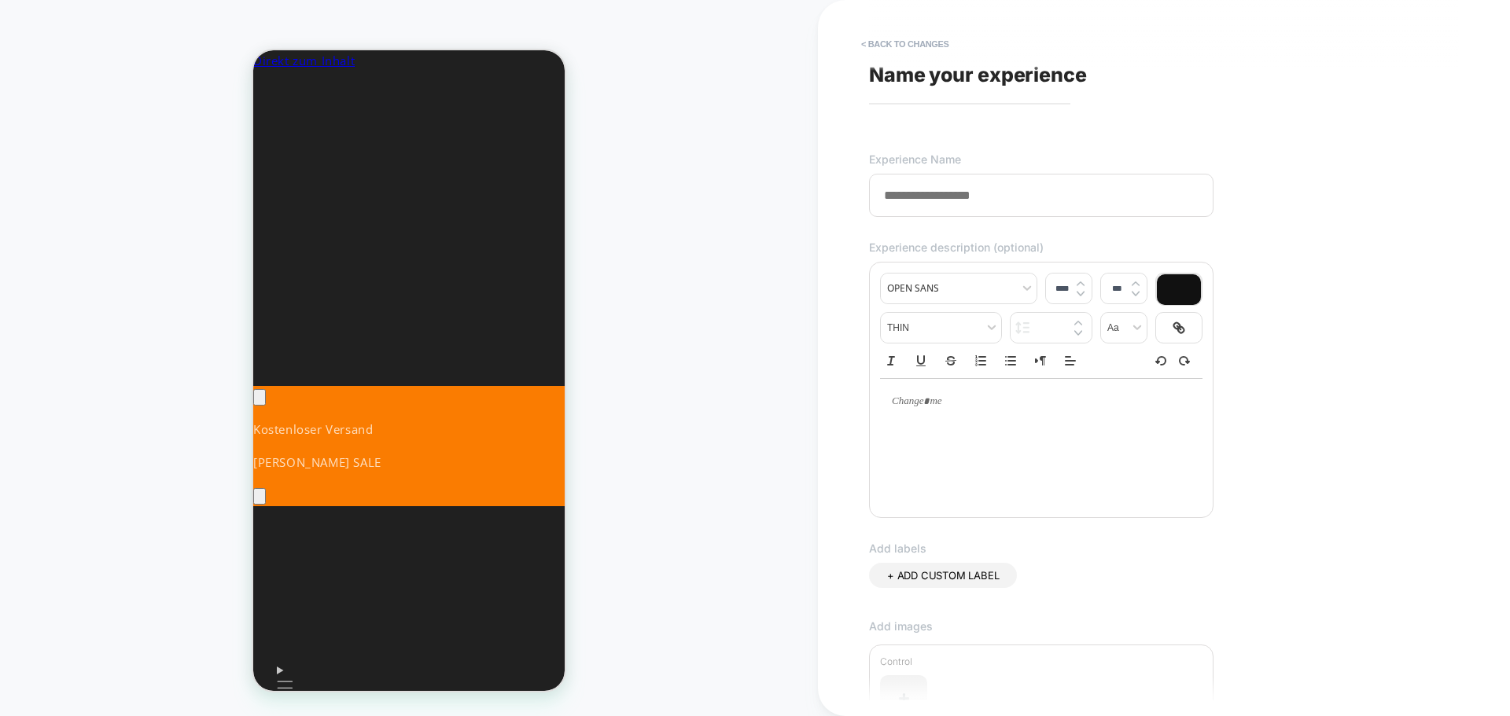
click at [971, 197] on input at bounding box center [1041, 195] width 344 height 43
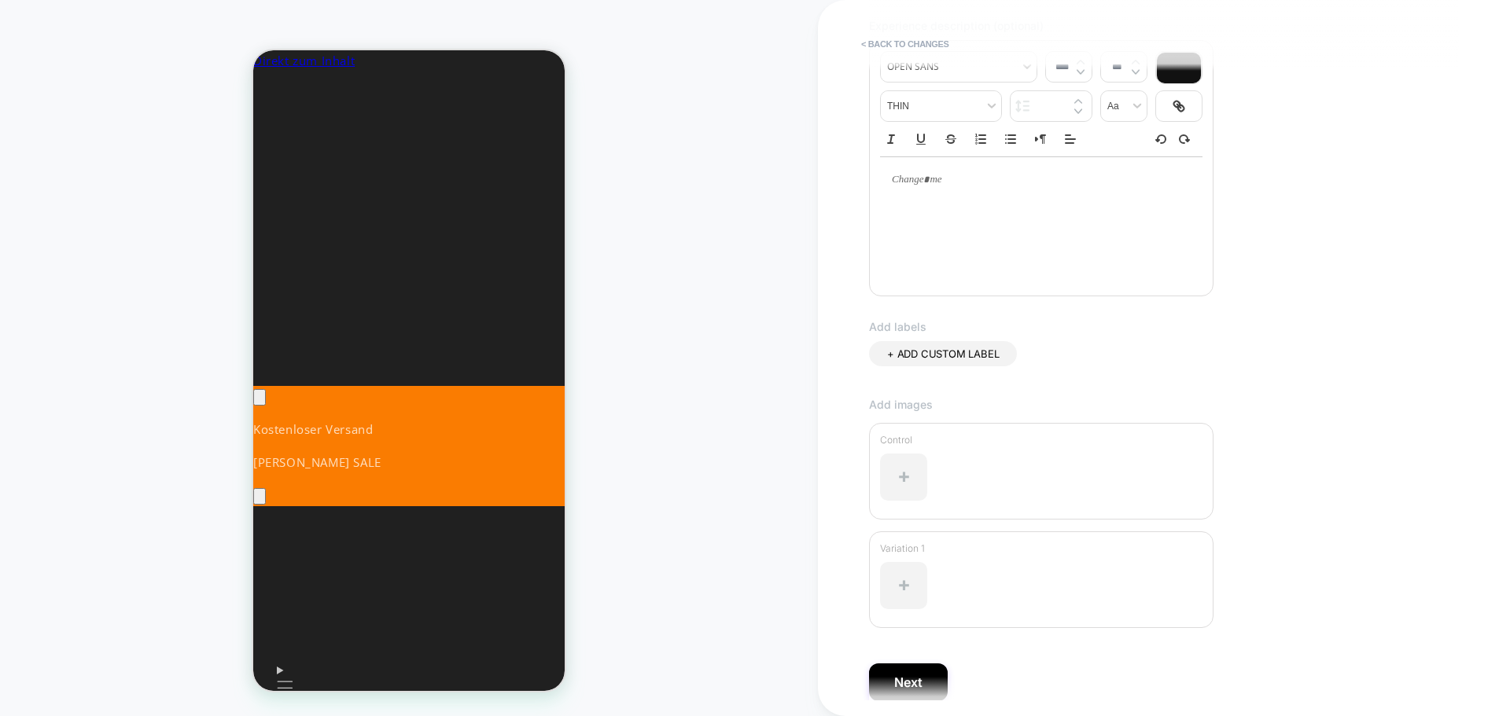
scroll to position [288, 0]
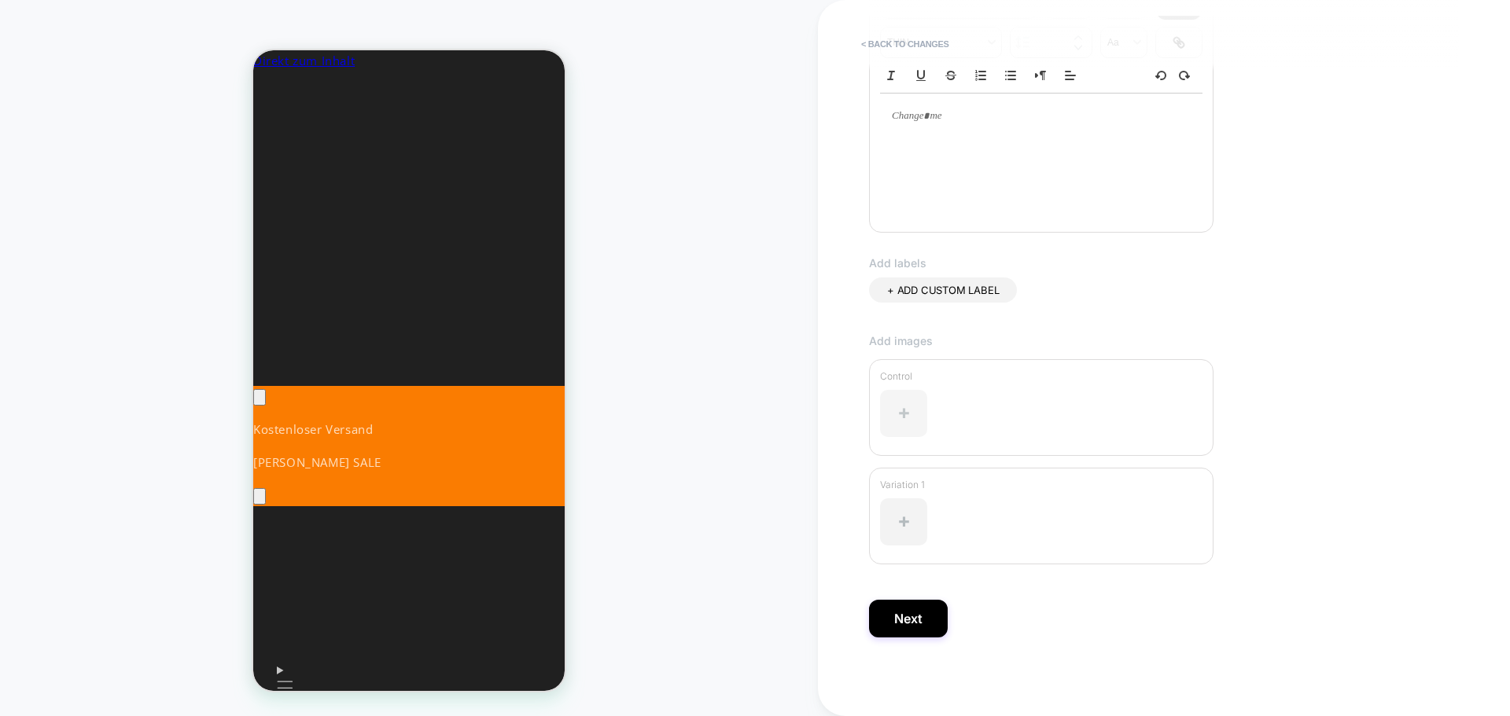
type input "**********"
click at [900, 419] on div at bounding box center [903, 413] width 47 height 47
click at [893, 611] on button "Next" at bounding box center [908, 619] width 79 height 38
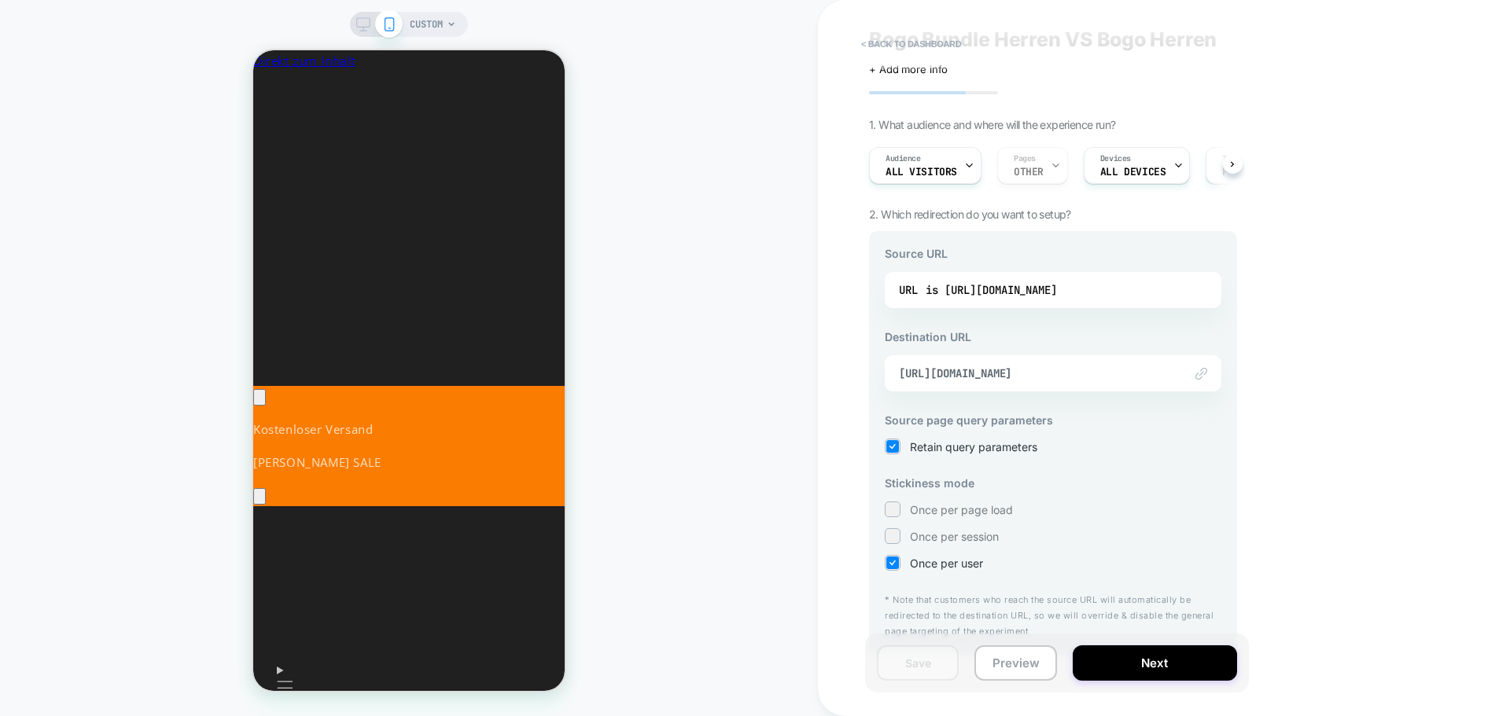
scroll to position [54, 0]
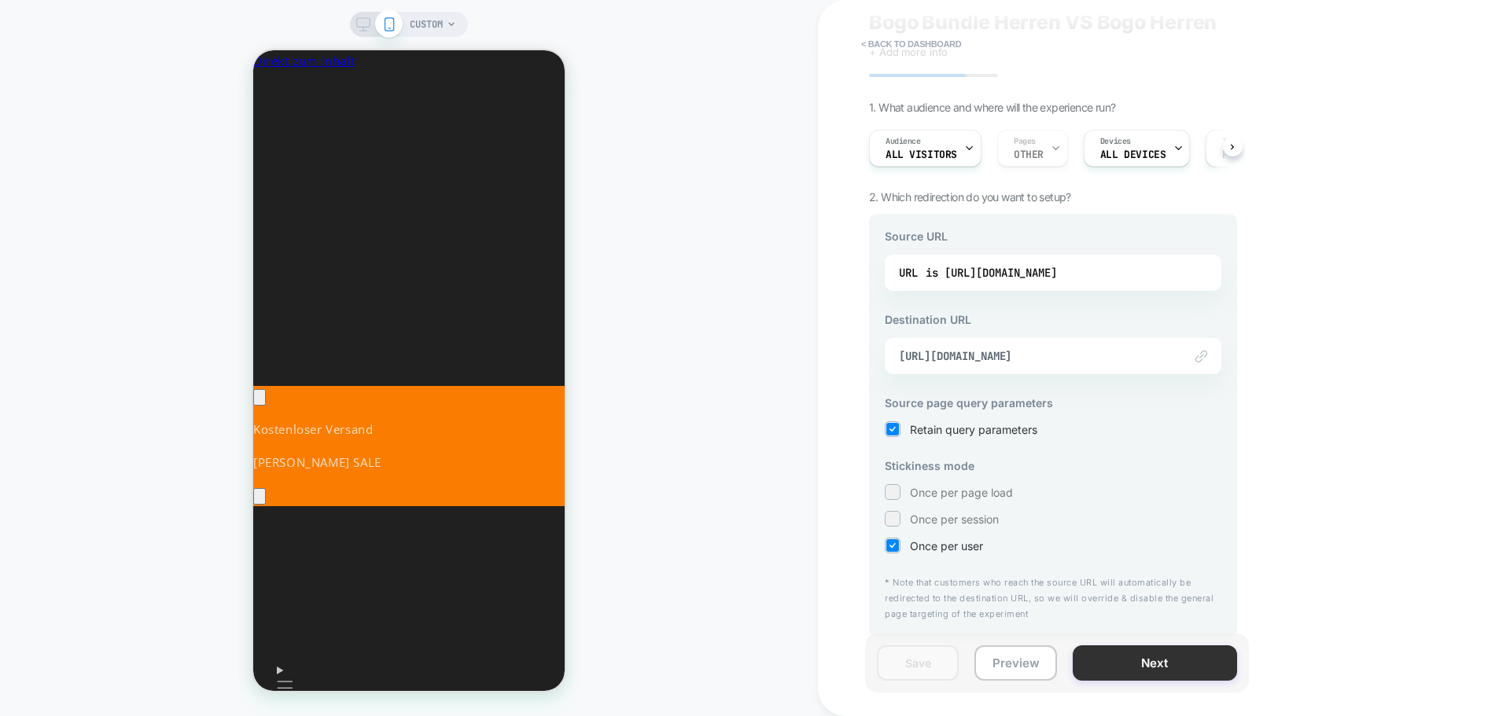
click at [1141, 669] on button "Next" at bounding box center [1155, 663] width 164 height 35
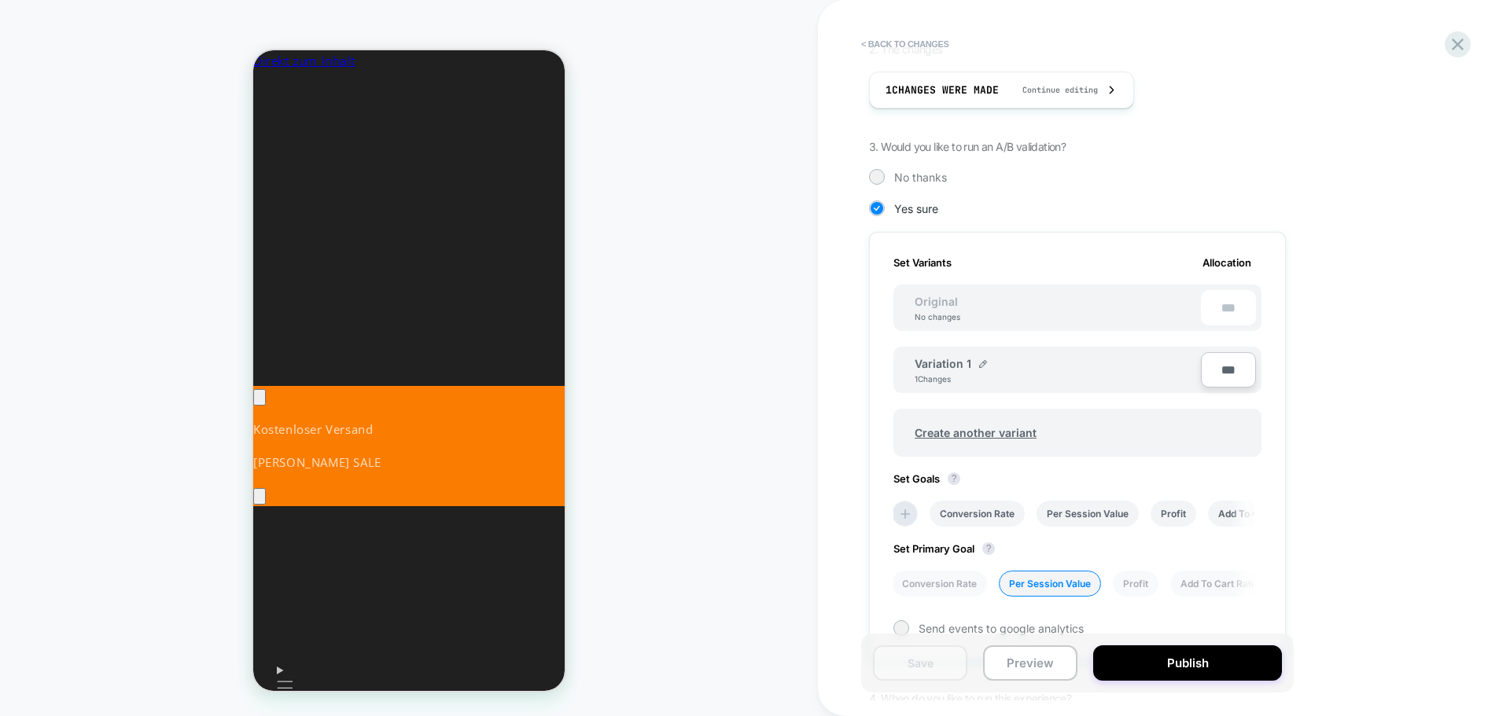
scroll to position [440, 0]
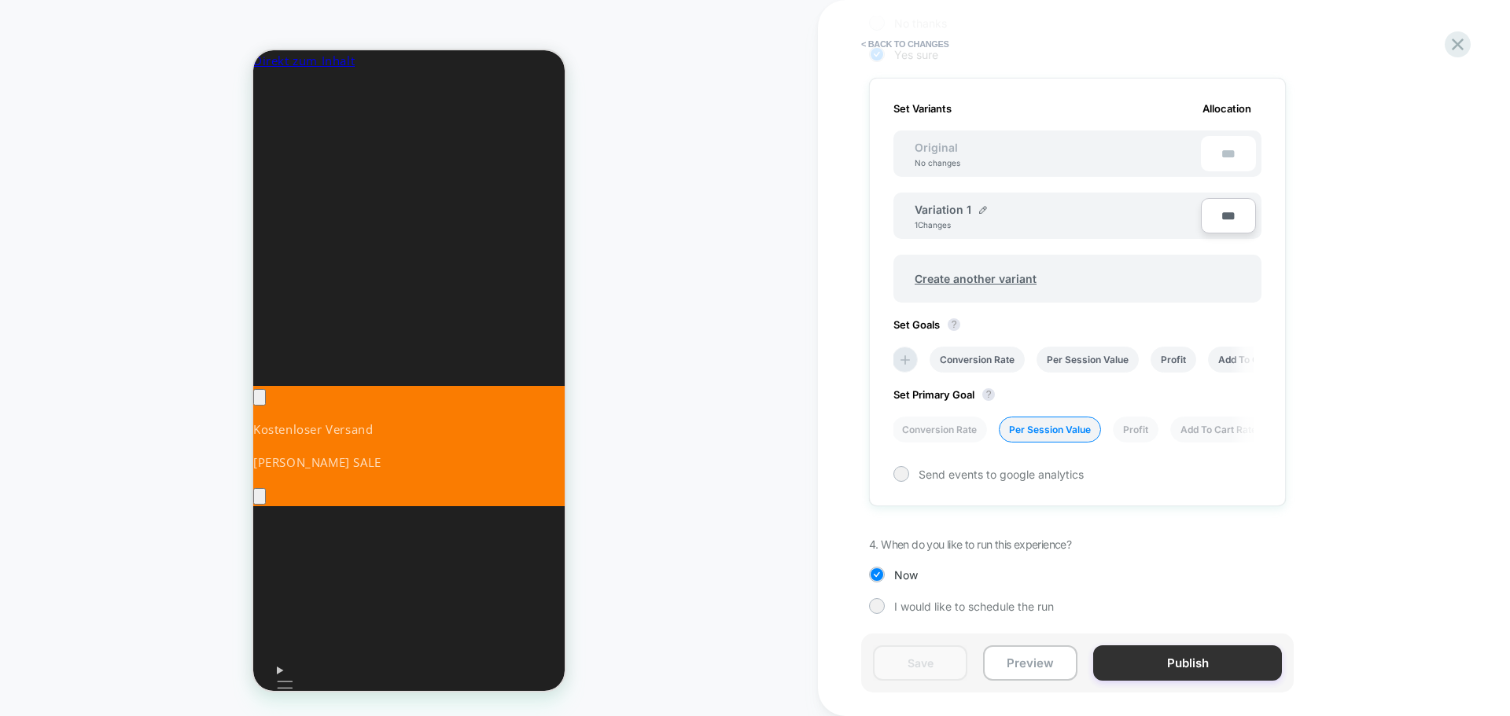
click at [1194, 668] on button "Publish" at bounding box center [1187, 663] width 189 height 35
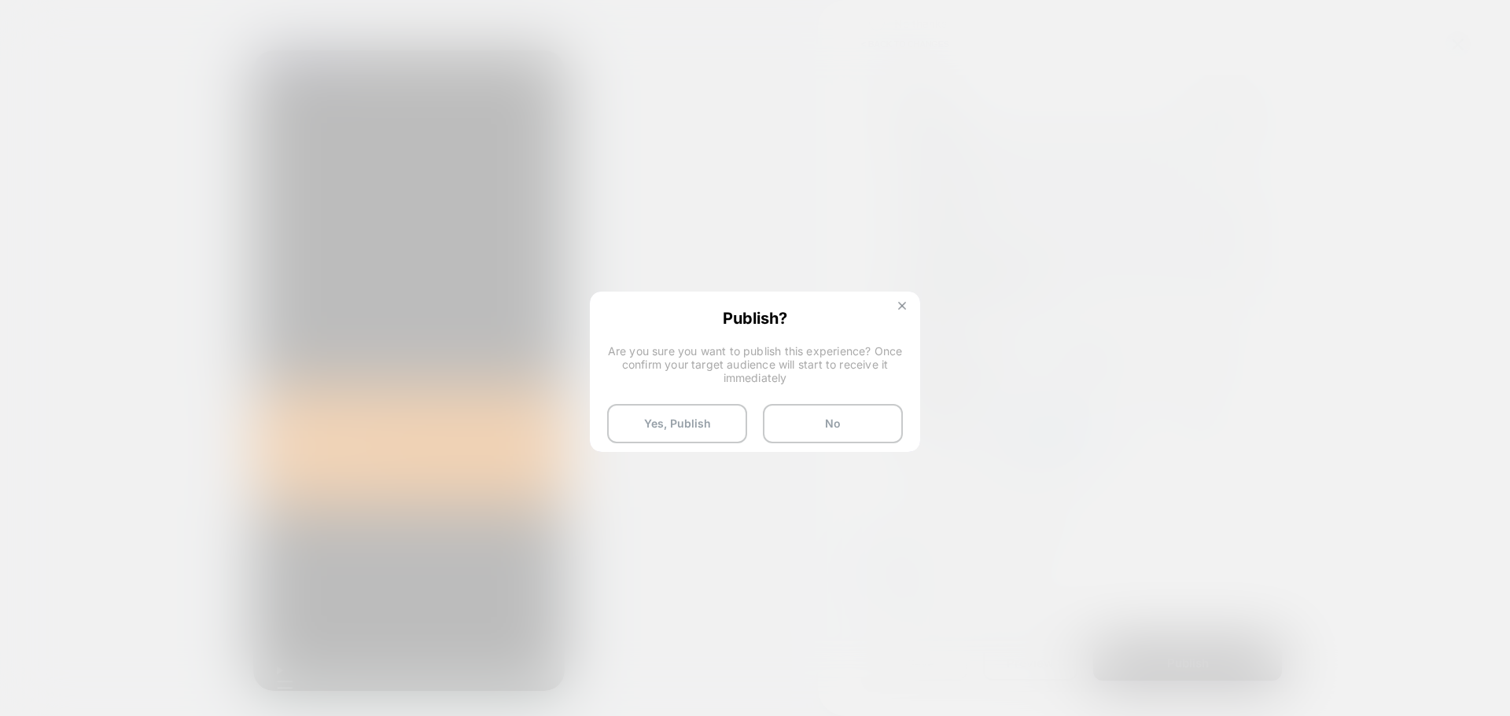
click at [898, 307] on img at bounding box center [902, 306] width 8 height 8
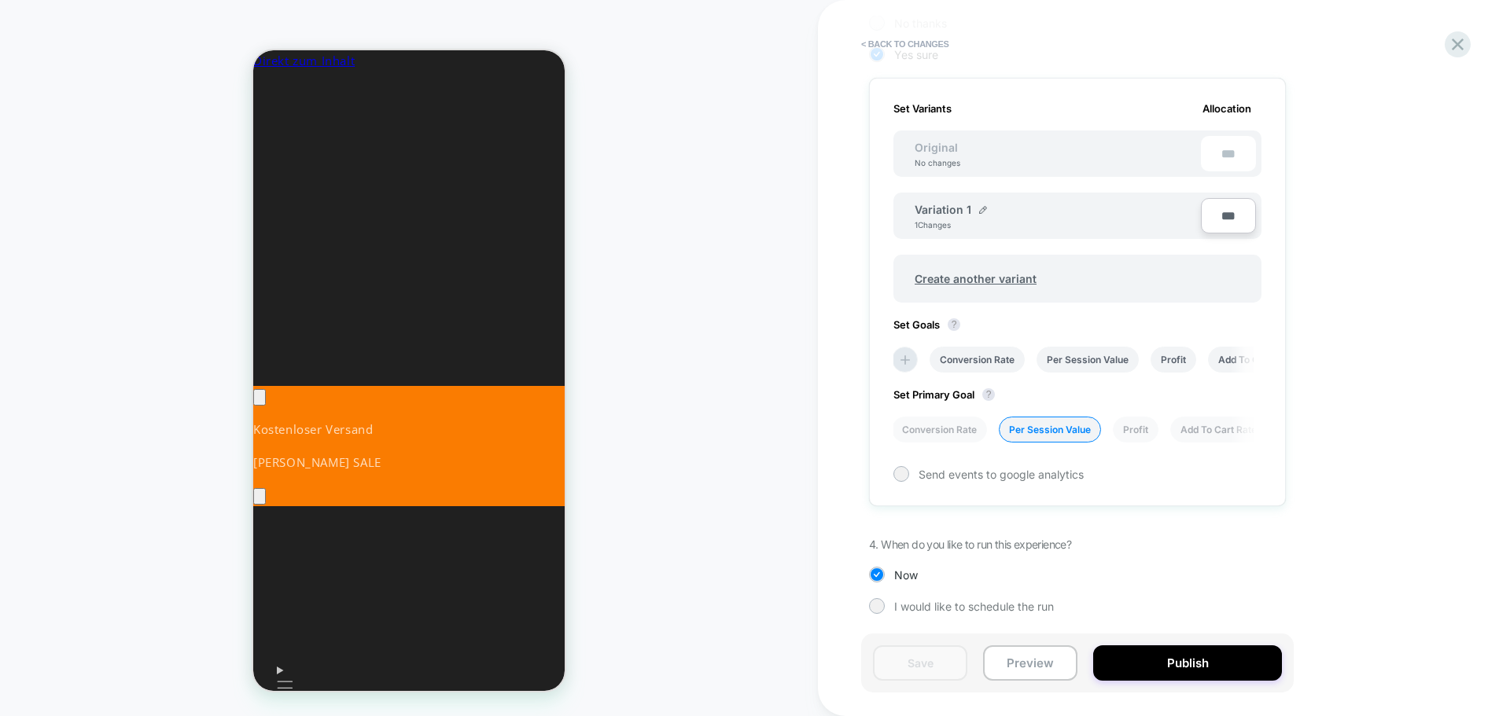
scroll to position [126, 0]
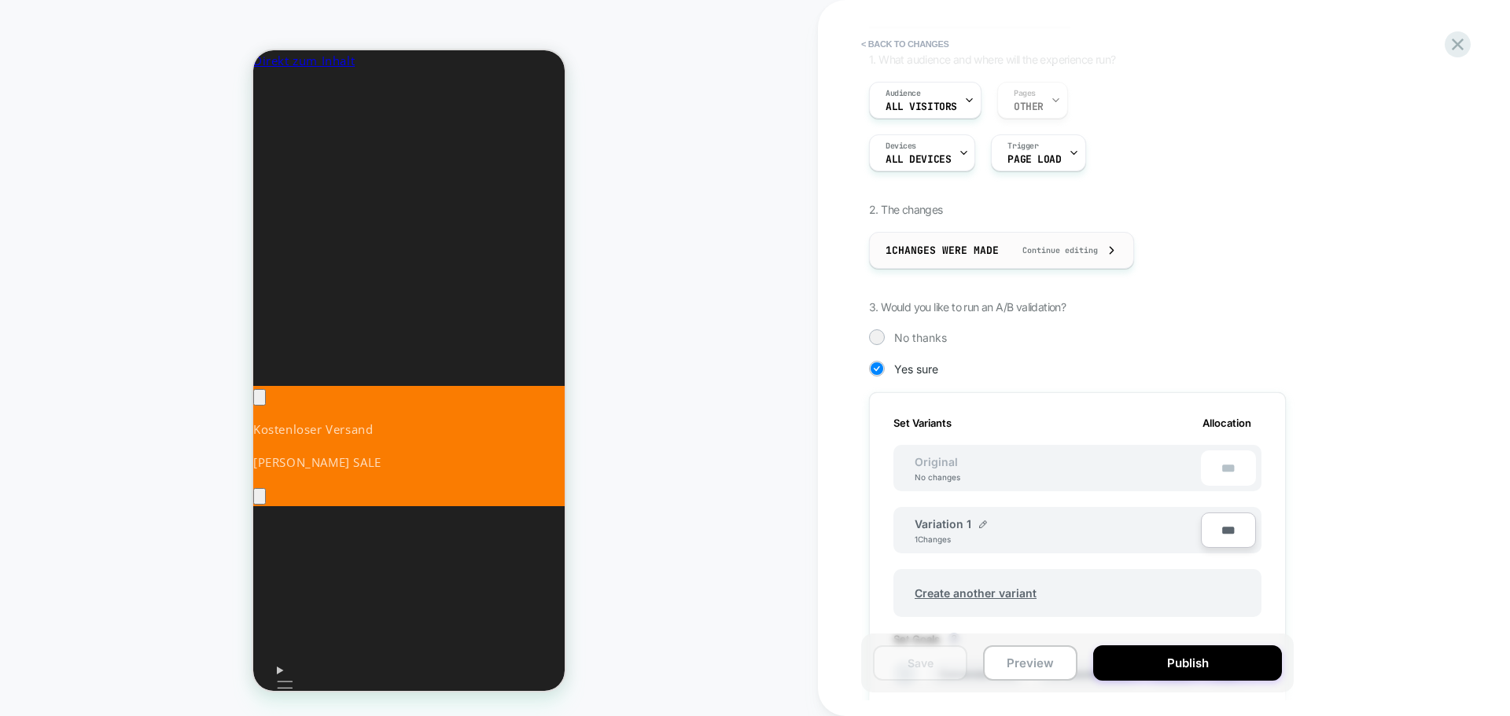
click at [1085, 260] on div "1 Changes were made Continue editing" at bounding box center [1001, 250] width 232 height 35
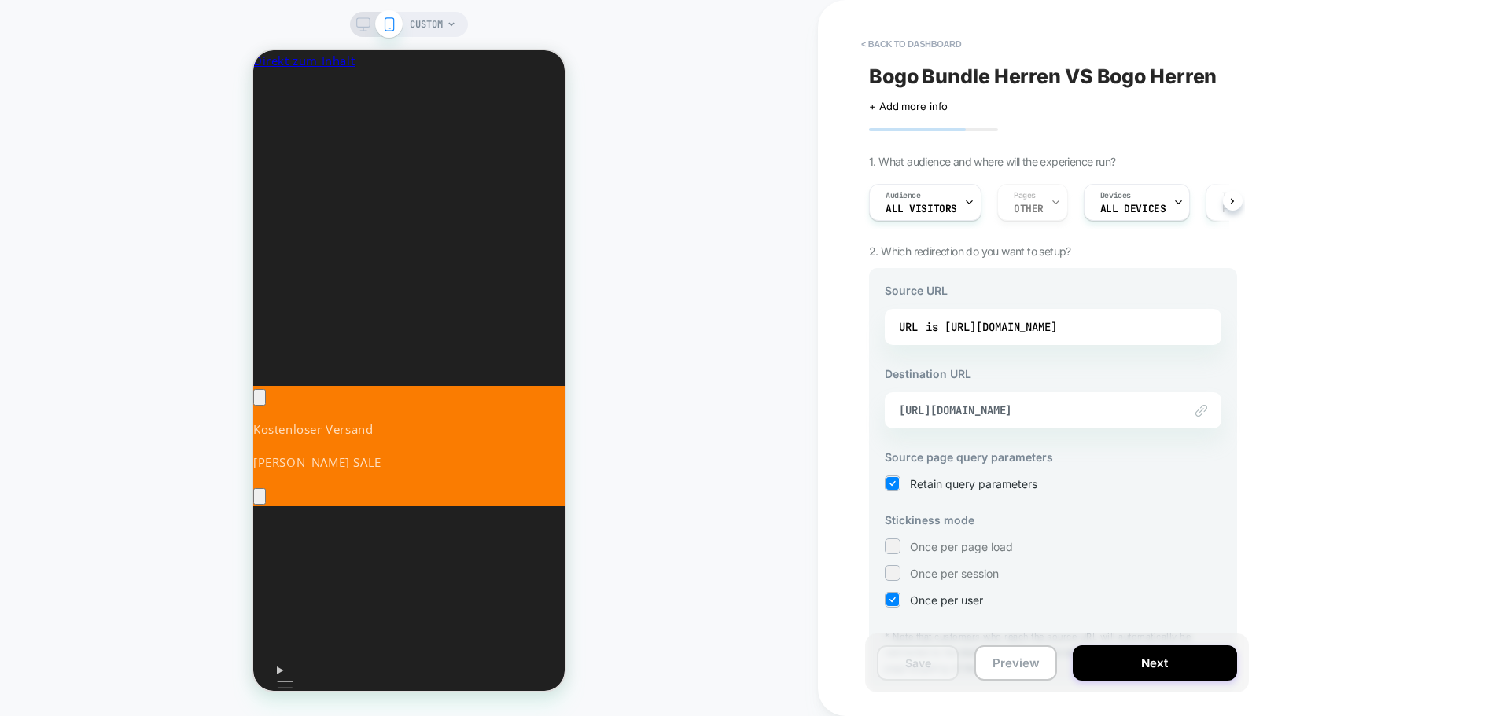
click at [1068, 314] on div "URL is [URL][DOMAIN_NAME]" at bounding box center [1053, 327] width 337 height 36
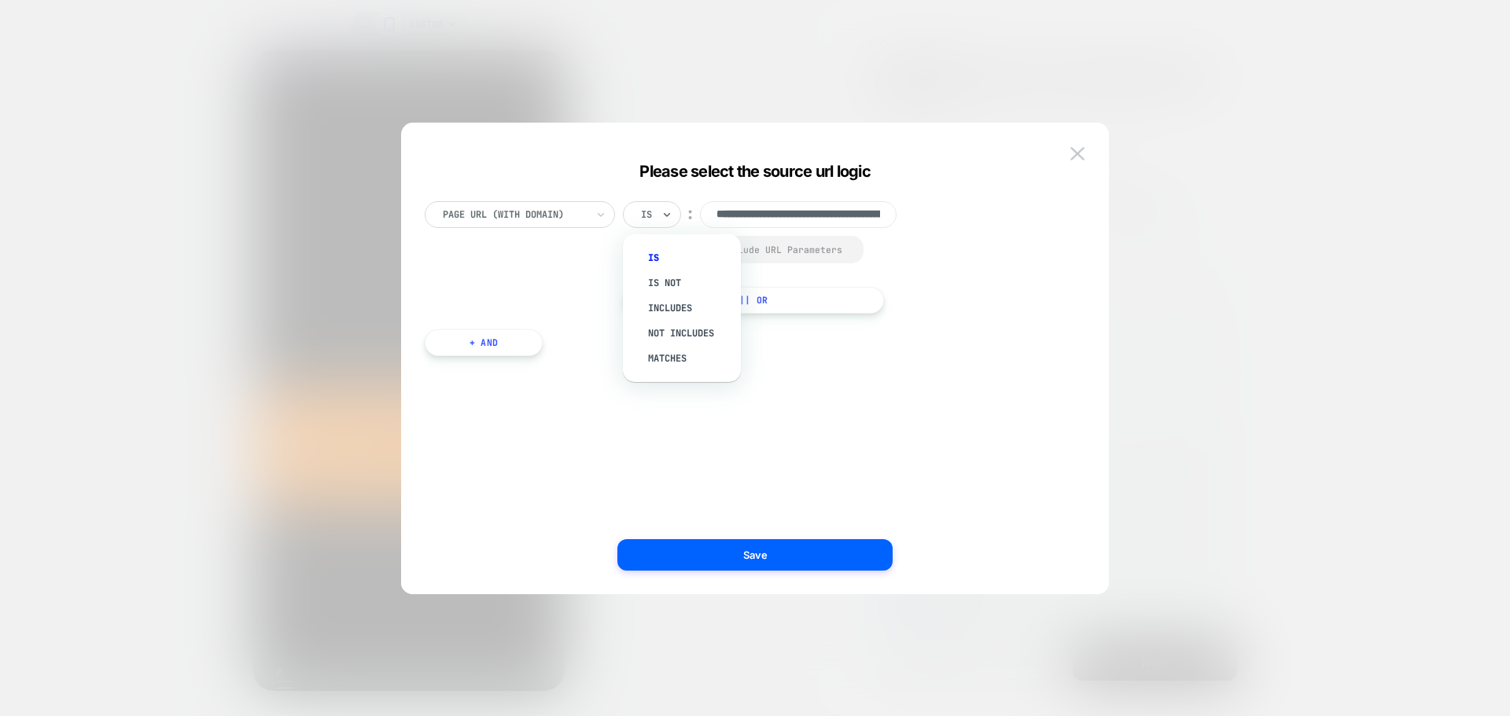
scroll to position [0, 0]
click at [661, 221] on div "Is" at bounding box center [652, 214] width 58 height 27
click at [683, 302] on div "Includes" at bounding box center [689, 308] width 102 height 25
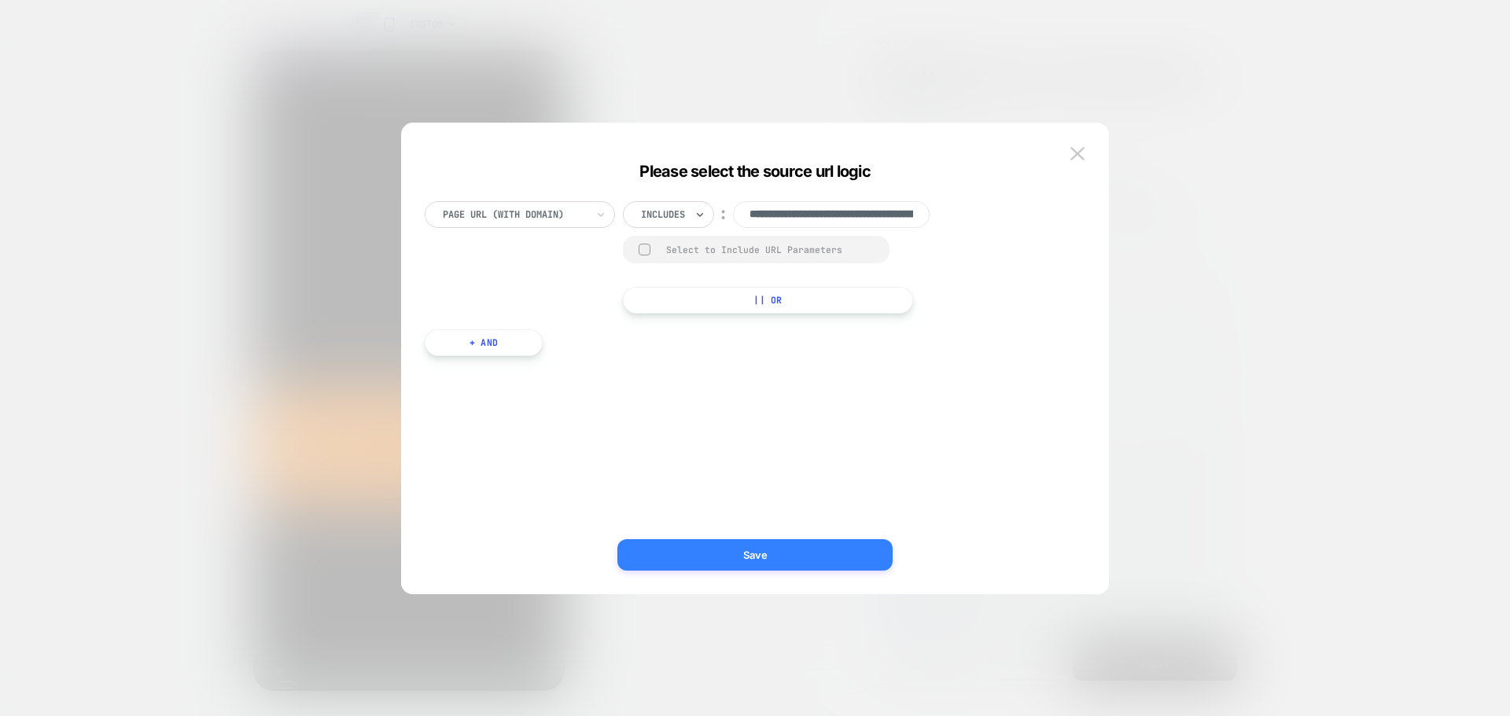
click at [741, 561] on button "Save" at bounding box center [754, 554] width 275 height 31
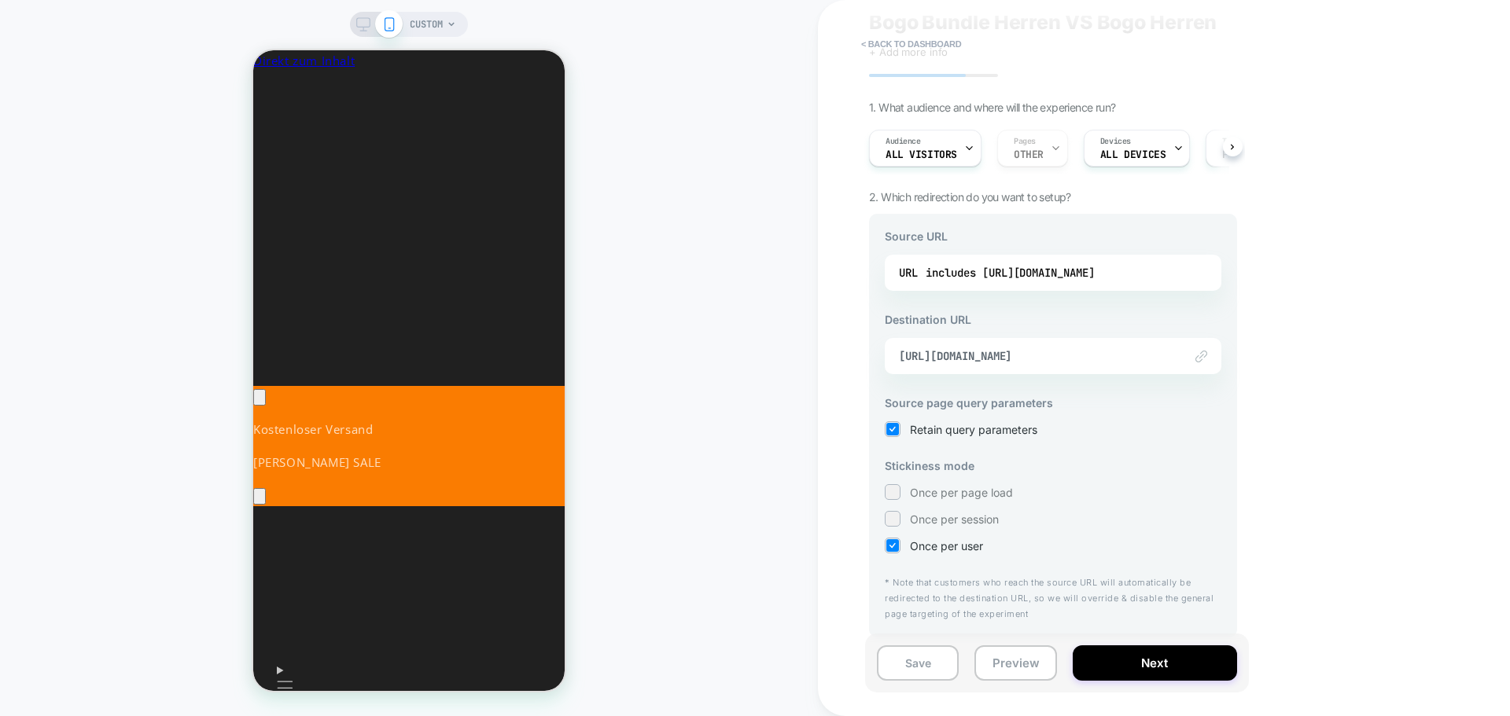
scroll to position [0, 234]
click at [1156, 654] on button "Next" at bounding box center [1155, 663] width 164 height 35
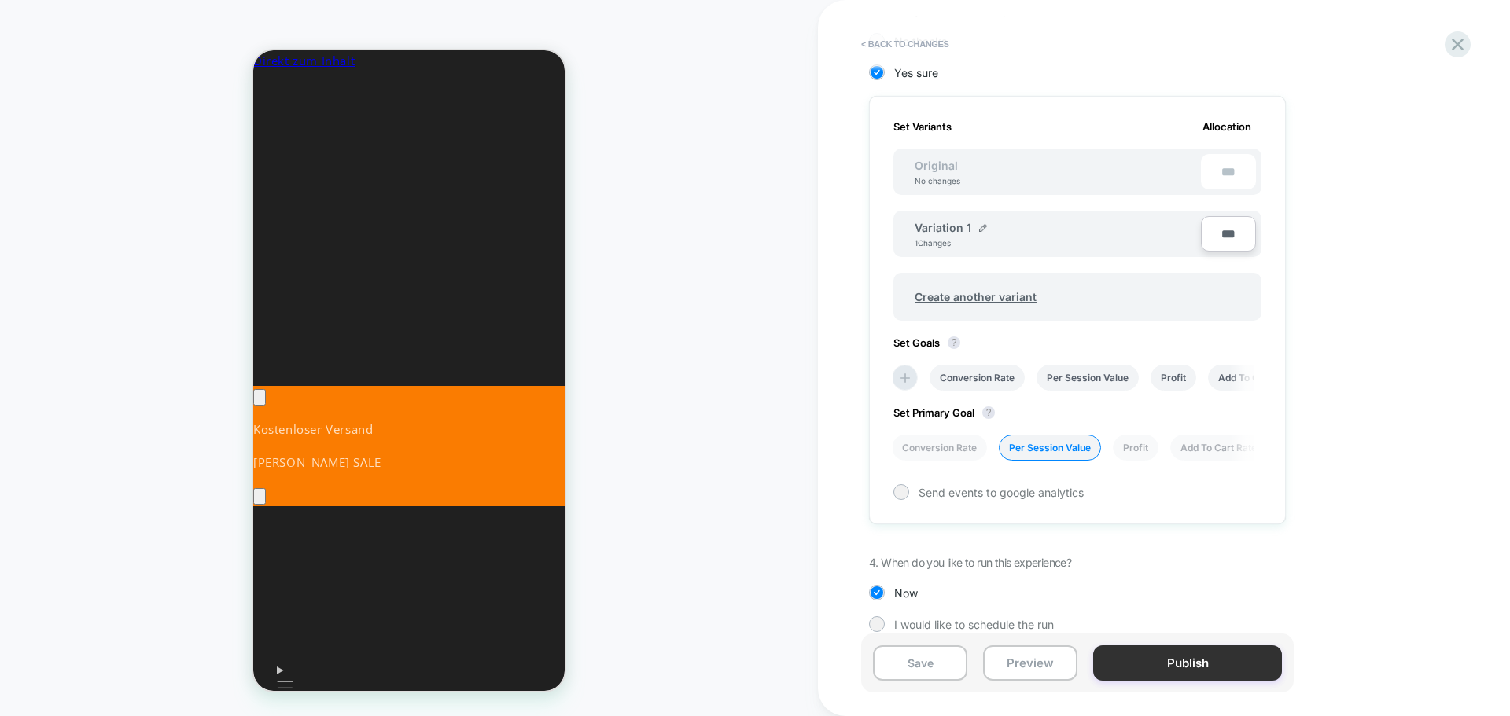
scroll to position [440, 0]
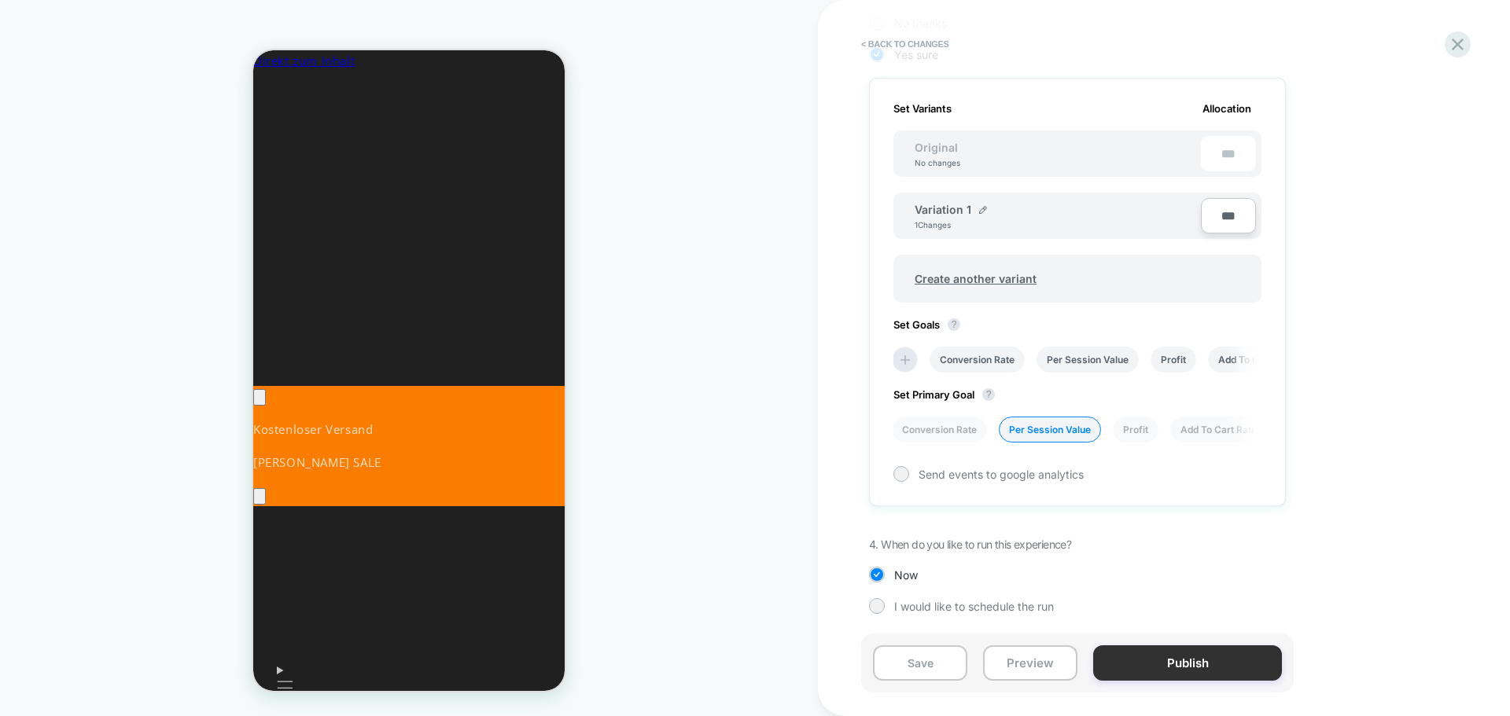
click at [1181, 657] on button "Publish" at bounding box center [1187, 663] width 189 height 35
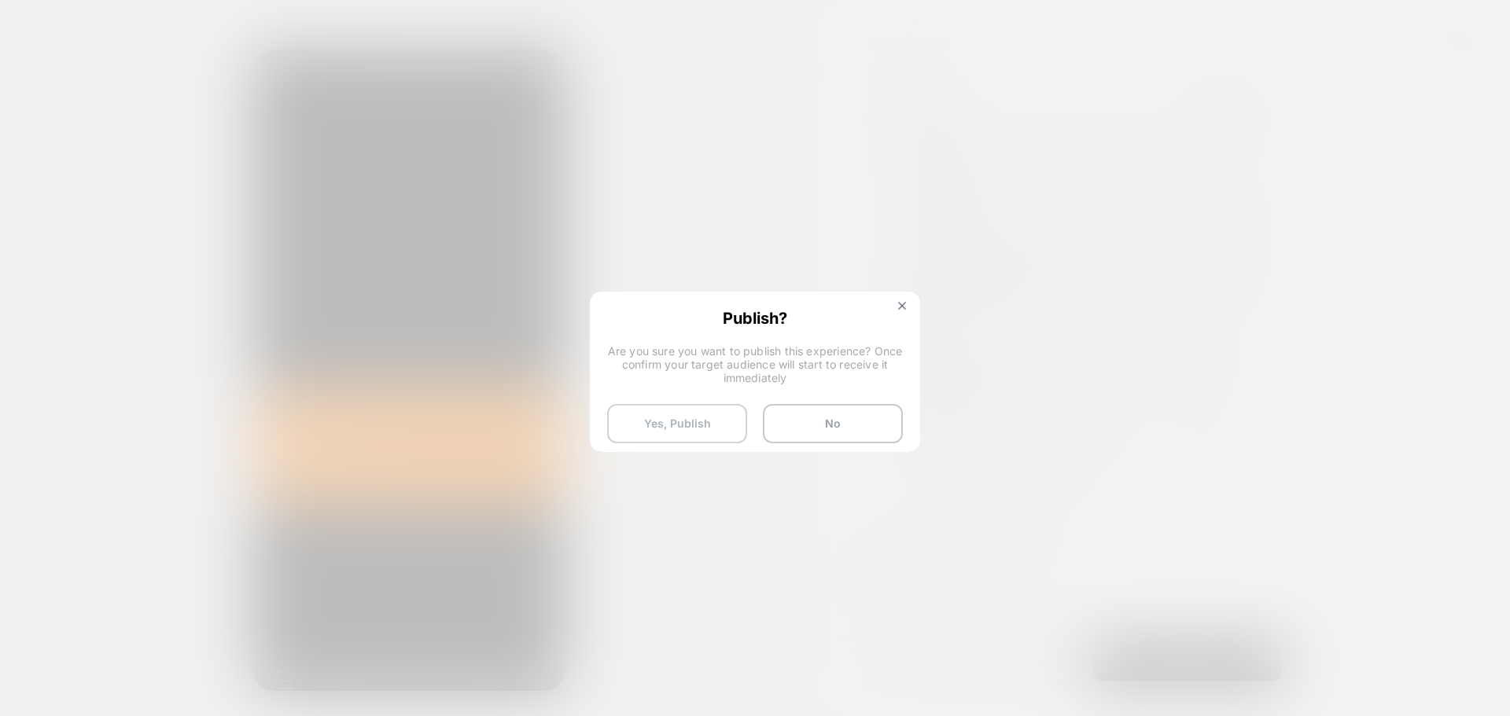
click at [699, 428] on button "Yes, Publish" at bounding box center [677, 423] width 140 height 39
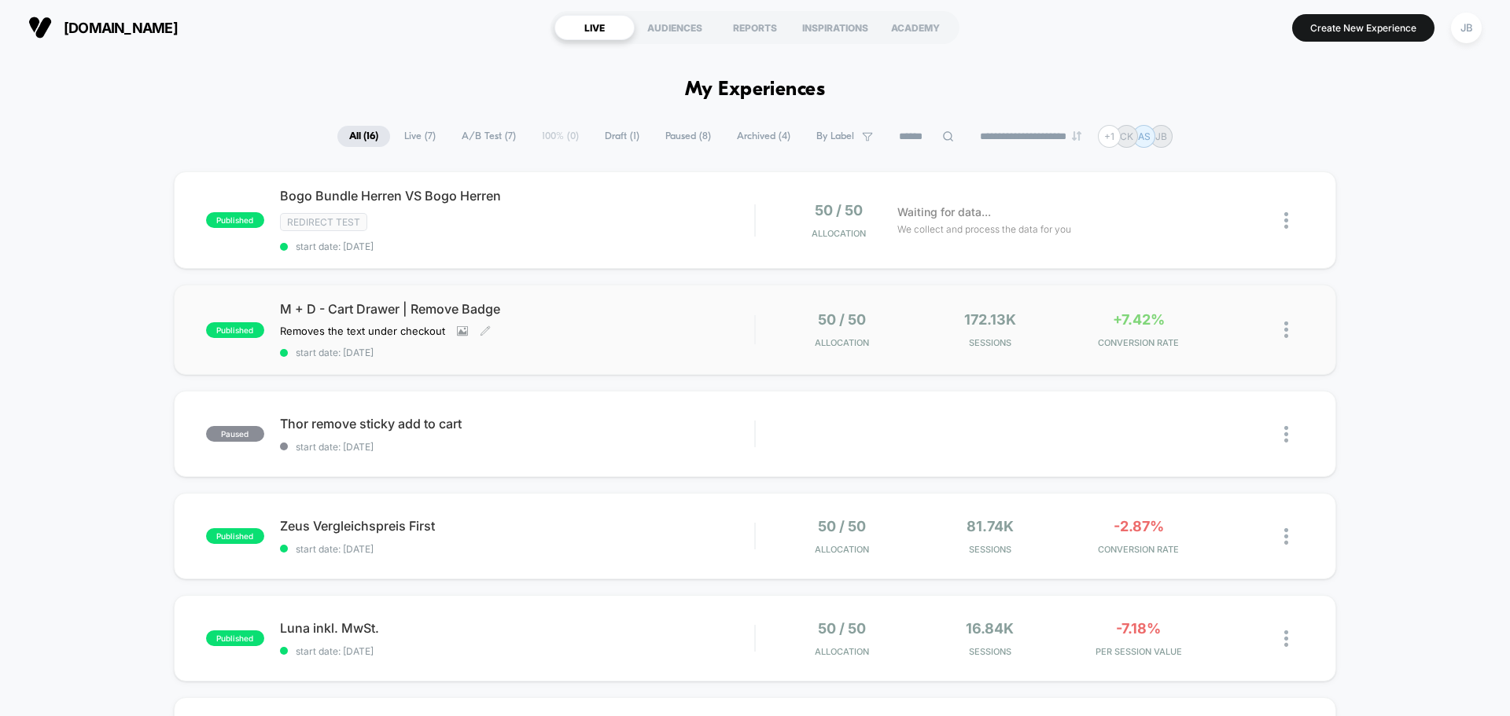
click at [577, 341] on div "M + D - Cart Drawer | Remove Badge Removes the text under checkout Click to vie…" at bounding box center [517, 329] width 474 height 57
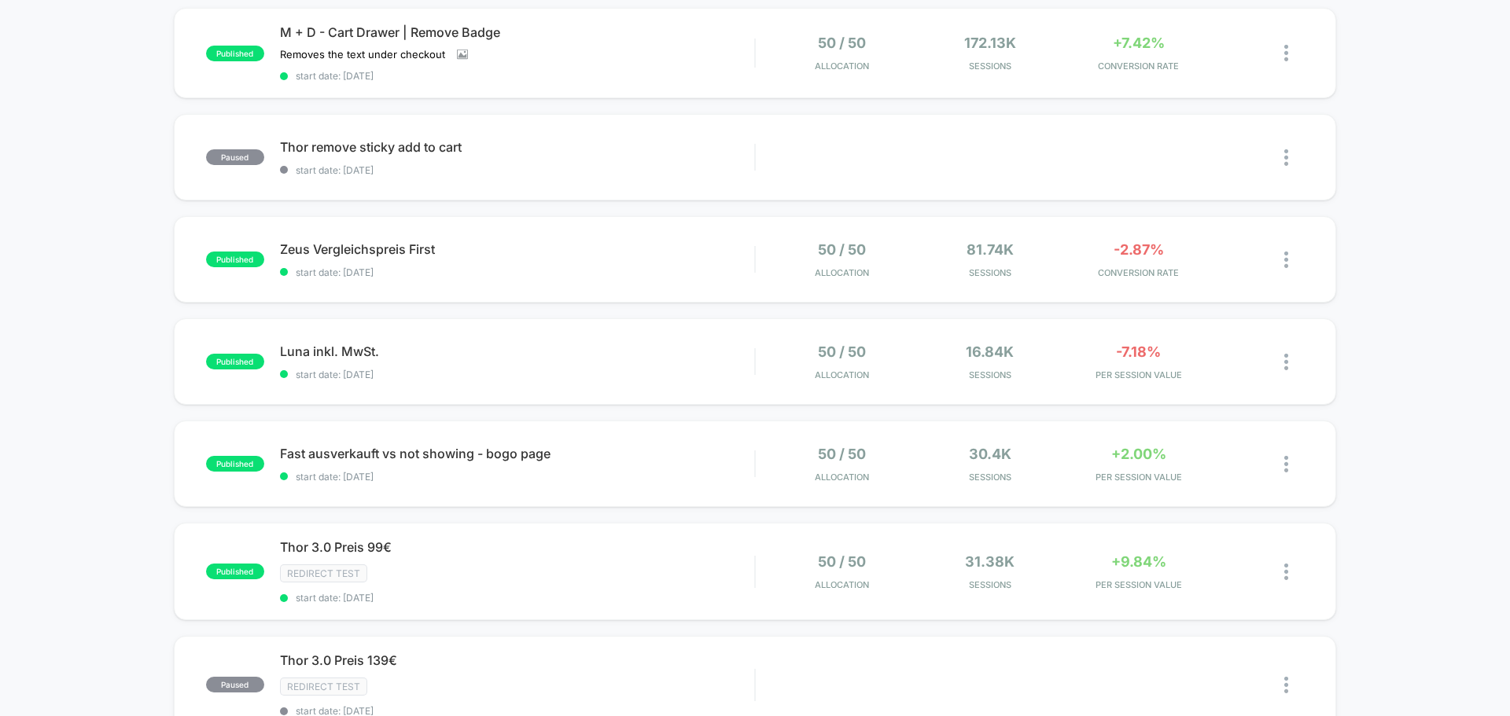
scroll to position [315, 0]
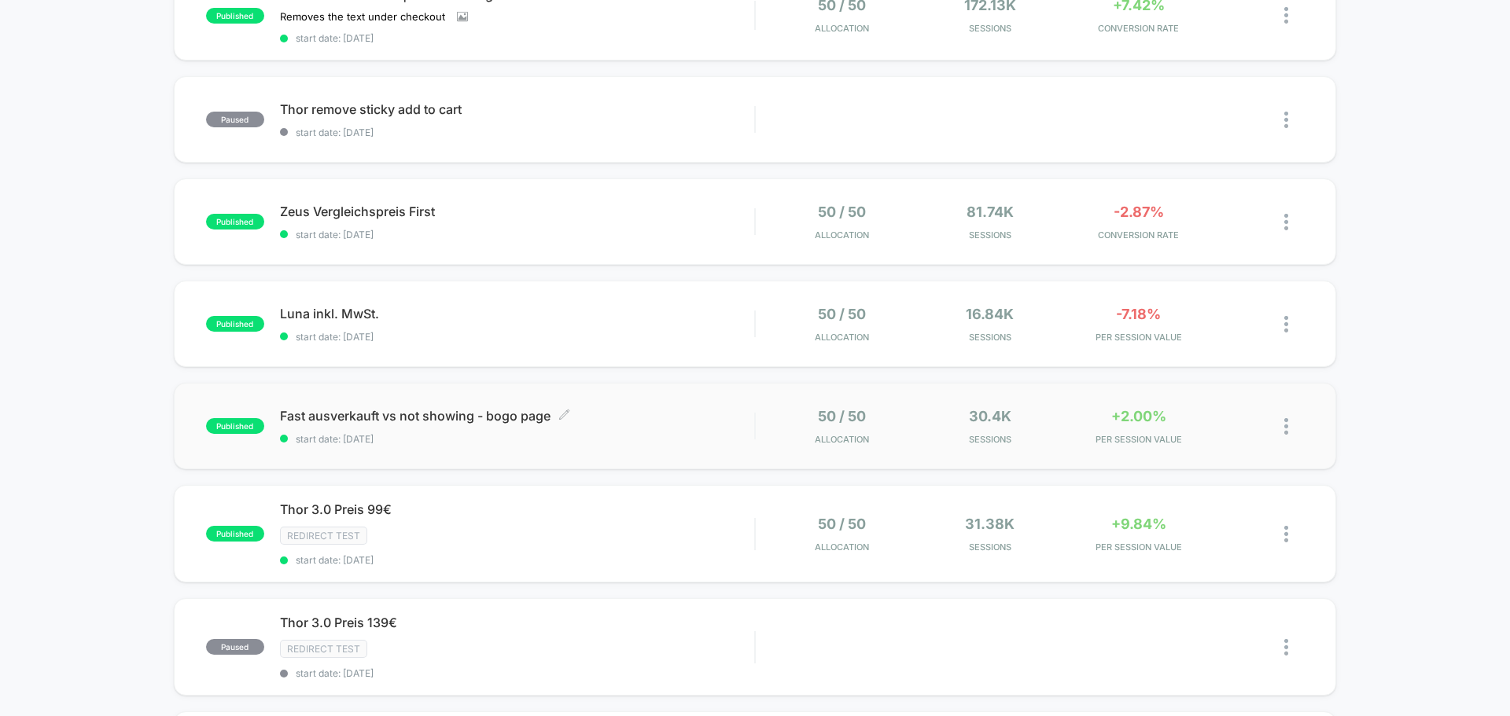
click at [643, 429] on div "Fast ausverkauft vs not showing - bogo page Click to edit experience details Cl…" at bounding box center [517, 426] width 474 height 37
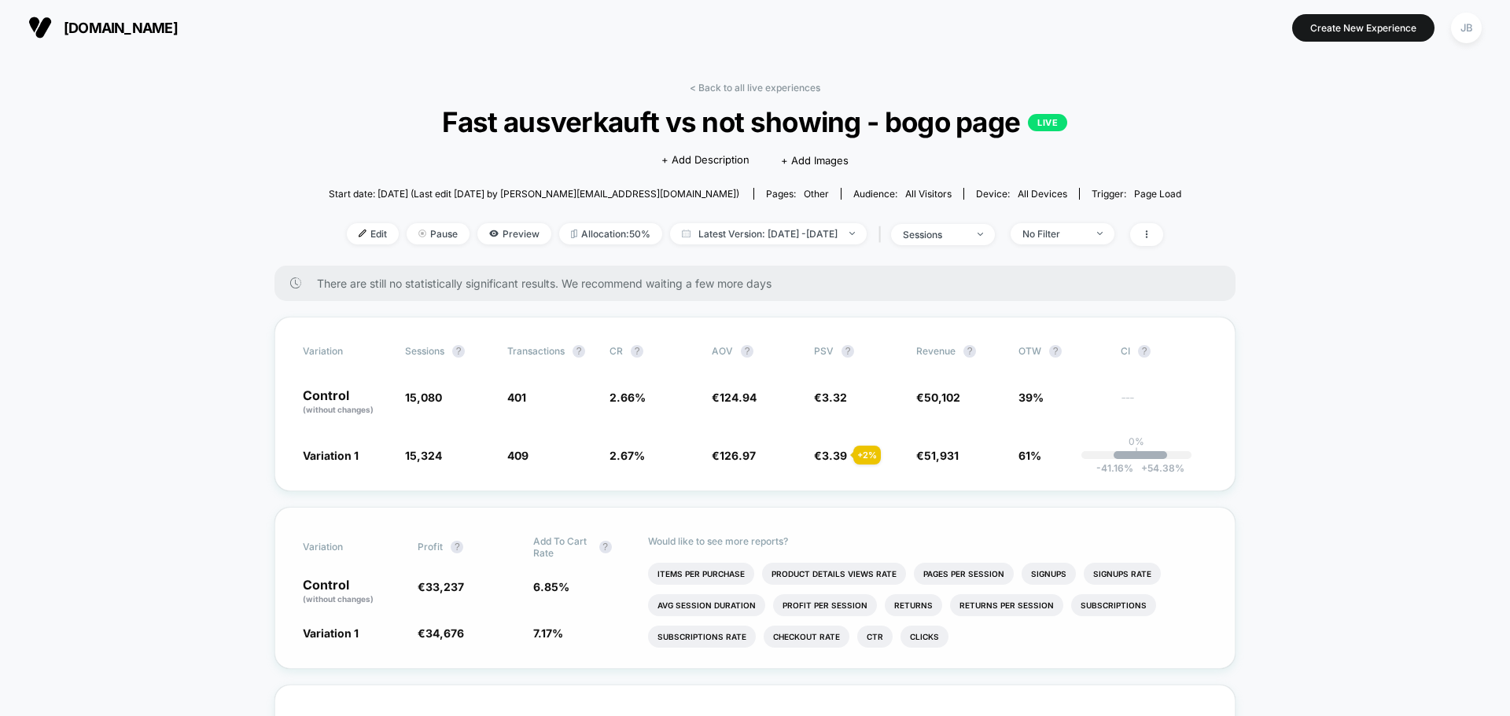
drag, startPoint x: 752, startPoint y: 358, endPoint x: 757, endPoint y: 101, distance: 257.2
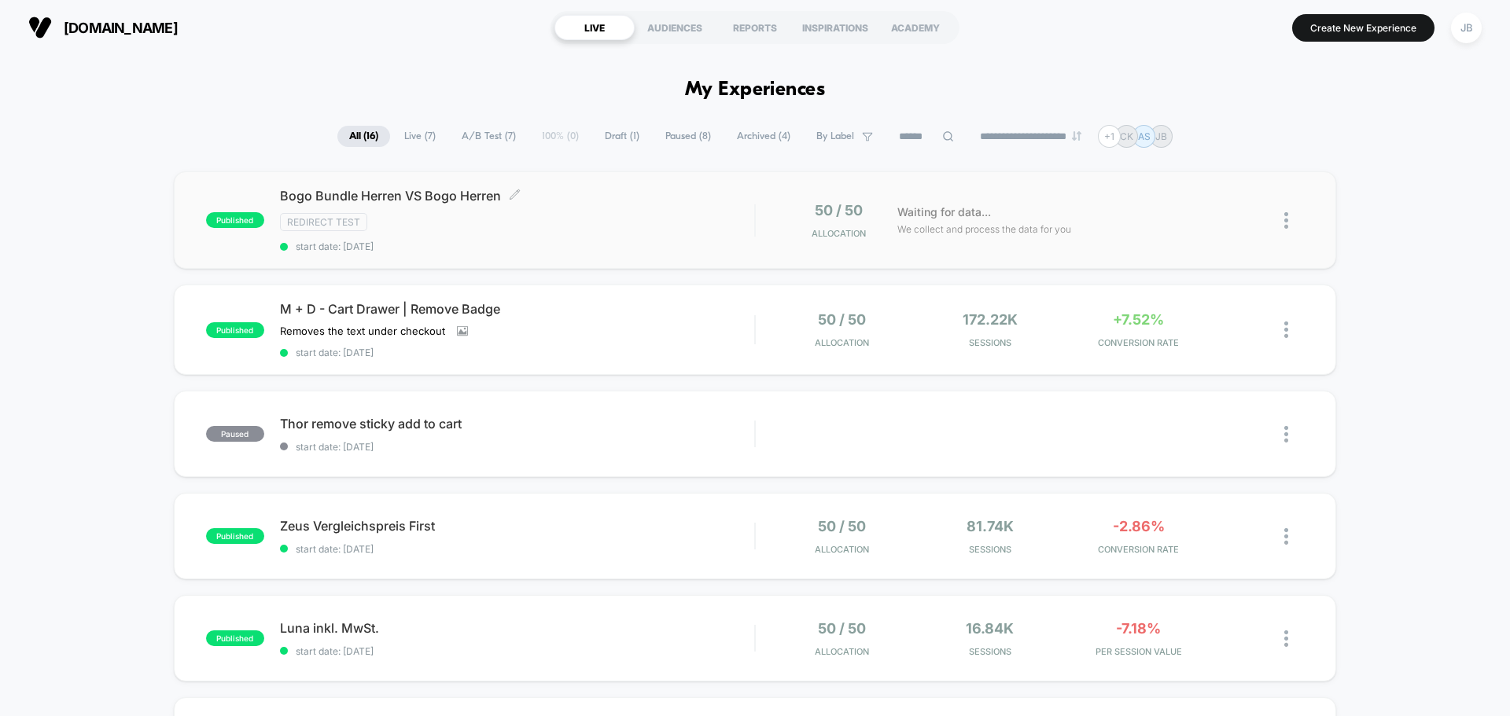
click at [467, 227] on div "Redirect Test" at bounding box center [517, 222] width 474 height 18
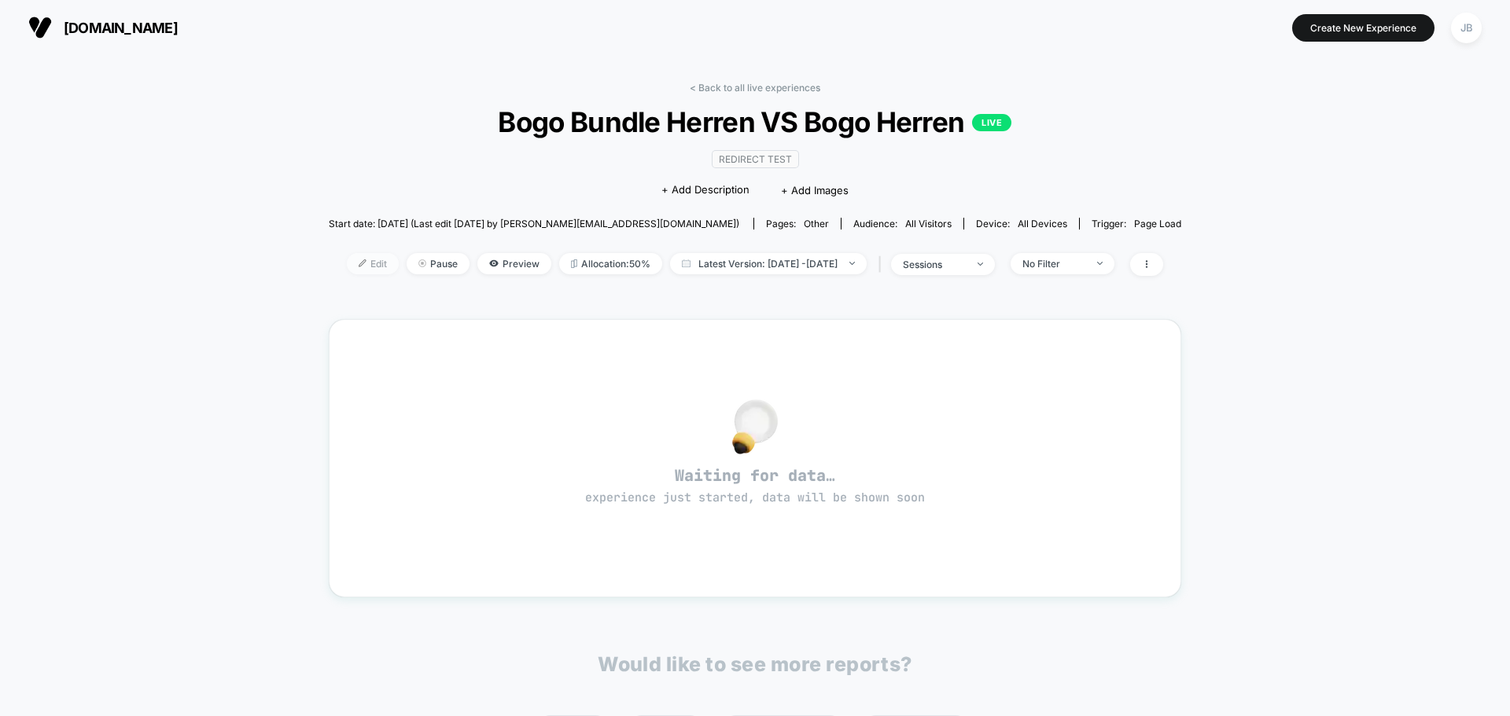
click at [351, 257] on span "Edit" at bounding box center [373, 263] width 52 height 21
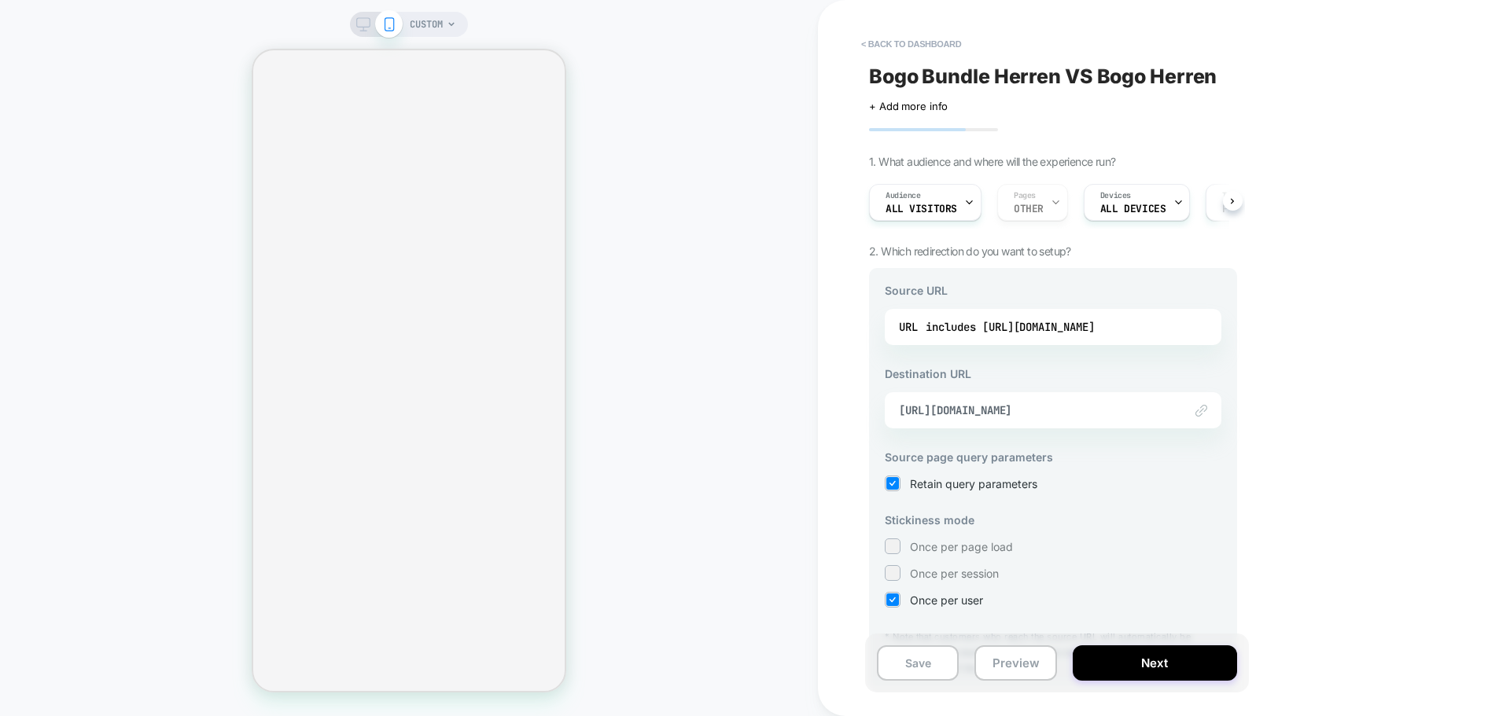
click at [964, 554] on div "Once per page load" at bounding box center [1053, 547] width 337 height 16
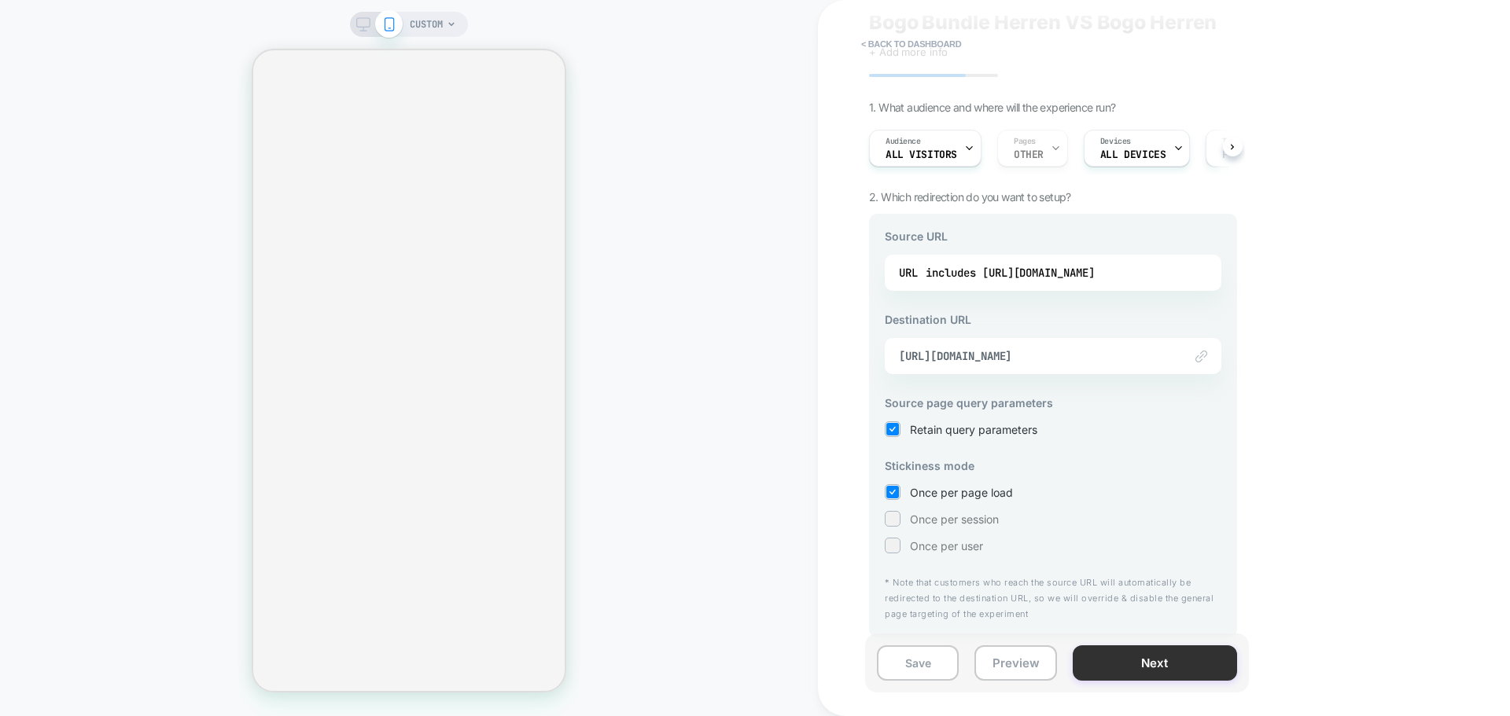
click at [1124, 668] on button "Next" at bounding box center [1155, 663] width 164 height 35
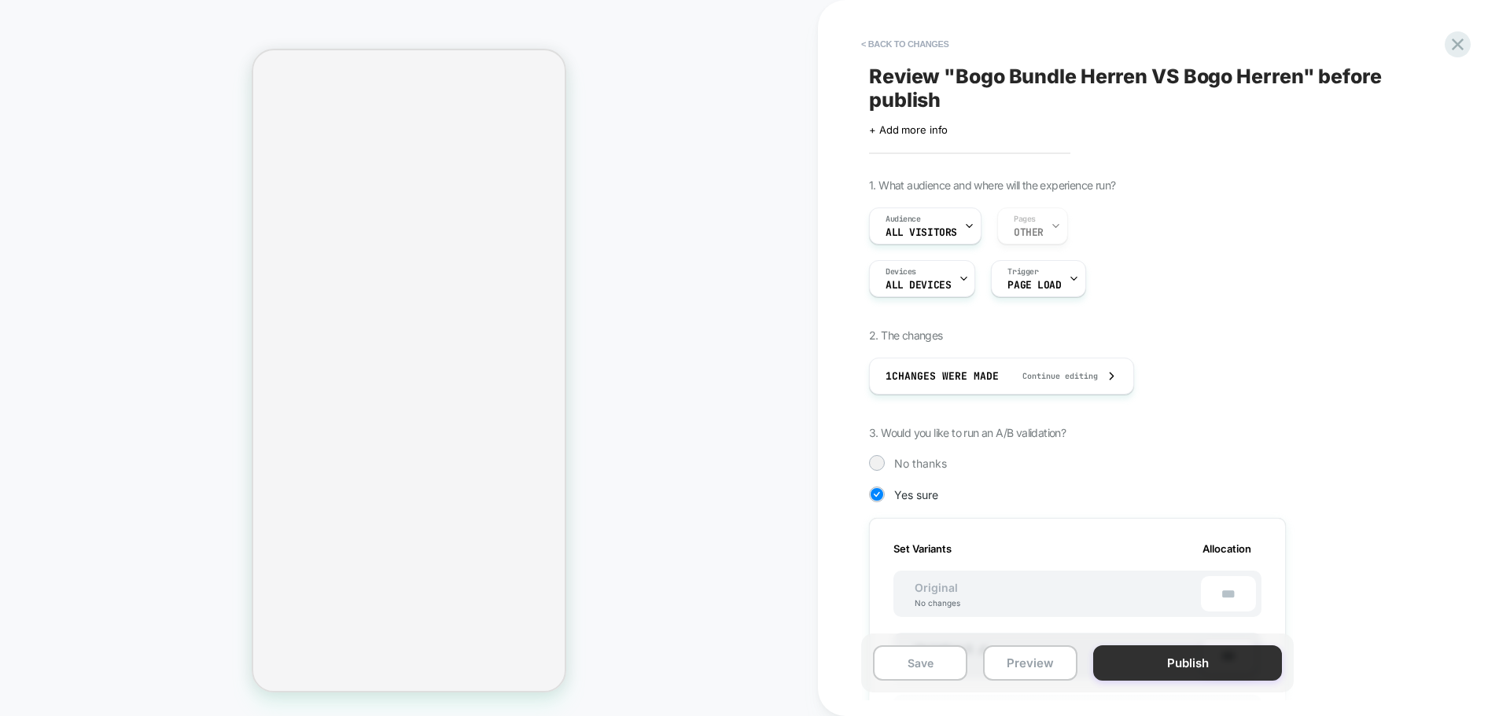
click at [1205, 675] on button "Publish" at bounding box center [1187, 663] width 189 height 35
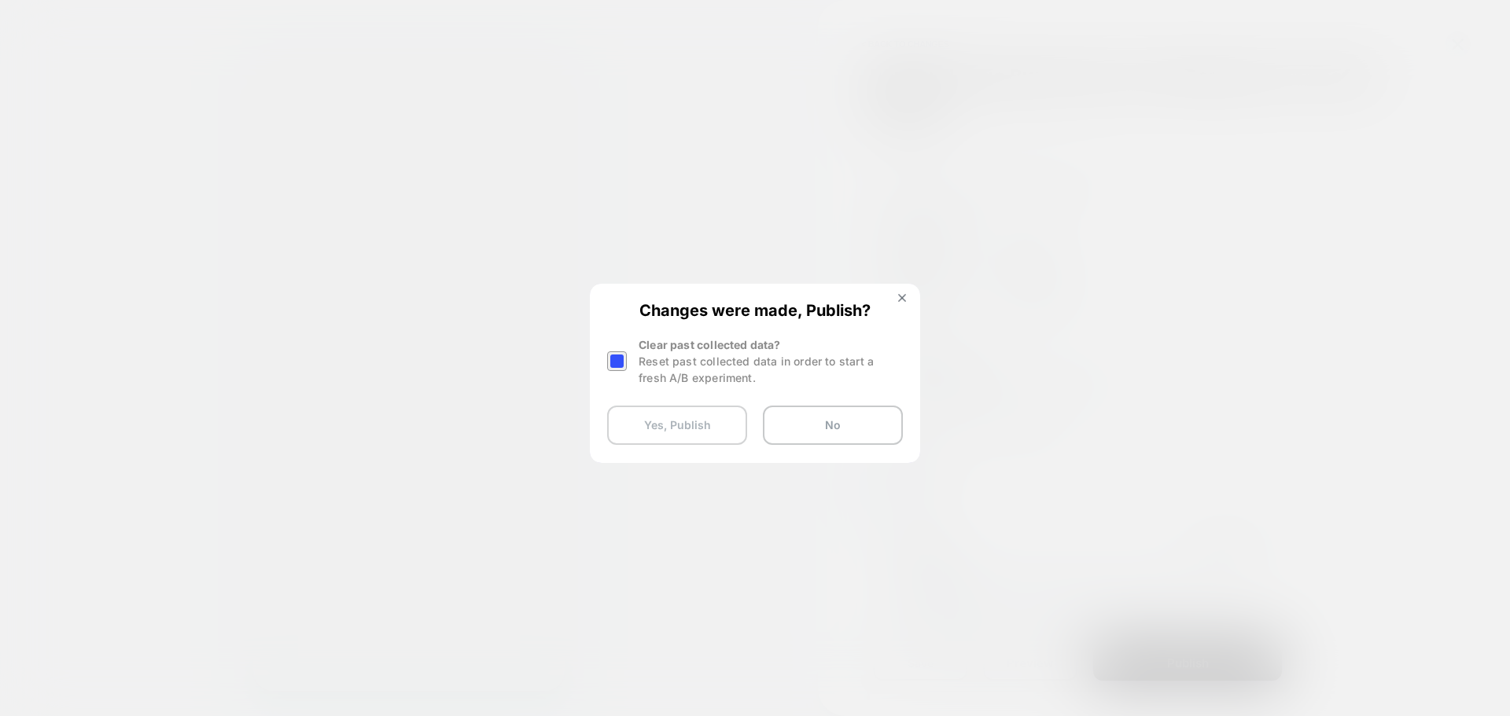
click at [694, 432] on button "Yes, Publish" at bounding box center [677, 425] width 140 height 39
